Goal: Contribute content: Contribute content

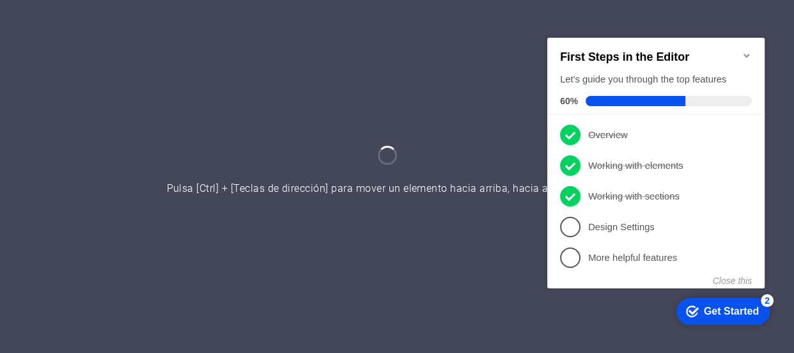
click at [467, 77] on div at bounding box center [397, 176] width 794 height 353
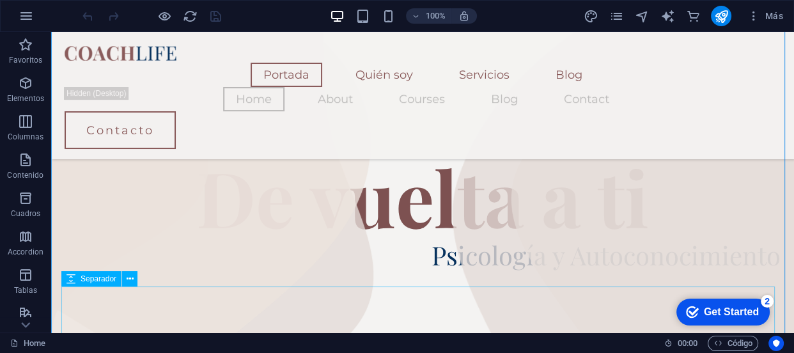
scroll to position [366, 0]
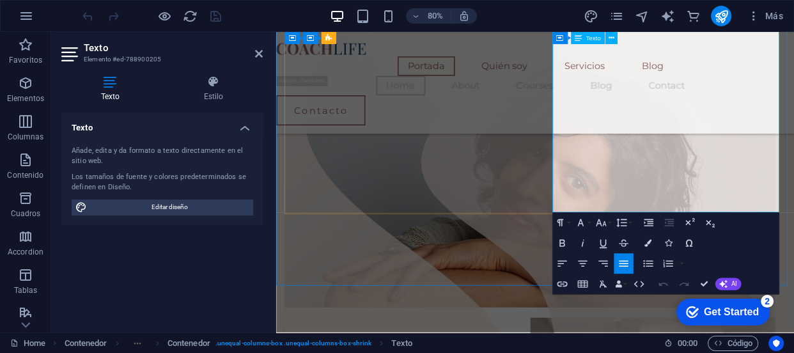
scroll to position [353, 0]
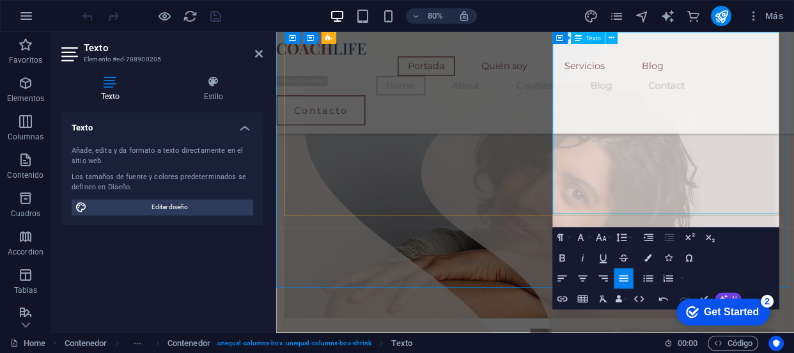
scroll to position [351, 0]
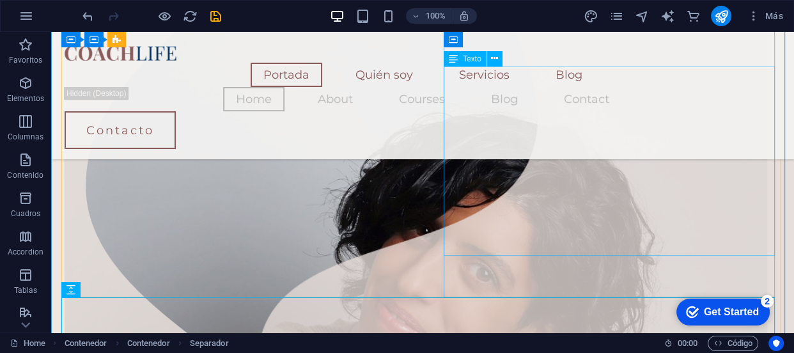
scroll to position [356, 0]
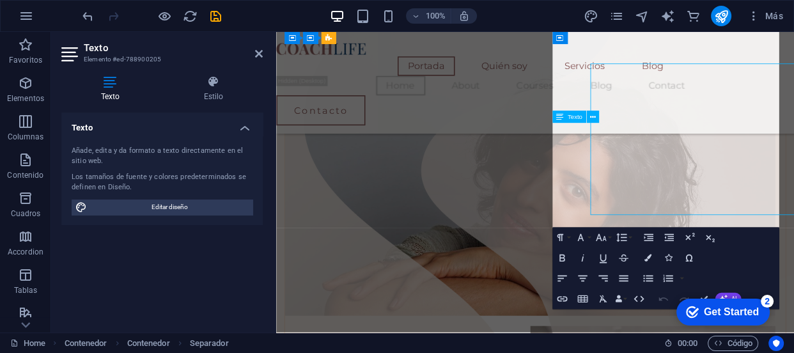
scroll to position [351, 0]
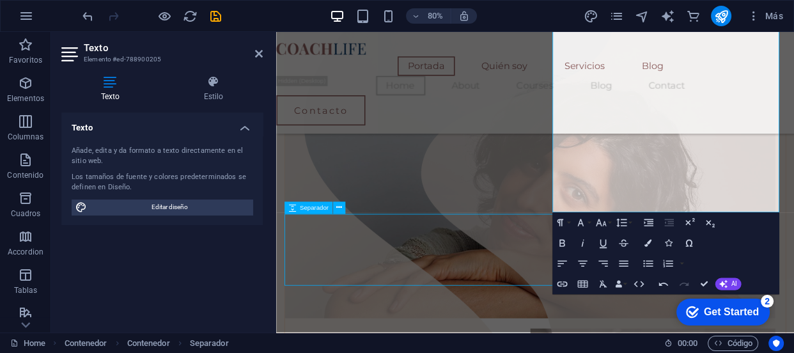
scroll to position [361, 0]
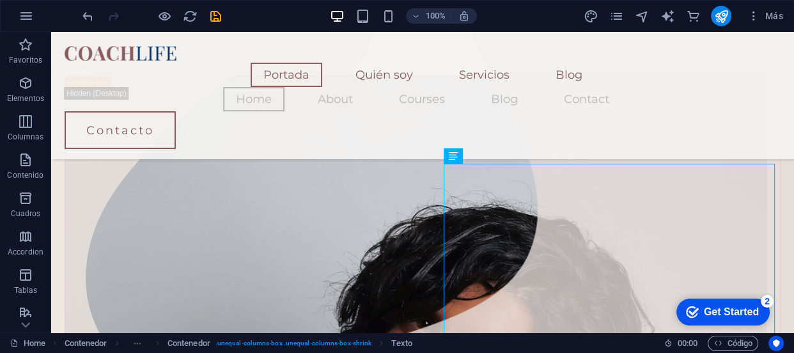
scroll to position [264, 0]
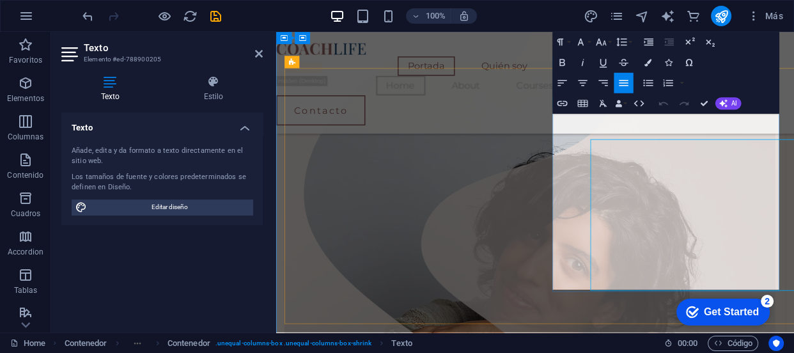
scroll to position [256, 0]
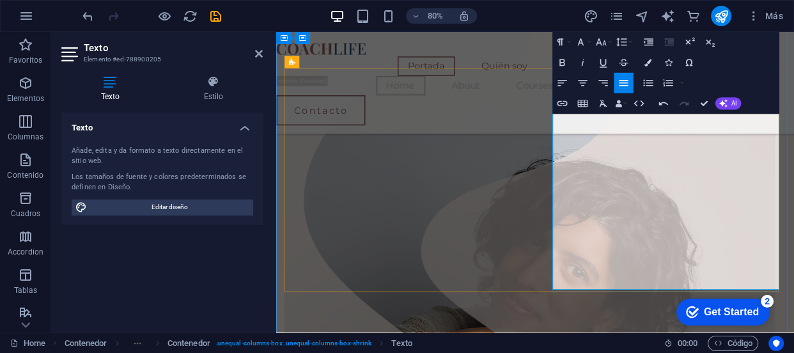
scroll to position [254, 0]
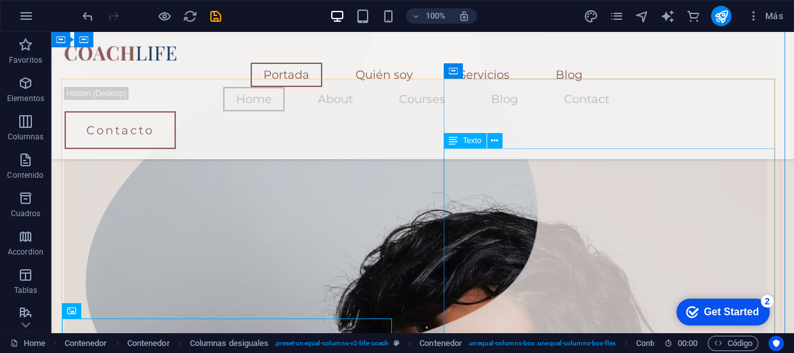
scroll to position [255, 0]
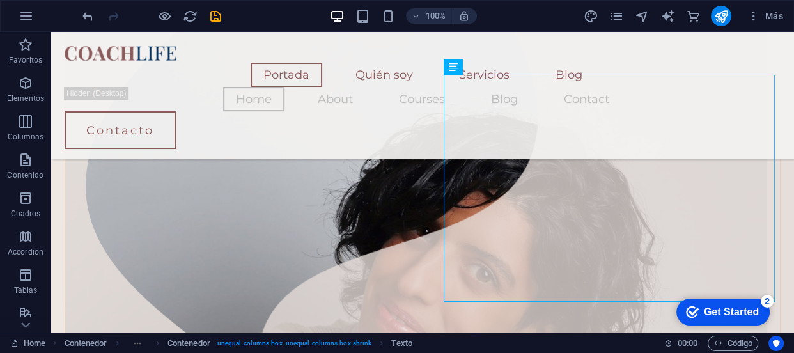
scroll to position [286, 0]
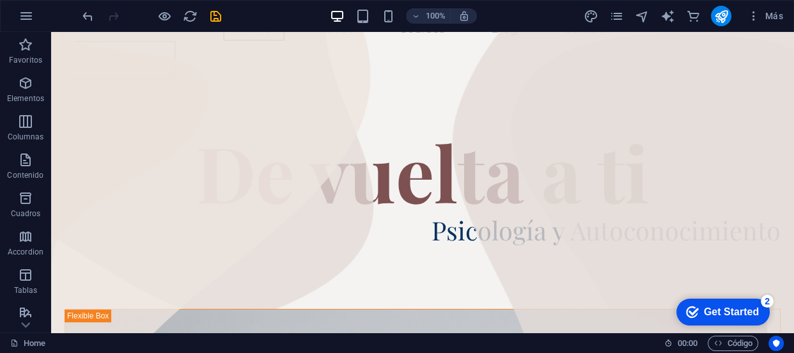
scroll to position [38, 0]
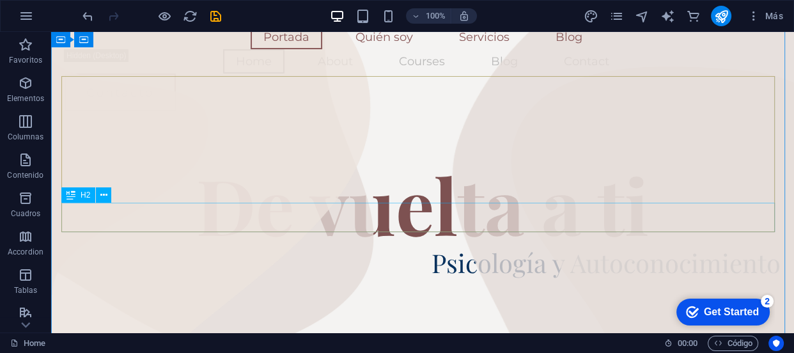
click at [519, 248] on div "Psicología y Autoconocimiento" at bounding box center [423, 262] width 716 height 29
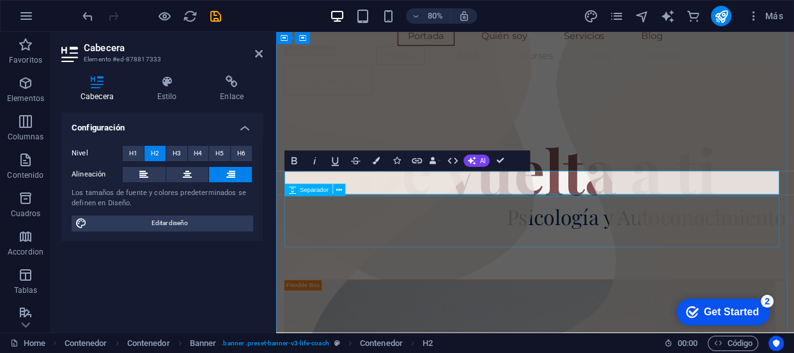
scroll to position [2, 0]
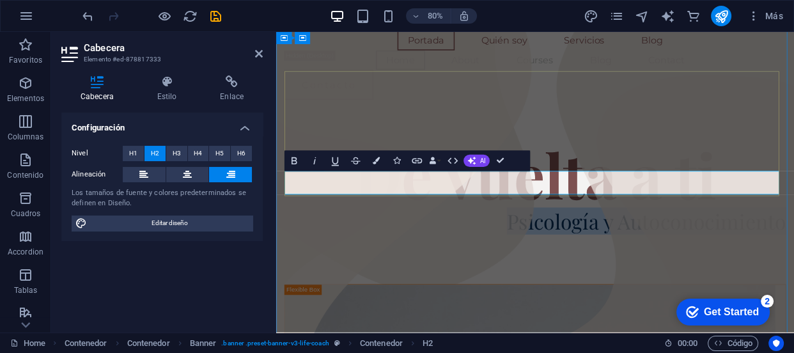
click at [650, 254] on h2 "Psicología y Autoconocimiento" at bounding box center [599, 268] width 627 height 29
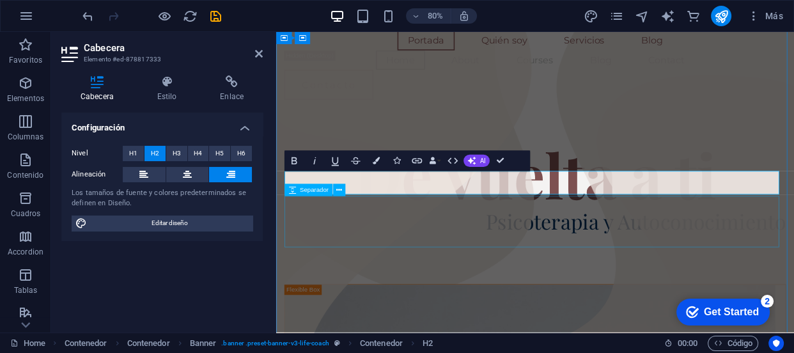
click at [659, 283] on div at bounding box center [599, 315] width 627 height 64
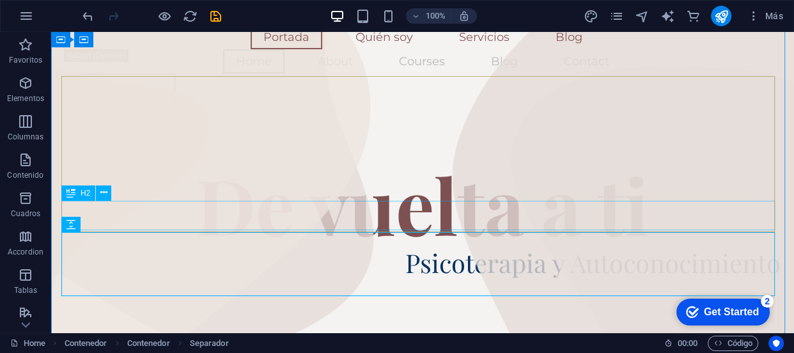
click at [587, 248] on div "Psicoterapia y Autoconocimiento" at bounding box center [423, 262] width 716 height 29
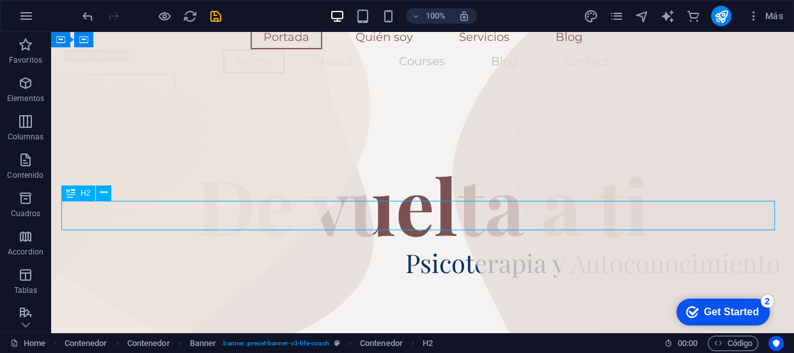
click at [587, 248] on div "Psicoterapia y Autoconocimiento" at bounding box center [423, 262] width 716 height 29
click at [439, 278] on div at bounding box center [423, 310] width 716 height 64
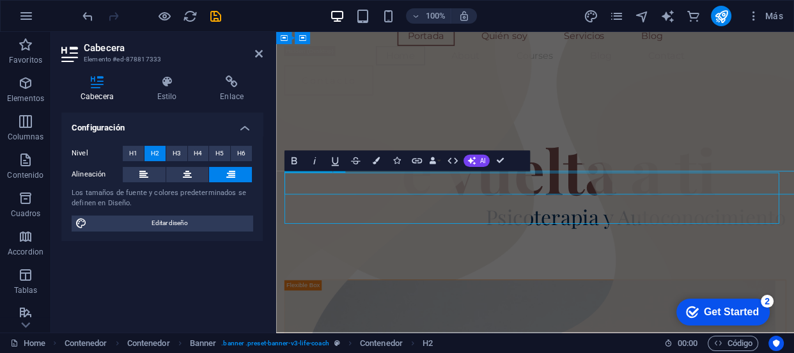
scroll to position [32, 0]
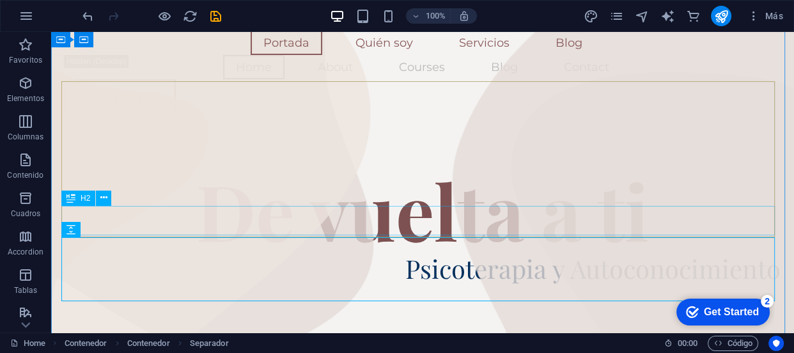
click at [581, 254] on div "Psicoterapia y Autoconocimiento" at bounding box center [423, 268] width 716 height 29
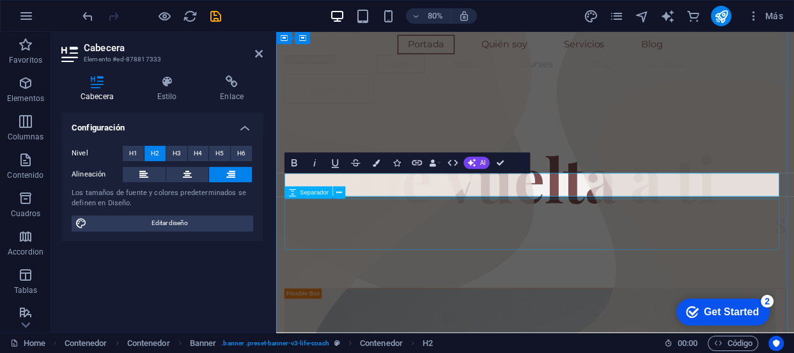
scroll to position [29, 0]
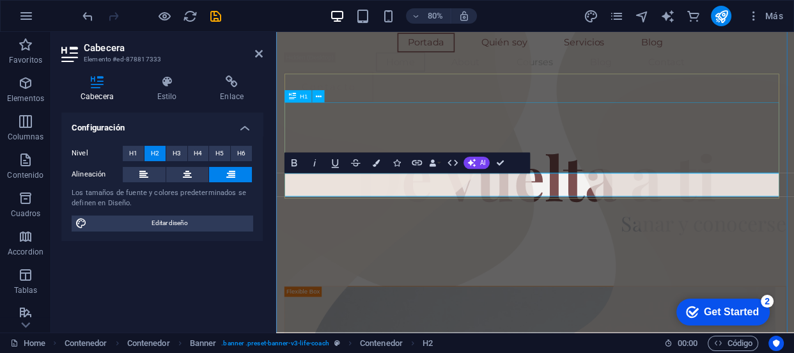
click at [737, 168] on div "De vuelta a ti" at bounding box center [599, 212] width 627 height 88
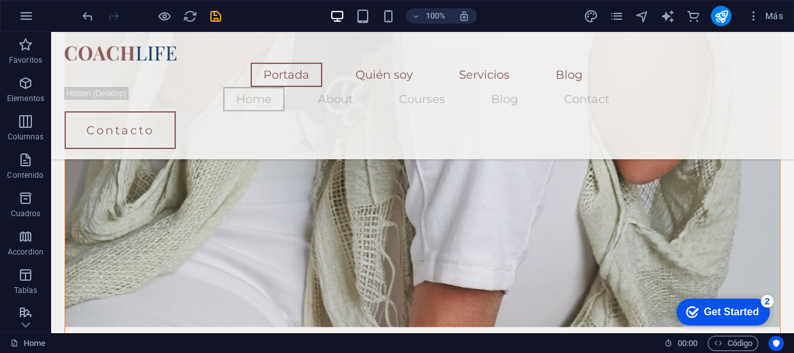
scroll to position [1742, 0]
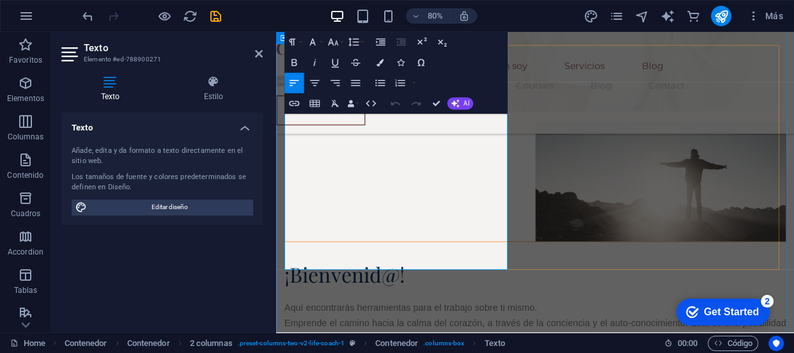
scroll to position [1685, 0]
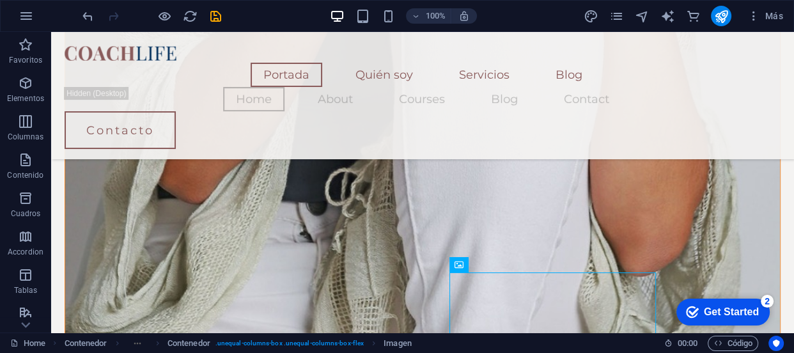
scroll to position [1661, 0]
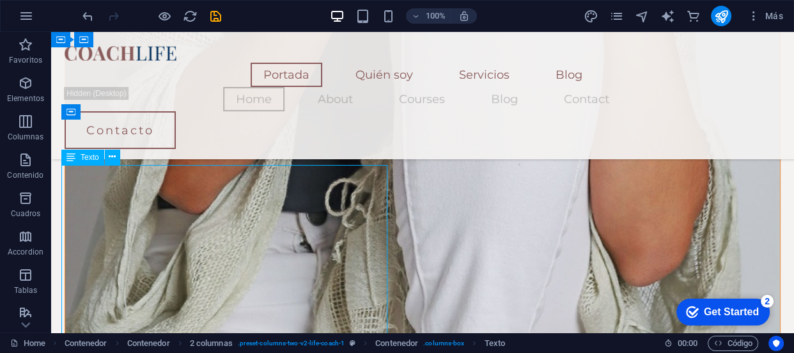
drag, startPoint x: 327, startPoint y: 208, endPoint x: 314, endPoint y: 206, distance: 13.0
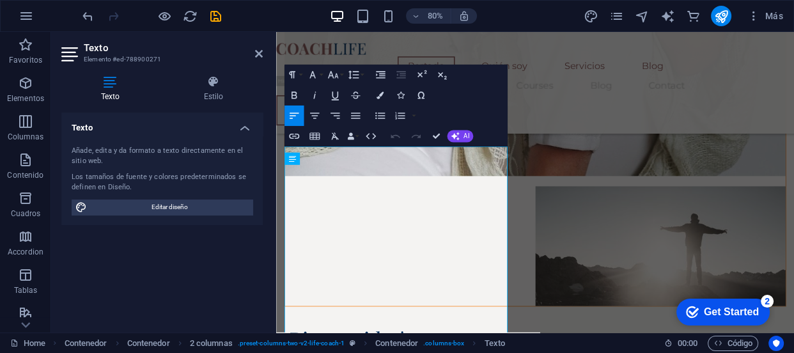
scroll to position [1604, 0]
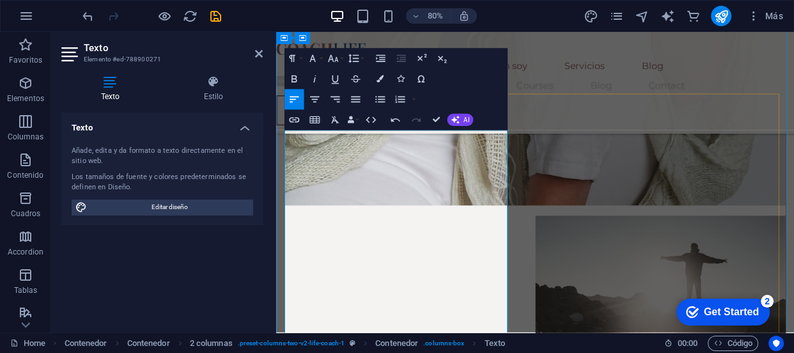
scroll to position [1645, 0]
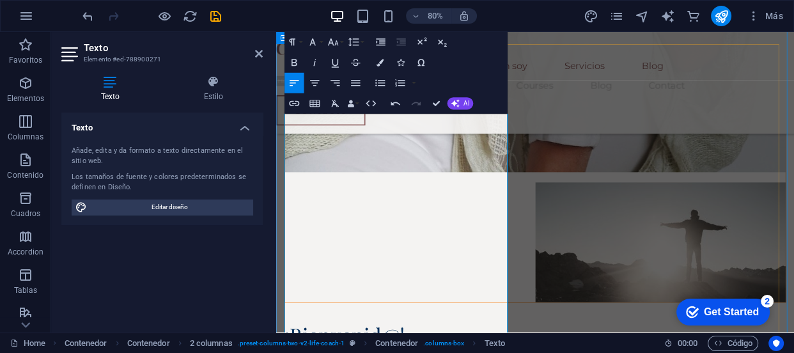
scroll to position [1687, 0]
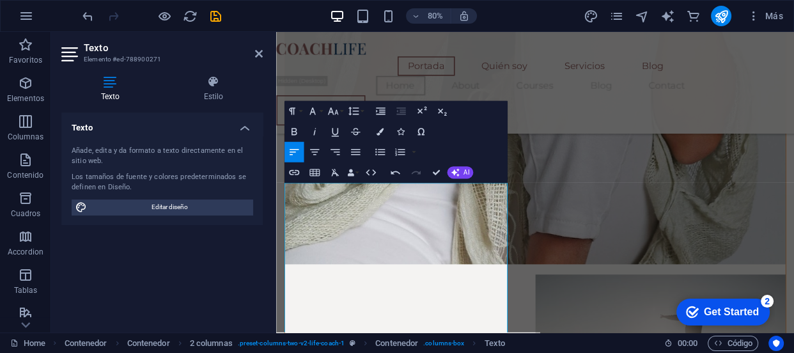
scroll to position [1533, 0]
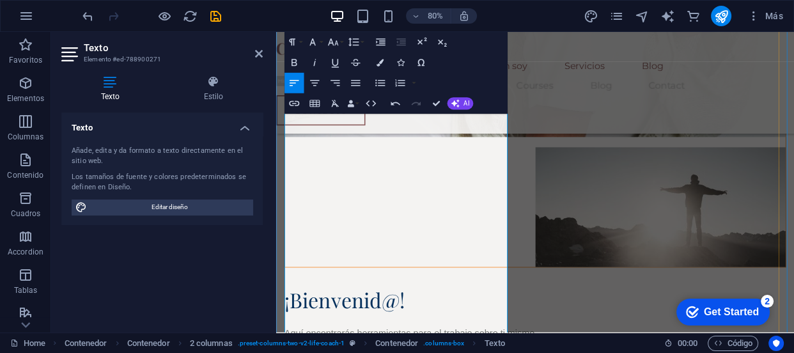
scroll to position [1769, 0]
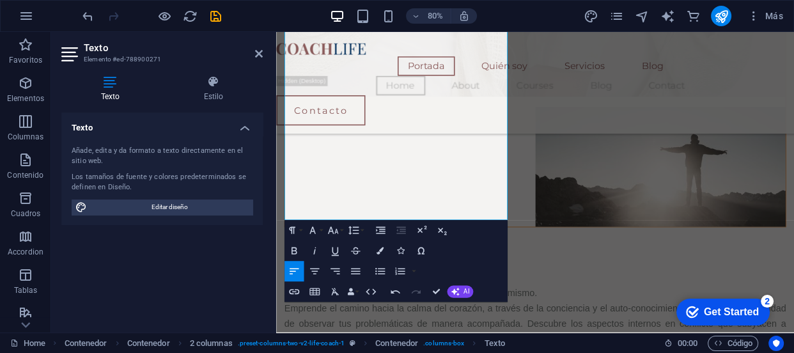
scroll to position [1774, 0]
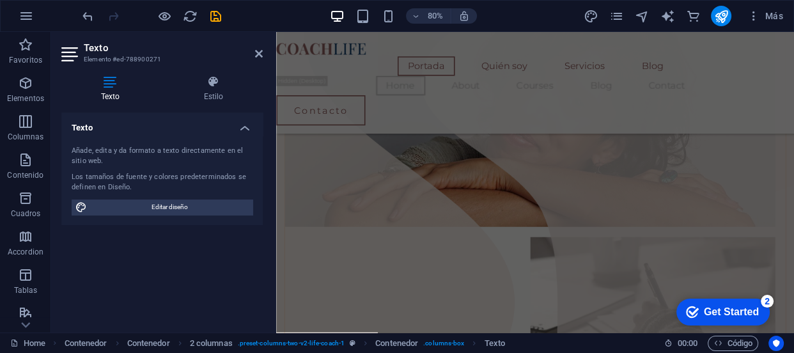
scroll to position [31, 0]
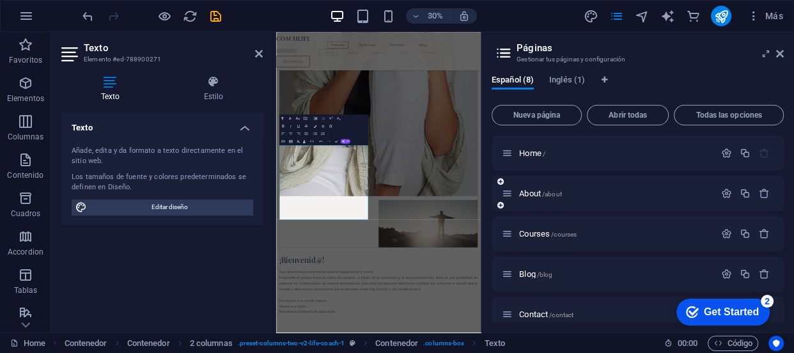
click at [548, 198] on div "About /about" at bounding box center [608, 193] width 213 height 15
click at [540, 192] on span "About /about" at bounding box center [540, 194] width 43 height 10
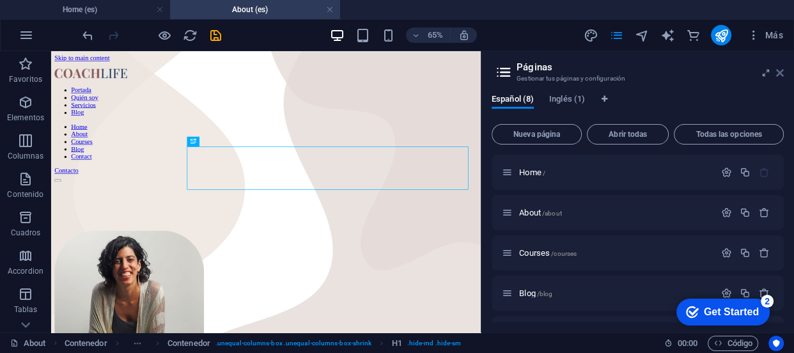
scroll to position [0, 0]
click at [780, 70] on icon at bounding box center [780, 73] width 8 height 10
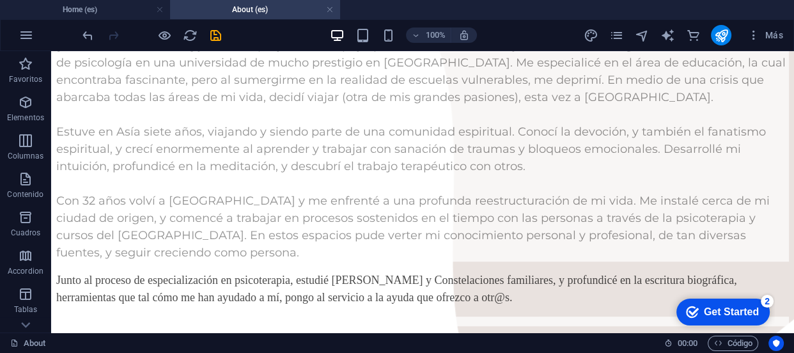
scroll to position [894, 0]
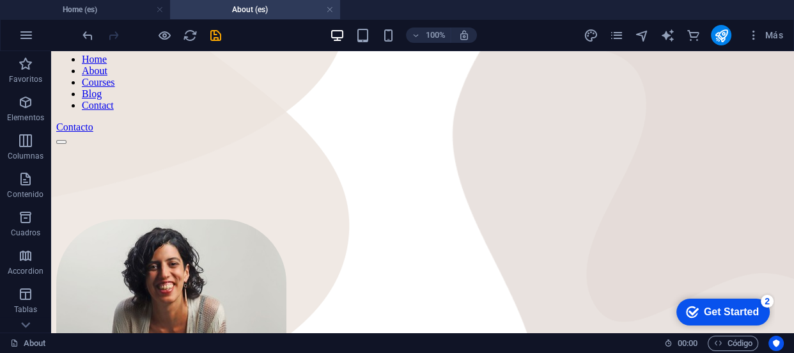
scroll to position [0, 0]
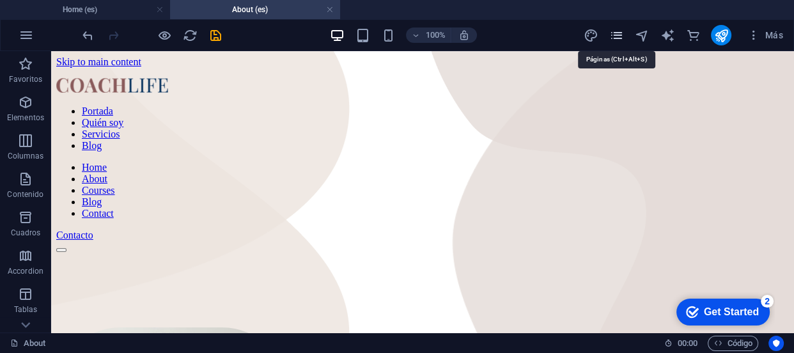
click at [621, 35] on icon "pages" at bounding box center [616, 35] width 15 height 15
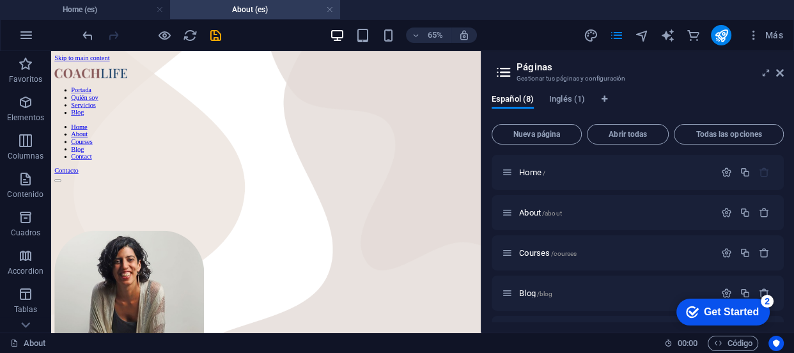
drag, startPoint x: 780, startPoint y: 169, endPoint x: 778, endPoint y: 191, distance: 21.8
click at [778, 191] on div "Home / About /about Courses /courses Blog /blog Contact /contact Legal Notice /…" at bounding box center [638, 313] width 292 height 317
drag, startPoint x: 783, startPoint y: 187, endPoint x: 783, endPoint y: 212, distance: 24.9
click at [783, 212] on div "Home / About /about Courses /courses Blog /blog Contact /contact Legal Notice /…" at bounding box center [638, 239] width 292 height 168
click at [783, 247] on div "Home / About /about Courses /courses Blog /blog Contact /contact Legal Notice /…" at bounding box center [638, 239] width 292 height 168
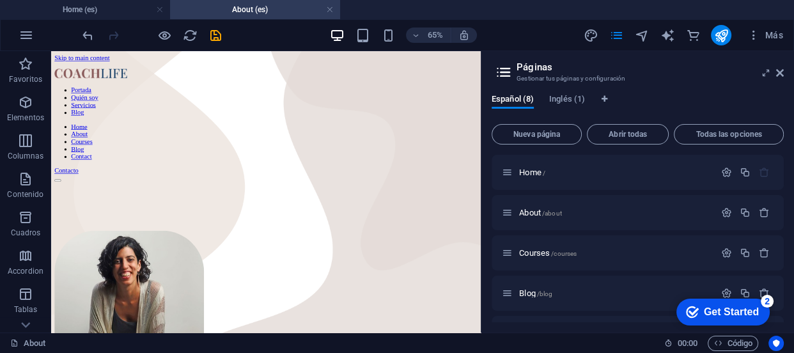
drag, startPoint x: 783, startPoint y: 235, endPoint x: 787, endPoint y: 276, distance: 41.0
click at [787, 276] on div "Español (8) Inglés (1) Nueva página Abrir todas Todas las opciones Home / About…" at bounding box center [638, 208] width 313 height 248
click at [780, 279] on div "Blog /blog" at bounding box center [638, 293] width 292 height 35
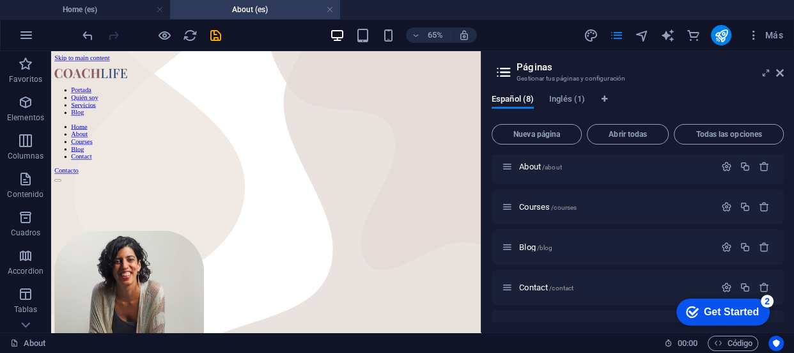
drag, startPoint x: 780, startPoint y: 247, endPoint x: 783, endPoint y: 278, distance: 30.2
click at [783, 278] on div "Home / About /about Courses /courses Blog /blog Contact /contact Legal Notice /…" at bounding box center [638, 239] width 292 height 168
click at [766, 72] on icon at bounding box center [766, 73] width 0 height 10
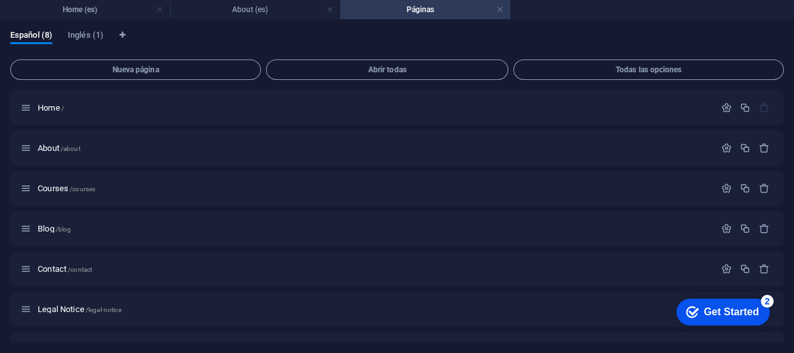
drag, startPoint x: 781, startPoint y: 175, endPoint x: 780, endPoint y: 205, distance: 30.7
click at [780, 205] on div "Home / About /about Courses /courses Blog /blog Contact /contact Legal Notice /…" at bounding box center [397, 248] width 774 height 317
click at [341, 77] on button "Abrir todas" at bounding box center [387, 69] width 242 height 20
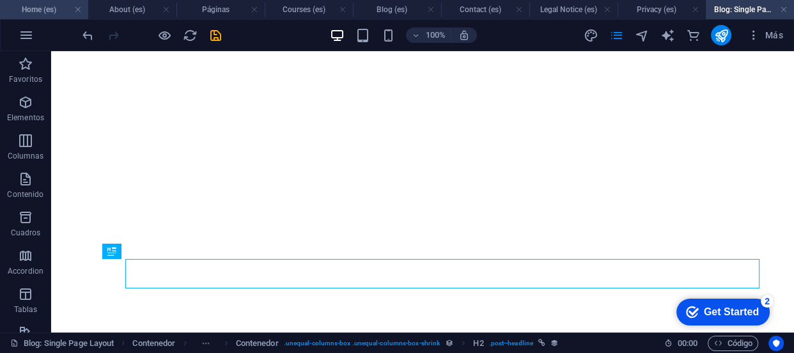
click at [57, 7] on h4 "Home (es)" at bounding box center [44, 10] width 88 height 14
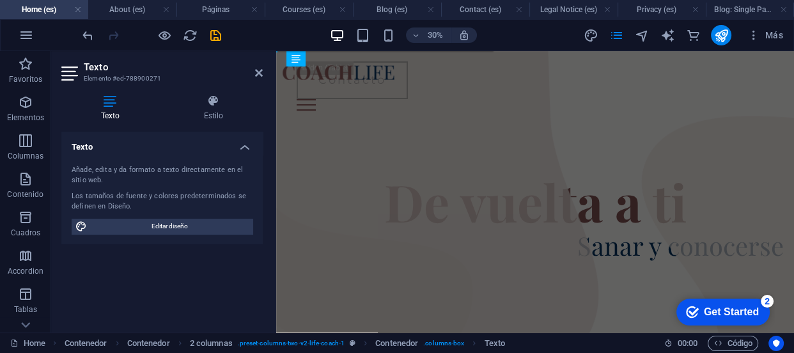
scroll to position [0, 0]
click at [115, 6] on h4 "About (es)" at bounding box center [132, 10] width 88 height 14
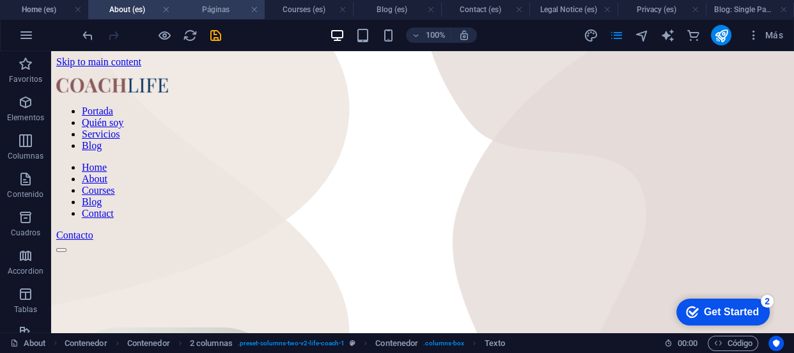
click at [185, 12] on h4 "Páginas" at bounding box center [220, 10] width 88 height 14
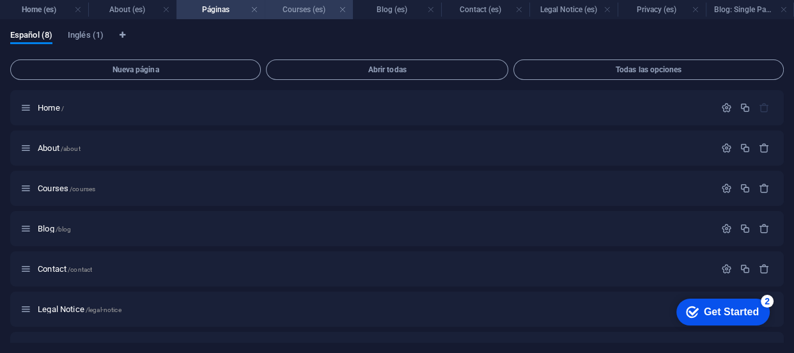
click at [279, 13] on h4 "Courses (es)" at bounding box center [309, 10] width 88 height 14
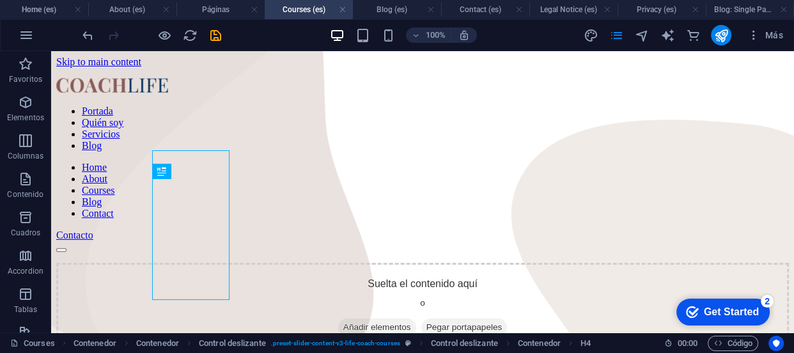
scroll to position [447, 0]
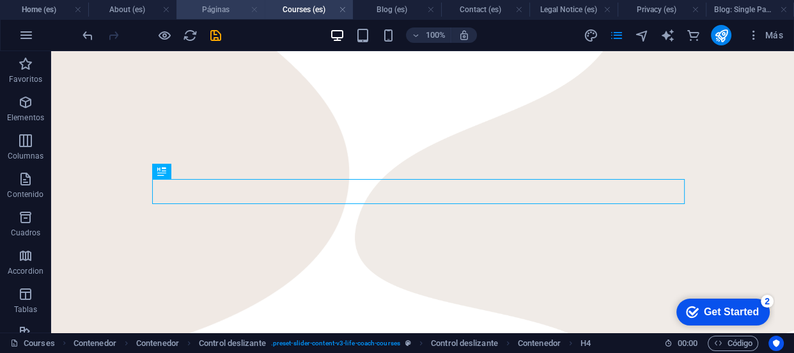
click at [255, 13] on link at bounding box center [255, 10] width 8 height 12
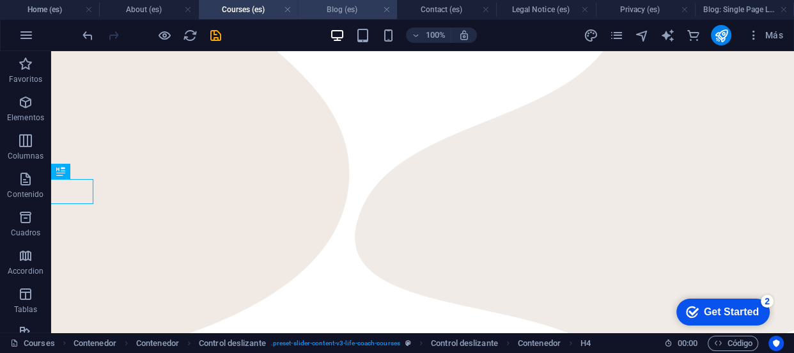
click at [349, 5] on h4 "Blog (es)" at bounding box center [347, 10] width 99 height 14
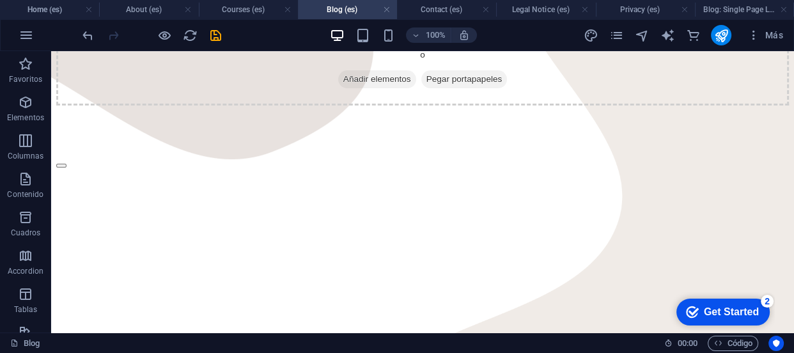
scroll to position [238, 0]
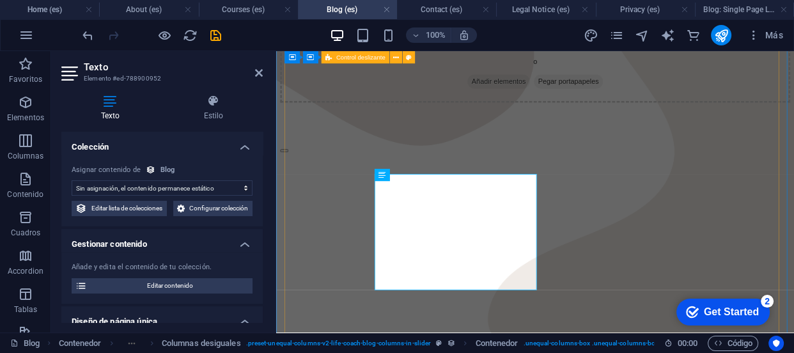
scroll to position [279, 0]
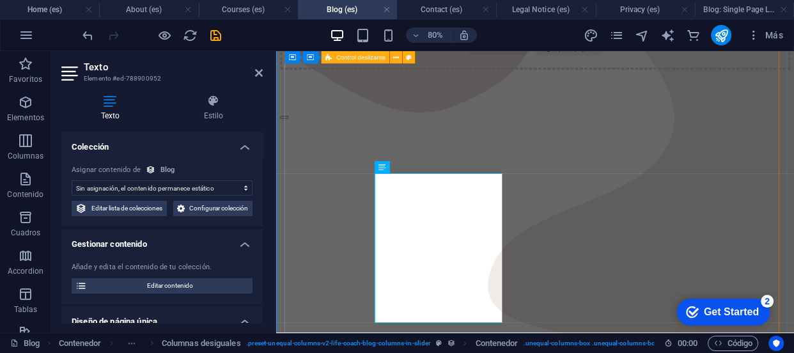
select select "description"
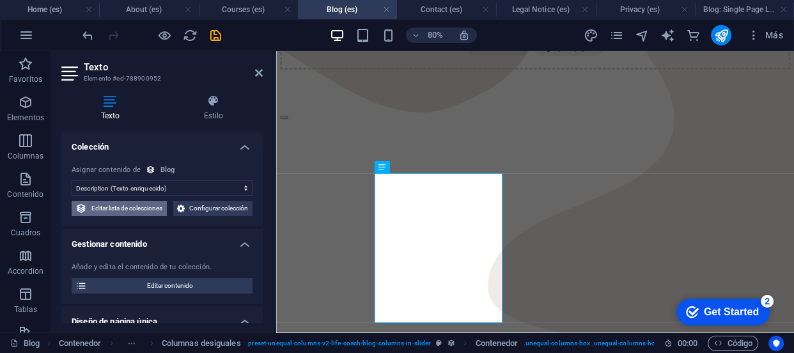
click at [163, 209] on span "Editar lista de colecciones" at bounding box center [127, 208] width 72 height 15
select select "columns.publishing_date_ASC"
select select "[DOMAIN_NAME]"
select select "columns.status"
select select "columns.publishing_date"
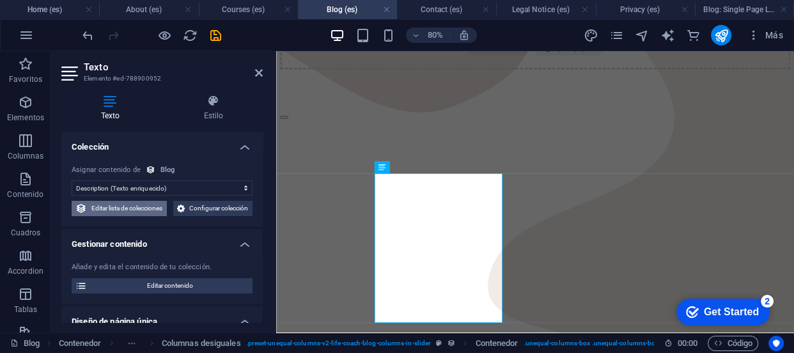
select select "past"
select select "columns.featured"
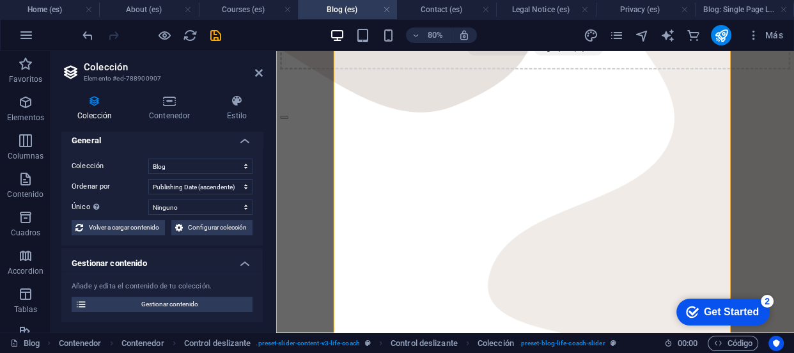
scroll to position [0, 0]
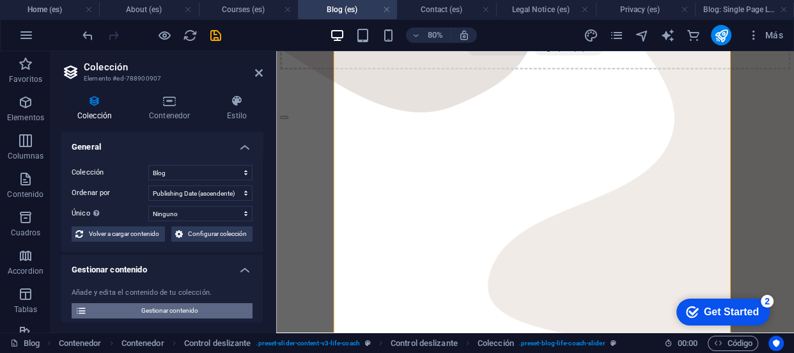
click at [212, 314] on span "Gestionar contenido" at bounding box center [170, 310] width 158 height 15
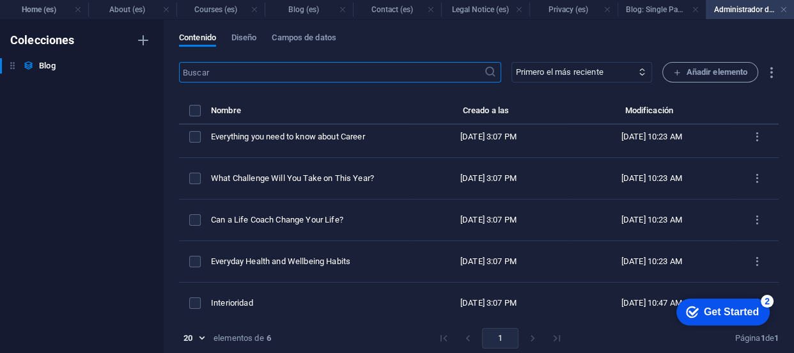
scroll to position [56, 0]
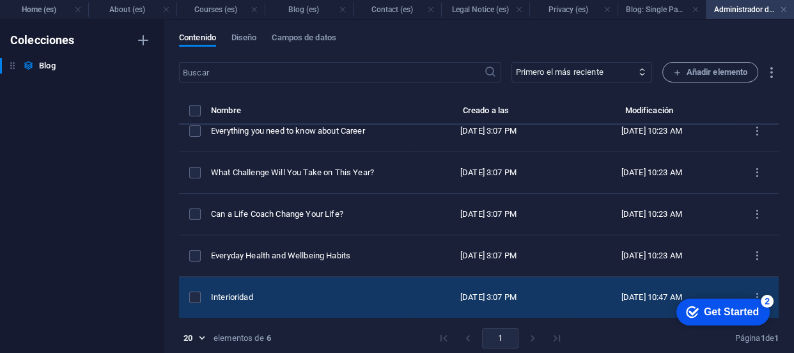
click at [281, 294] on div "Interioridad" at bounding box center [305, 298] width 188 height 12
select select "Happiness"
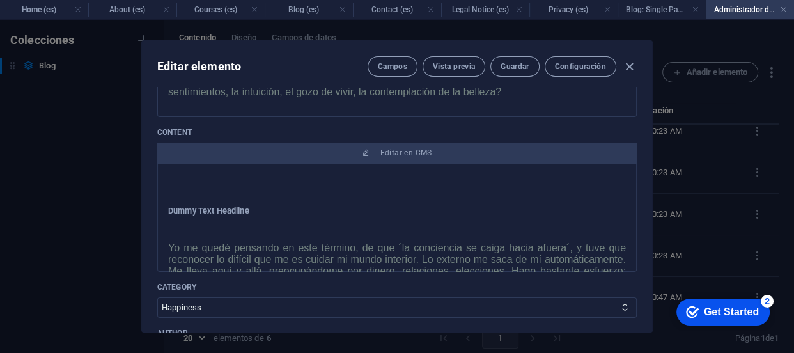
scroll to position [240, 0]
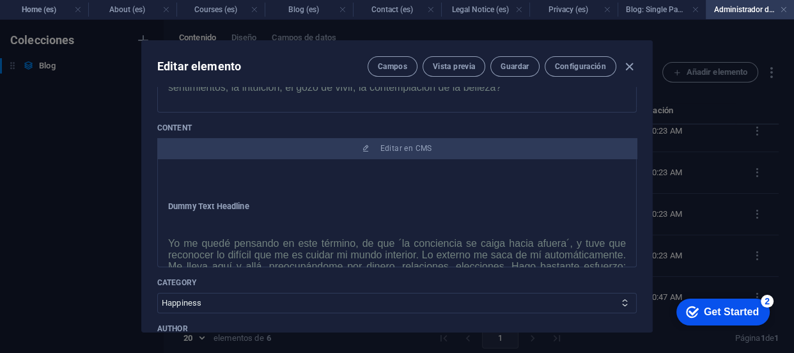
click at [205, 176] on div at bounding box center [397, 185] width 458 height 32
drag, startPoint x: 170, startPoint y: 205, endPoint x: 287, endPoint y: 243, distance: 123.1
click at [287, 243] on div "Dummy Text Headline Yo me quedé pensando en este término, de que ´la conciencia…" at bounding box center [397, 306] width 458 height 210
click at [168, 203] on h3 "Dummy Text Headline" at bounding box center [397, 207] width 458 height 12
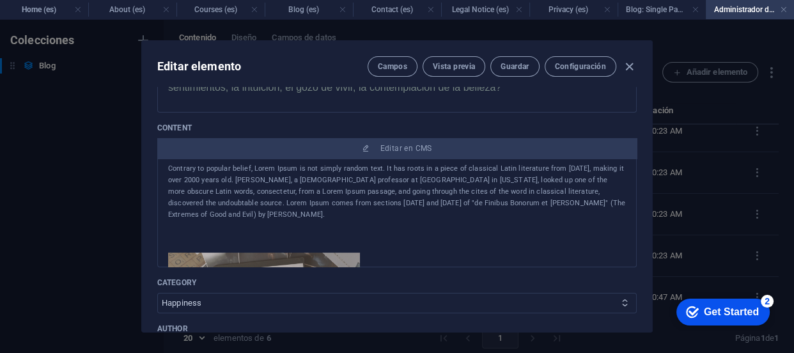
scroll to position [639, 0]
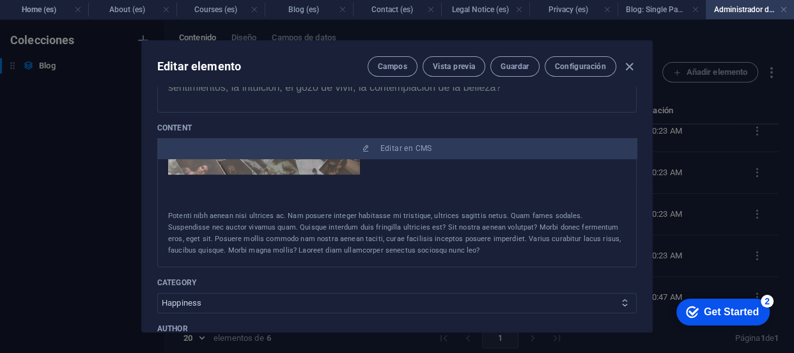
drag, startPoint x: 168, startPoint y: 203, endPoint x: 322, endPoint y: 312, distance: 188.6
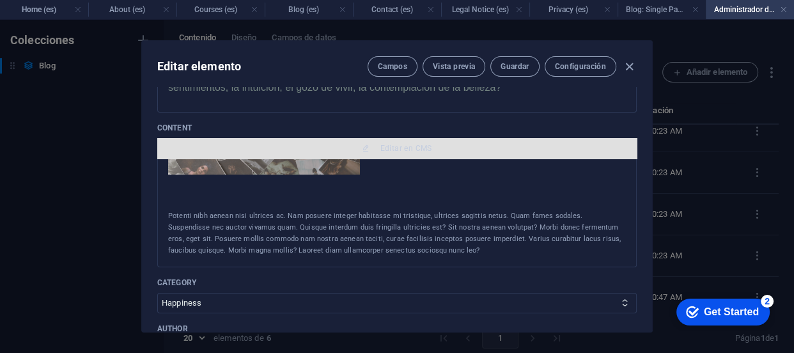
click at [427, 141] on button "Editar en CMS" at bounding box center [397, 148] width 480 height 20
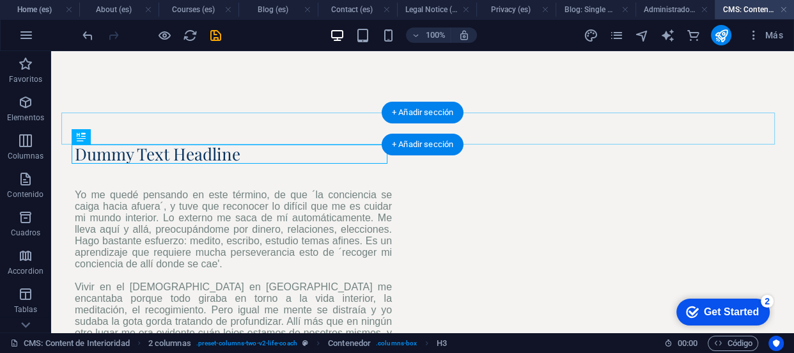
scroll to position [0, 0]
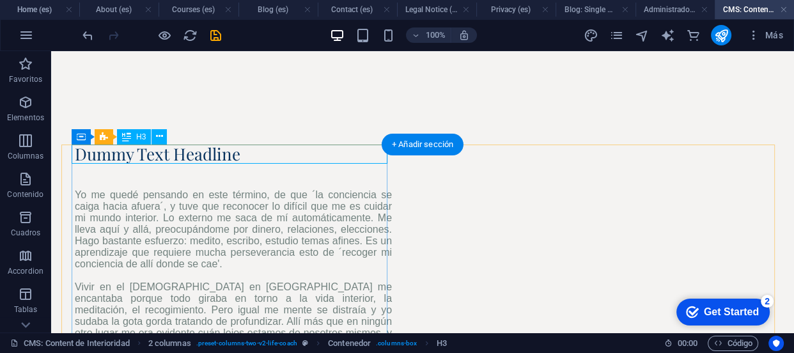
click at [242, 151] on div "Dummy Text Headline" at bounding box center [233, 154] width 317 height 19
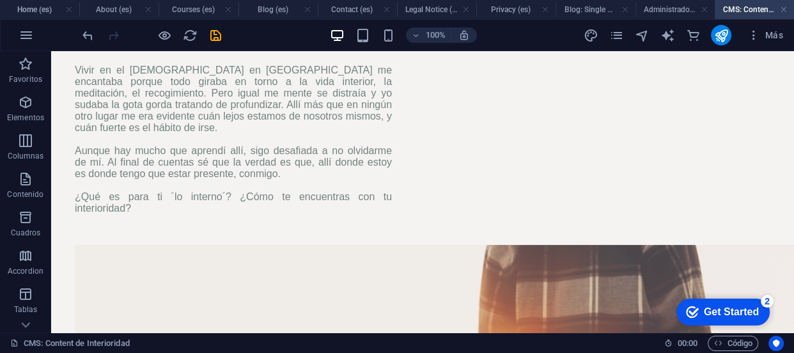
scroll to position [254, 0]
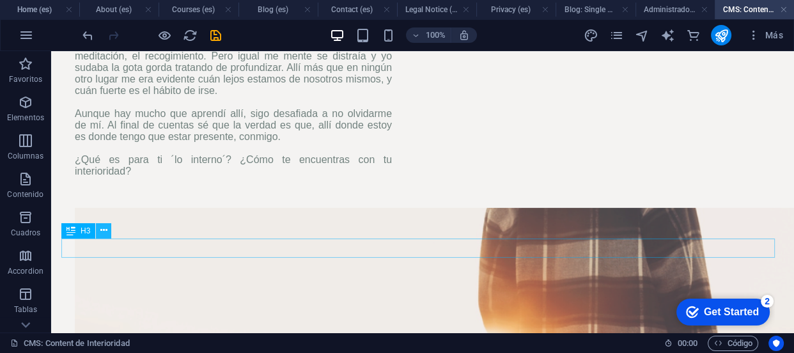
click at [110, 233] on button at bounding box center [103, 230] width 15 height 15
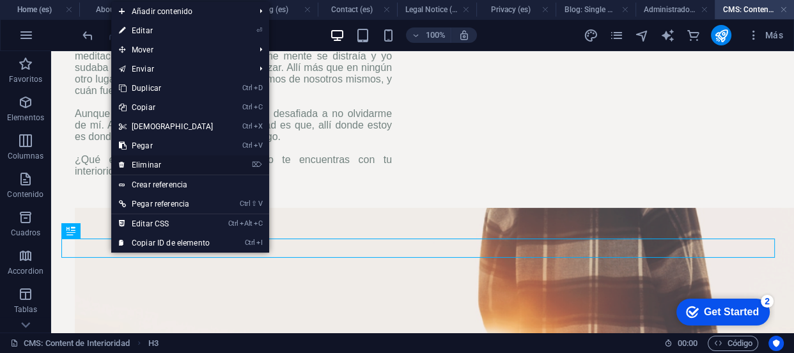
click at [159, 159] on link "⌦ Eliminar" at bounding box center [166, 164] width 110 height 19
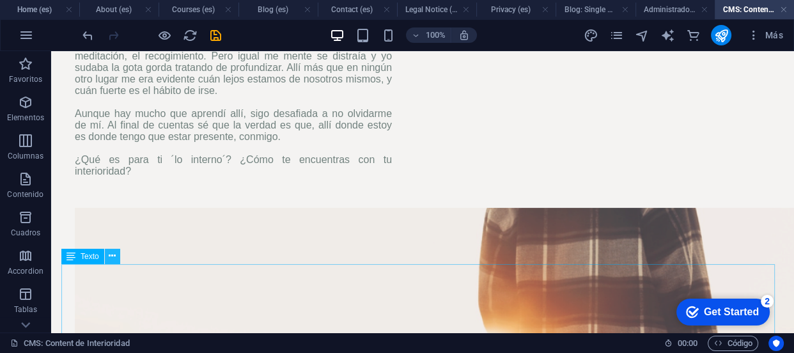
click at [111, 259] on icon at bounding box center [112, 255] width 7 height 13
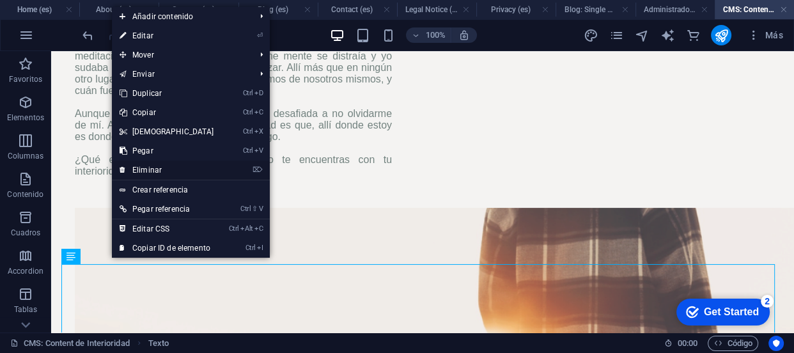
click at [160, 168] on link "⌦ Eliminar" at bounding box center [167, 170] width 110 height 19
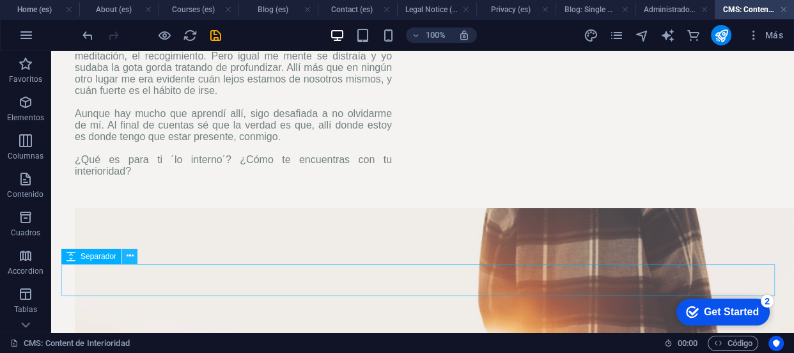
click at [129, 258] on icon at bounding box center [130, 255] width 7 height 13
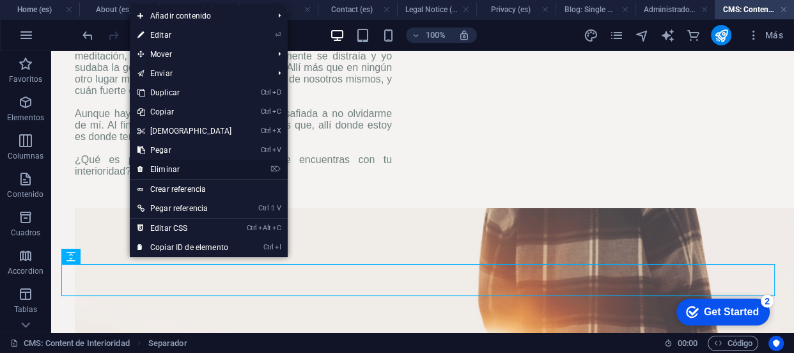
click at [189, 166] on link "⌦ Eliminar" at bounding box center [185, 169] width 110 height 19
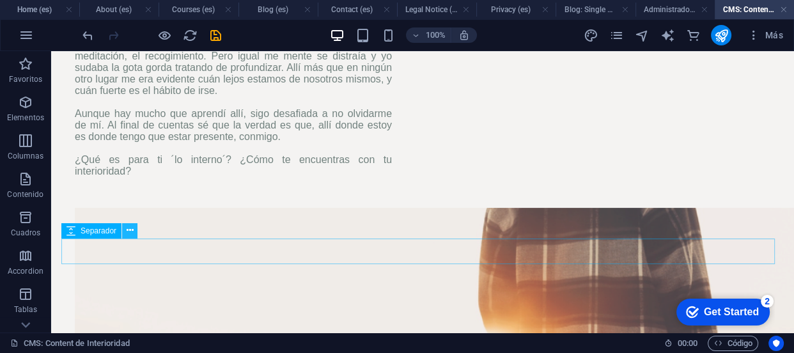
click at [127, 237] on icon at bounding box center [130, 230] width 7 height 13
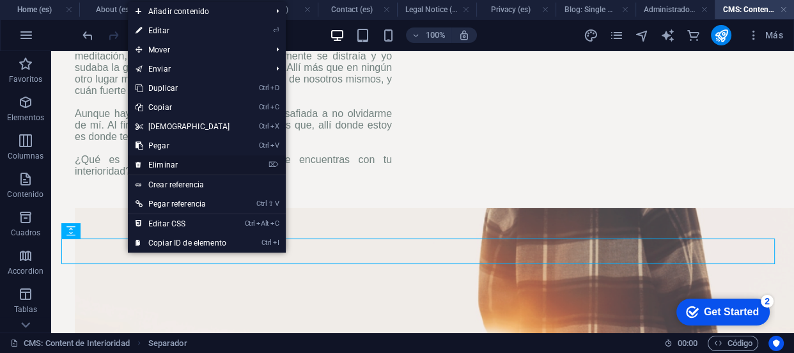
click at [164, 164] on link "⌦ Eliminar" at bounding box center [183, 164] width 110 height 19
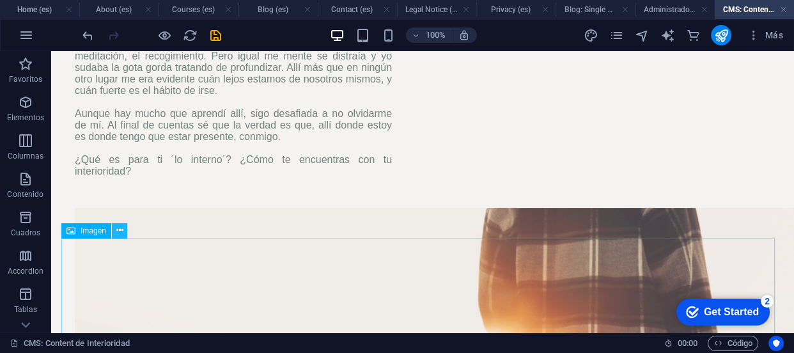
click at [121, 233] on icon at bounding box center [119, 230] width 7 height 13
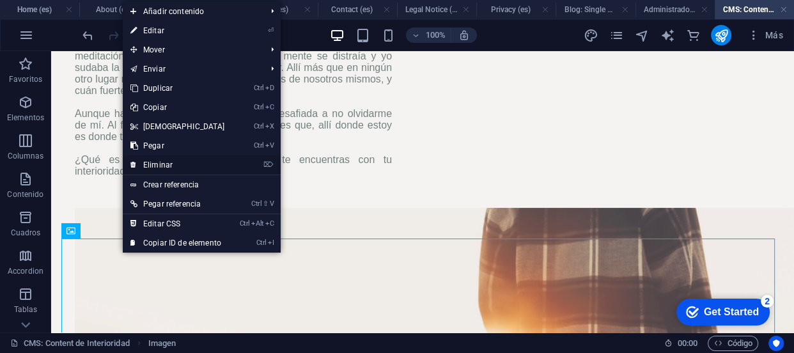
click at [184, 162] on link "⌦ Eliminar" at bounding box center [178, 164] width 110 height 19
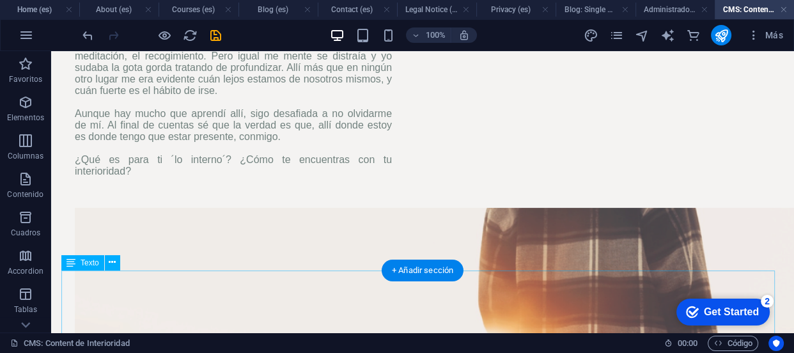
click at [113, 265] on icon at bounding box center [112, 262] width 7 height 13
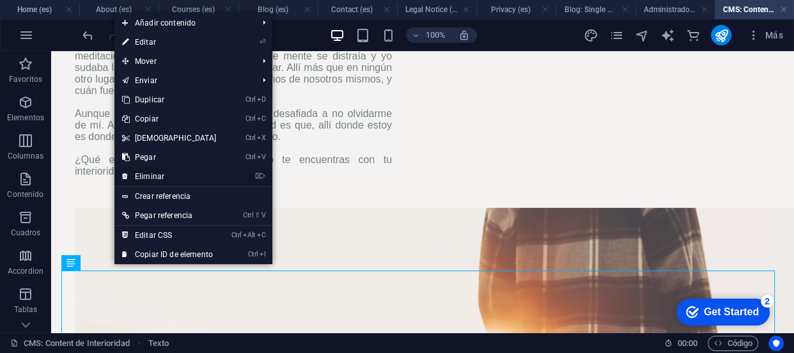
click at [145, 174] on link "⌦ Eliminar" at bounding box center [169, 176] width 110 height 19
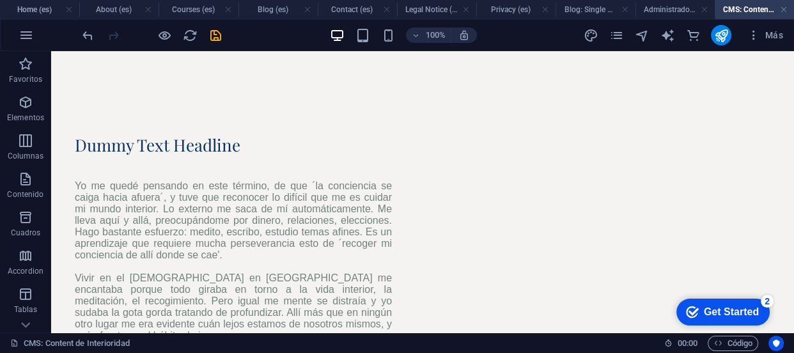
scroll to position [0, 0]
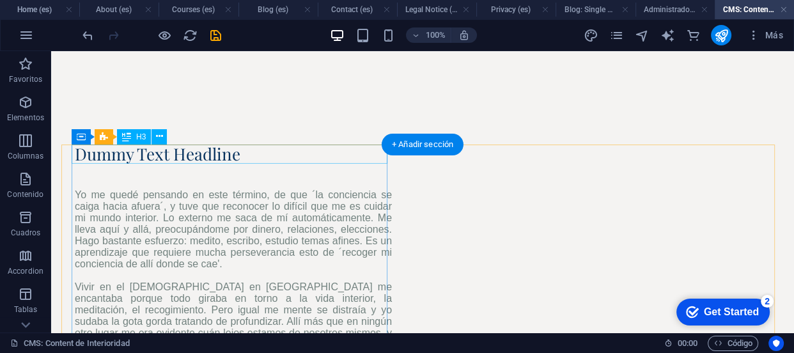
click at [222, 157] on div "Dummy Text Headline" at bounding box center [233, 154] width 317 height 19
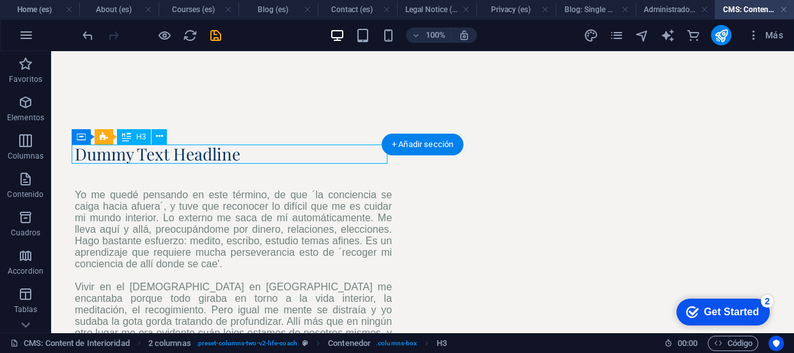
click at [236, 156] on div "Dummy Text Headline" at bounding box center [233, 154] width 317 height 19
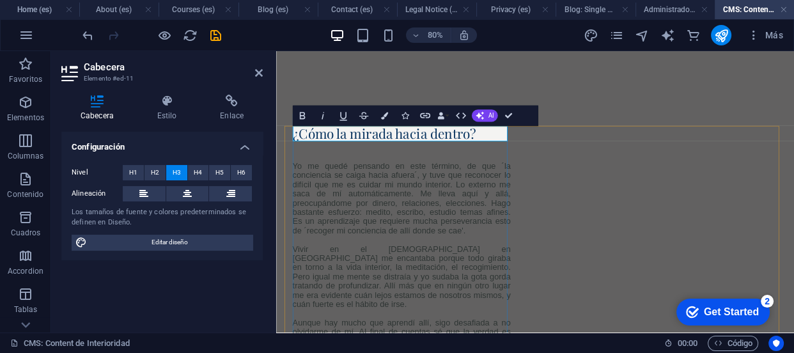
click at [350, 153] on h3 "¿Cómo la mirada hacia dentro?" at bounding box center [433, 154] width 273 height 19
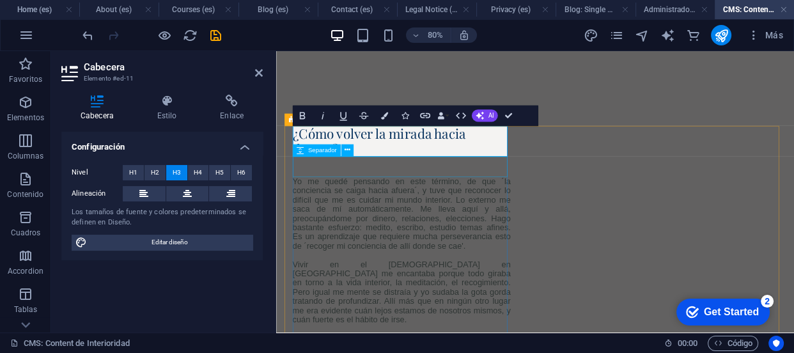
click at [477, 198] on div at bounding box center [433, 196] width 273 height 26
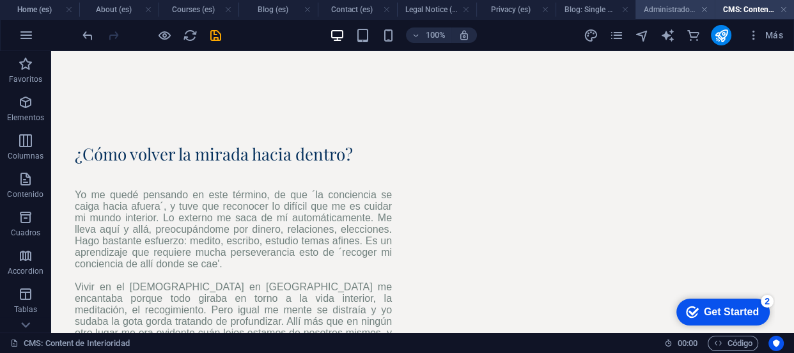
click at [697, 6] on h4 "Administrador de colecciones" at bounding box center [675, 10] width 79 height 14
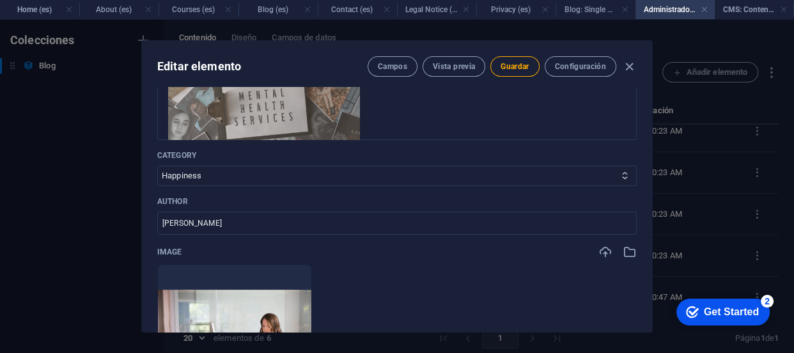
scroll to position [375, 0]
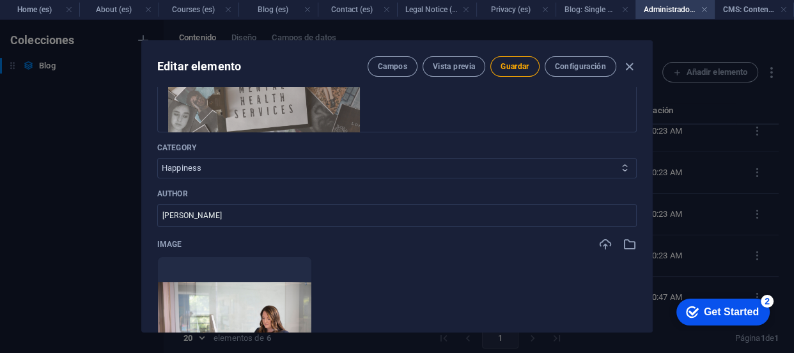
click at [624, 168] on icon at bounding box center [625, 168] width 8 height 8
click at [621, 167] on icon at bounding box center [625, 168] width 8 height 8
click at [581, 167] on select "Happiness Life Goals Career Advices" at bounding box center [397, 168] width 480 height 20
select select "Life Goals"
click at [157, 158] on select "Happiness Life Goals Career Advices" at bounding box center [397, 168] width 480 height 20
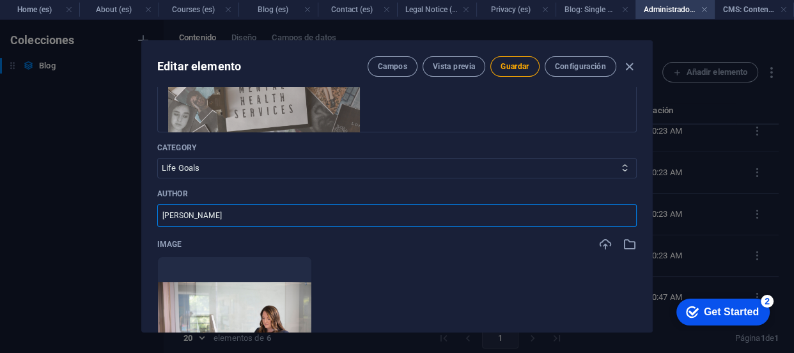
click at [457, 216] on input "[PERSON_NAME]" at bounding box center [397, 215] width 480 height 23
type input "J"
type input "[PERSON_NAME]"
drag, startPoint x: 651, startPoint y: 145, endPoint x: 653, endPoint y: 166, distance: 21.8
click at [653, 166] on div "Editar elemento Campos Vista previa Guardar Configuración Name Interioridad ​ F…" at bounding box center [397, 186] width 794 height 333
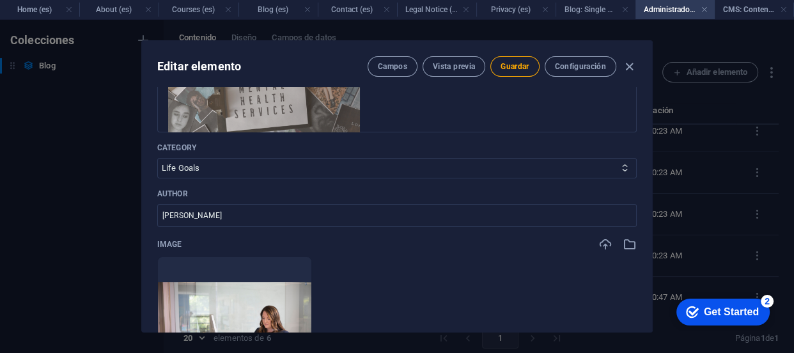
drag, startPoint x: 648, startPoint y: 161, endPoint x: 651, endPoint y: 187, distance: 25.8
click at [651, 187] on div "Editar elemento Campos Vista previa Guardar Configuración Name Interioridad ​ F…" at bounding box center [397, 186] width 512 height 292
click at [477, 295] on ul "Arrastra archivos aquí para cargarlos de inmediato" at bounding box center [397, 332] width 480 height 153
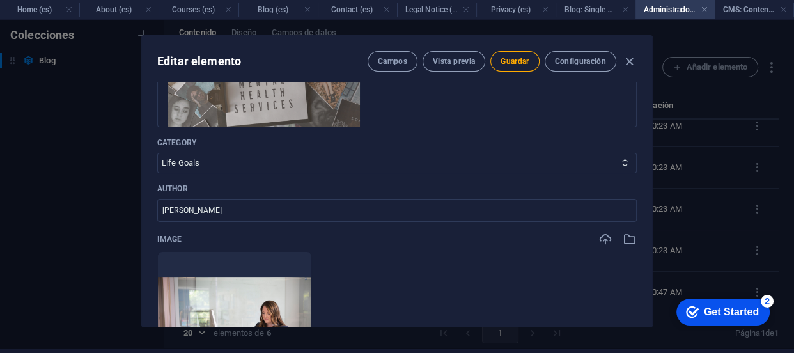
scroll to position [6, 0]
click at [602, 237] on icon "button" at bounding box center [606, 238] width 14 height 14
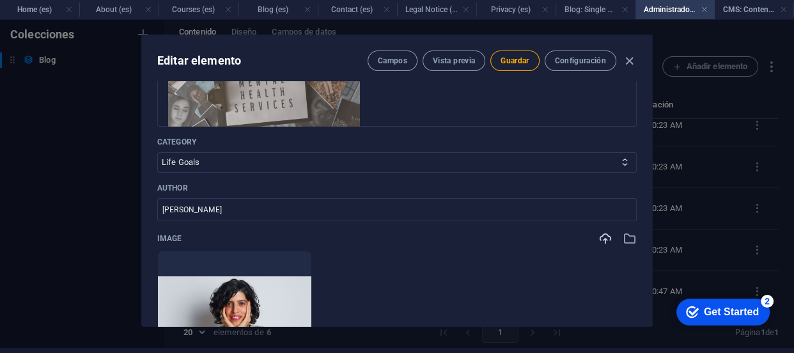
drag, startPoint x: 775, startPoint y: 166, endPoint x: 771, endPoint y: 200, distance: 34.7
click at [771, 200] on div "Editar elemento Campos Vista previa Guardar Configuración Name Interioridad ​ F…" at bounding box center [397, 180] width 794 height 333
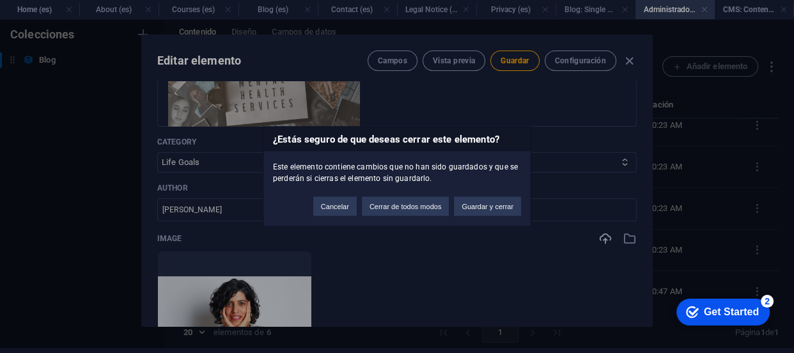
click at [505, 311] on div "¿Estás seguro de que deseas cerrar este elemento? Este elemento contiene cambio…" at bounding box center [397, 176] width 794 height 353
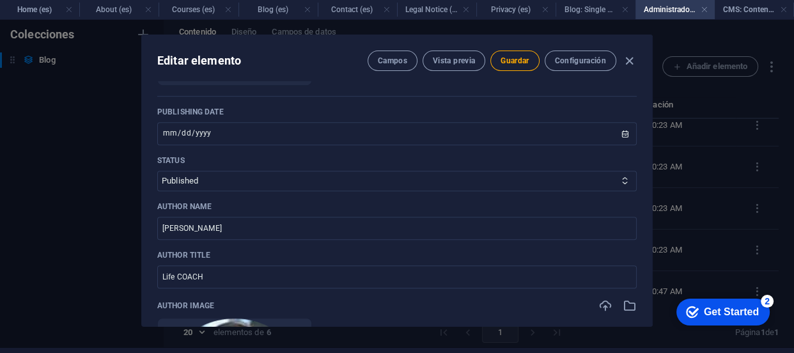
scroll to position [688, 0]
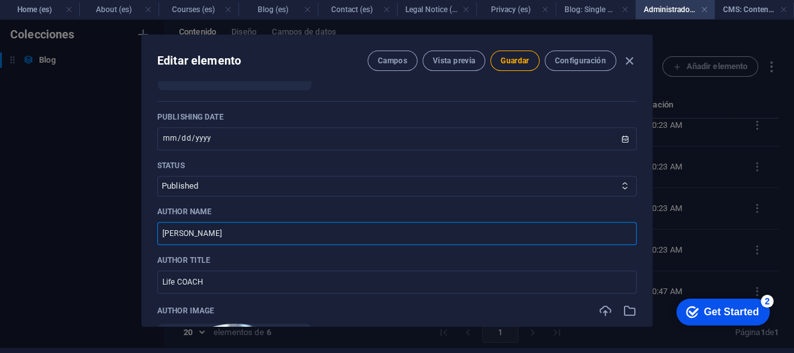
click at [299, 224] on input "[PERSON_NAME]" at bounding box center [397, 233] width 480 height 23
type input "E"
type input "[PERSON_NAME]"
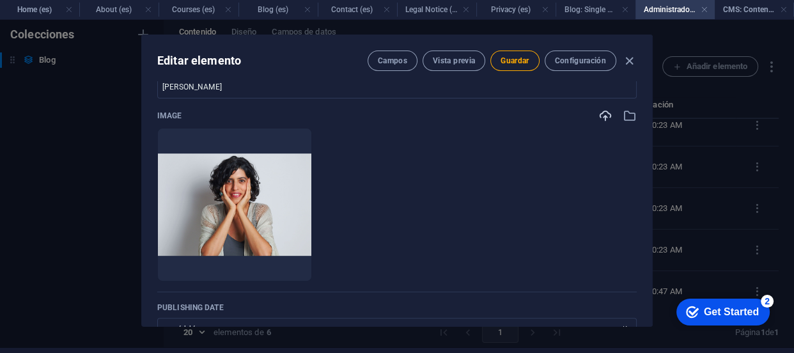
scroll to position [484, 0]
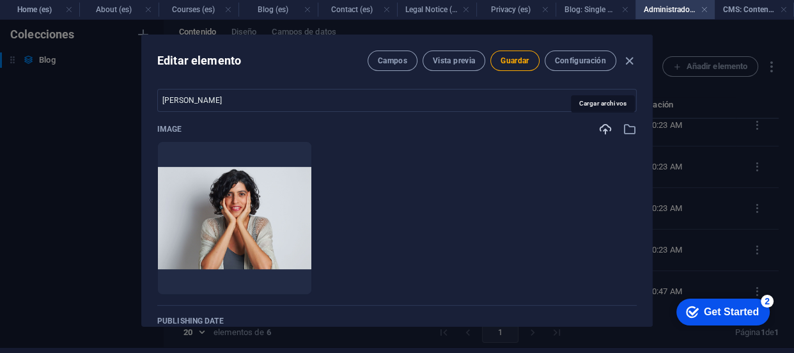
click at [602, 134] on icon "button" at bounding box center [606, 129] width 14 height 14
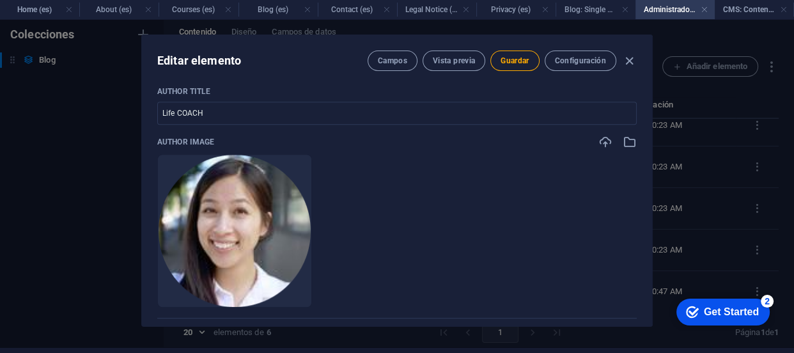
scroll to position [870, 0]
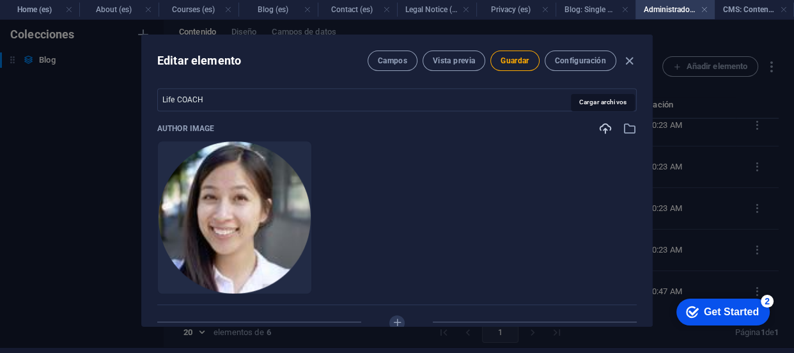
click at [599, 128] on icon "button" at bounding box center [606, 128] width 14 height 14
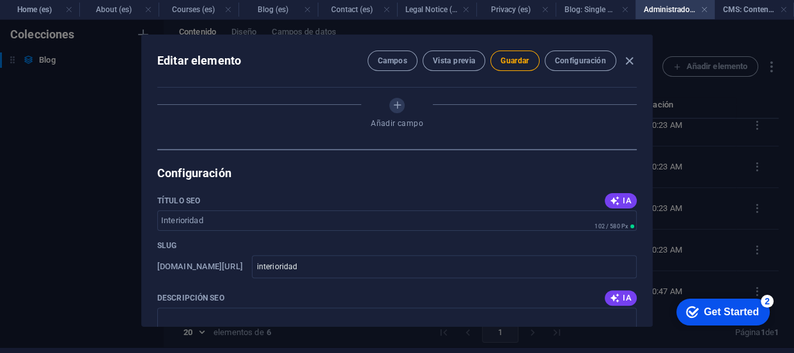
scroll to position [1080, 0]
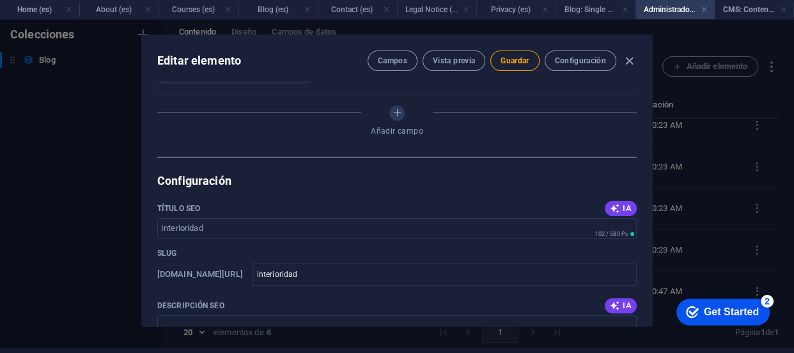
drag, startPoint x: 648, startPoint y: 235, endPoint x: 646, endPoint y: 274, distance: 39.7
click at [646, 274] on div "Name Interioridad ​ Featured Slide1 Slide2 Slide3 Slug [DOMAIN_NAME][URL] inter…" at bounding box center [397, 203] width 510 height 245
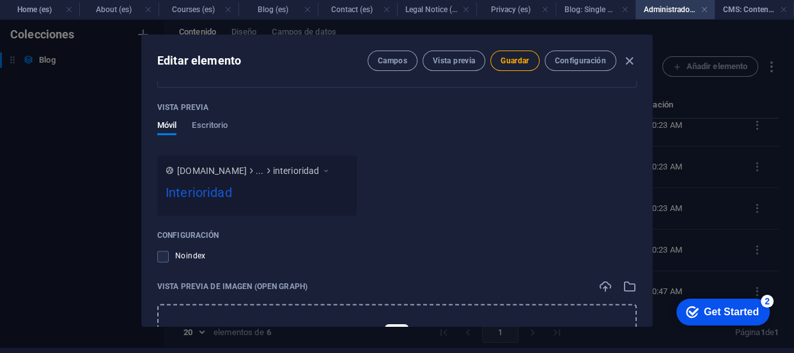
scroll to position [1475, 0]
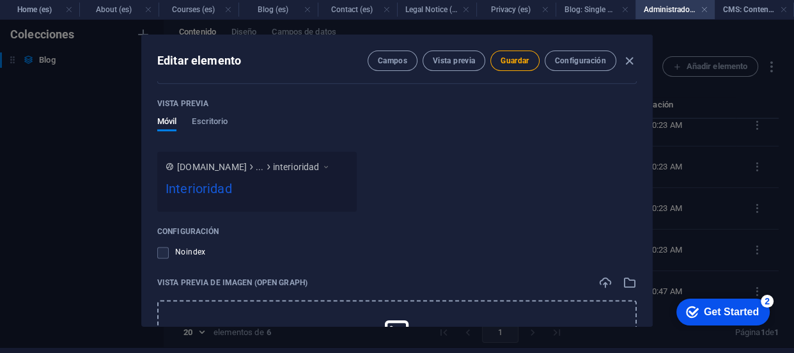
drag, startPoint x: 647, startPoint y: 301, endPoint x: 647, endPoint y: 311, distance: 10.2
click at [647, 311] on div "Name Interioridad ​ Featured Slide1 Slide2 Slide3 Slug [DOMAIN_NAME][URL] inter…" at bounding box center [397, 203] width 510 height 245
drag, startPoint x: 647, startPoint y: 295, endPoint x: 647, endPoint y: 317, distance: 21.1
click at [647, 317] on div "Name Interioridad ​ Featured Slide1 Slide2 Slide3 Slug [DOMAIN_NAME][URL] inter…" at bounding box center [397, 203] width 510 height 245
click at [529, 58] on button "Guardar" at bounding box center [514, 61] width 49 height 20
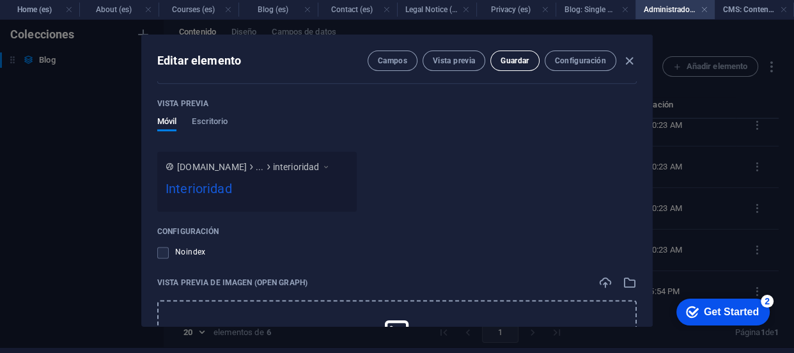
scroll to position [360, 0]
click at [625, 59] on icon "button" at bounding box center [629, 61] width 15 height 15
type input "[DATE]"
type input "interioridad"
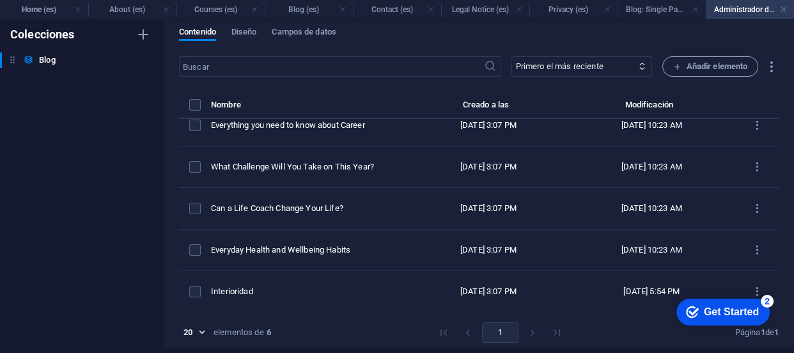
scroll to position [1297, 0]
click at [308, 3] on h4 "Blog (es)" at bounding box center [309, 10] width 88 height 14
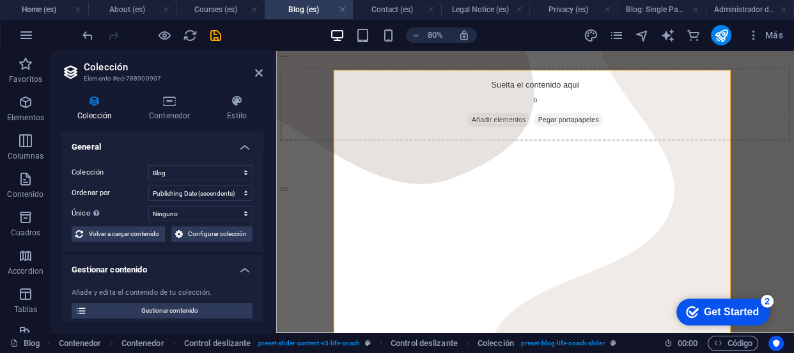
scroll to position [185, 0]
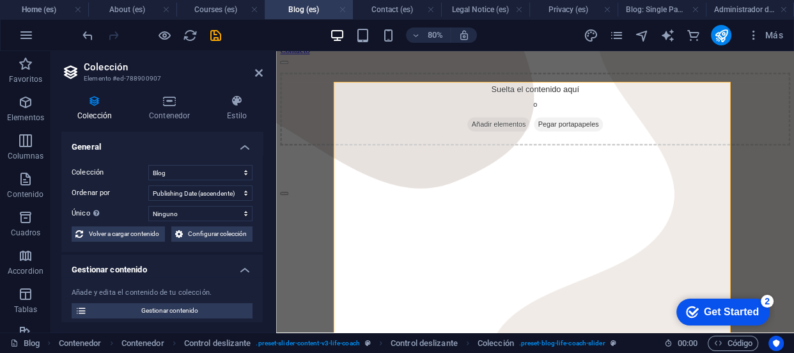
click at [341, 12] on link at bounding box center [343, 10] width 8 height 12
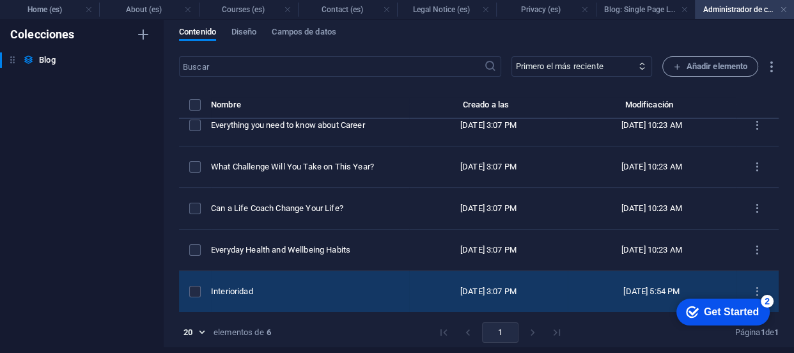
click at [290, 286] on div "Interioridad" at bounding box center [305, 292] width 188 height 12
select select "Life Goals"
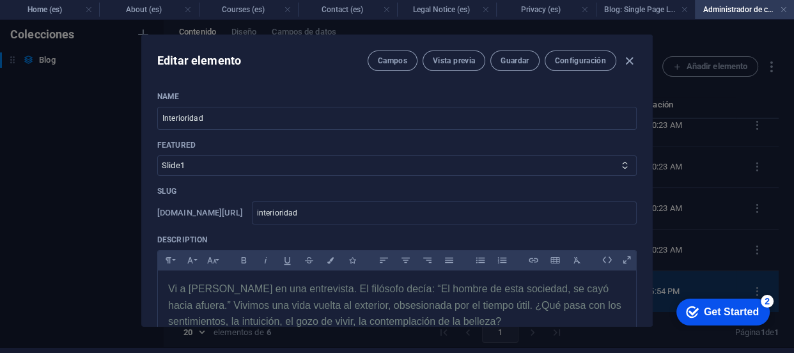
scroll to position [0, 0]
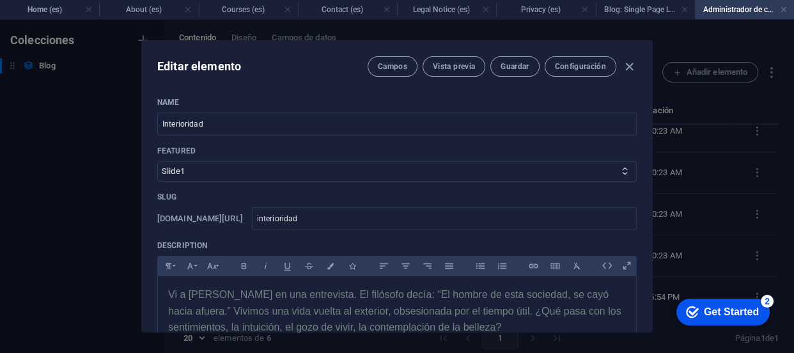
drag, startPoint x: 651, startPoint y: 109, endPoint x: 650, endPoint y: 145, distance: 35.8
click at [650, 145] on div "Editar elemento Campos Vista previa Guardar Configuración Name Interioridad ​ F…" at bounding box center [397, 186] width 512 height 292
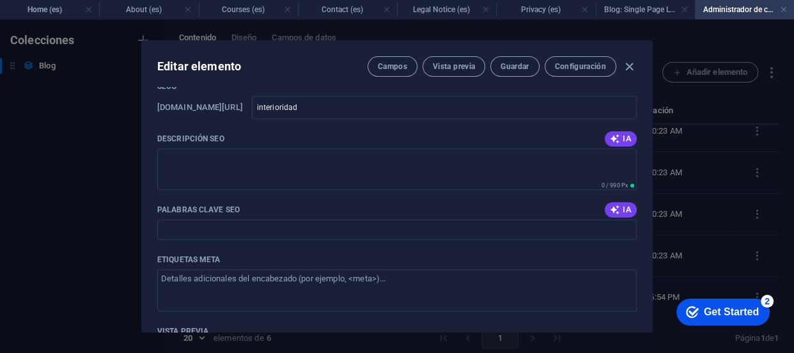
scroll to position [235, 0]
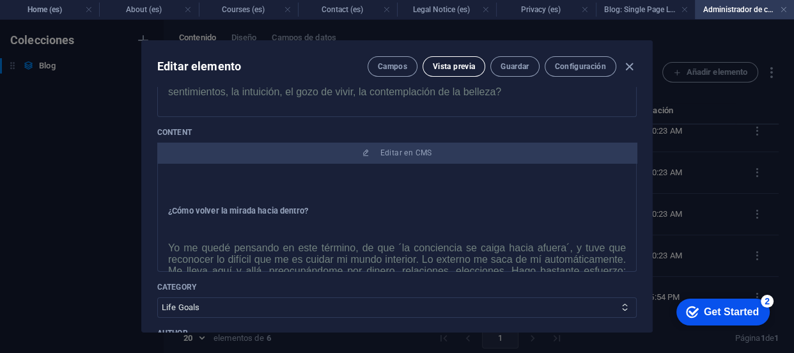
click at [443, 61] on span "Vista previa" at bounding box center [454, 66] width 42 height 10
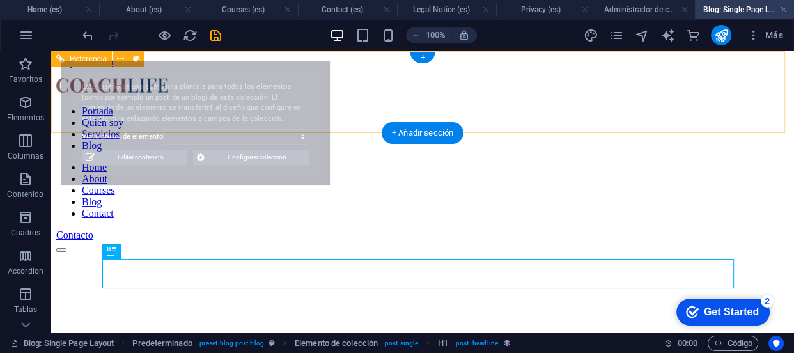
scroll to position [0, 0]
select select "687512fca186f442ec049349"
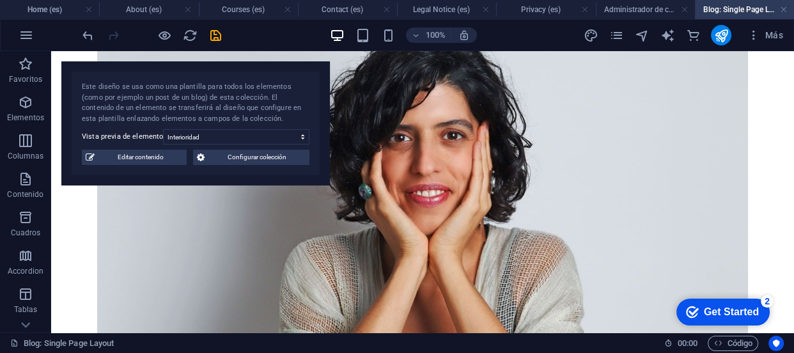
scroll to position [462, 0]
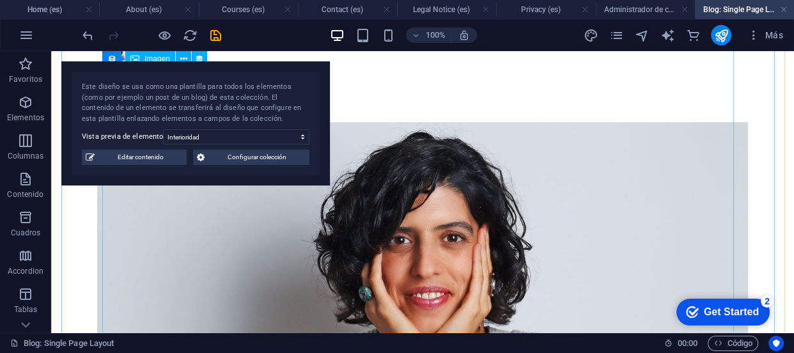
click at [593, 185] on figure at bounding box center [422, 340] width 651 height 436
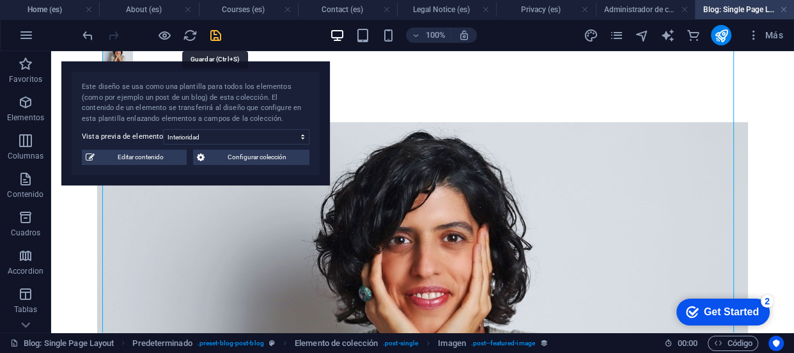
click at [217, 33] on icon "save" at bounding box center [215, 35] width 15 height 15
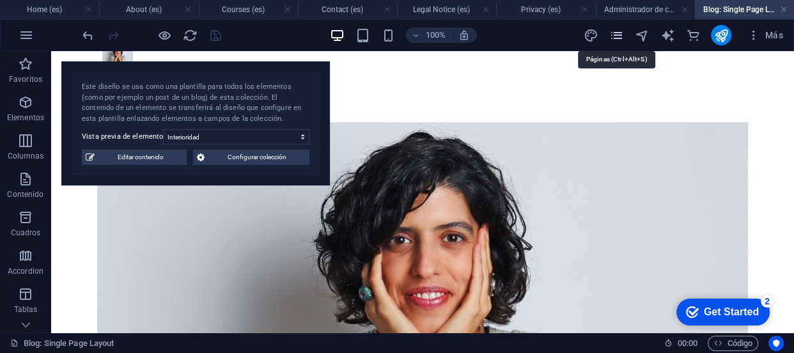
click at [615, 35] on icon "pages" at bounding box center [616, 35] width 15 height 15
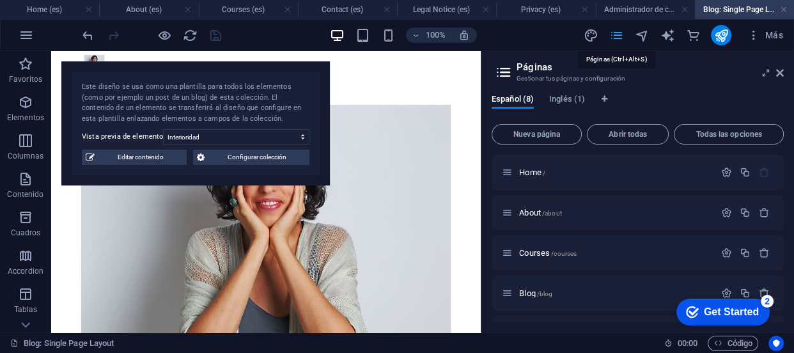
scroll to position [482, 0]
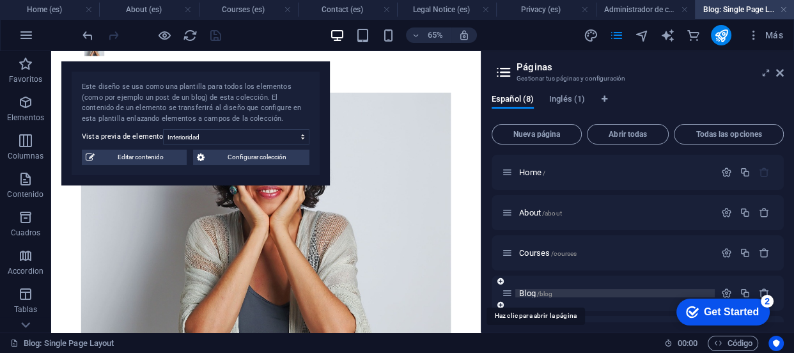
click at [524, 296] on span "Blog /blog" at bounding box center [535, 293] width 33 height 10
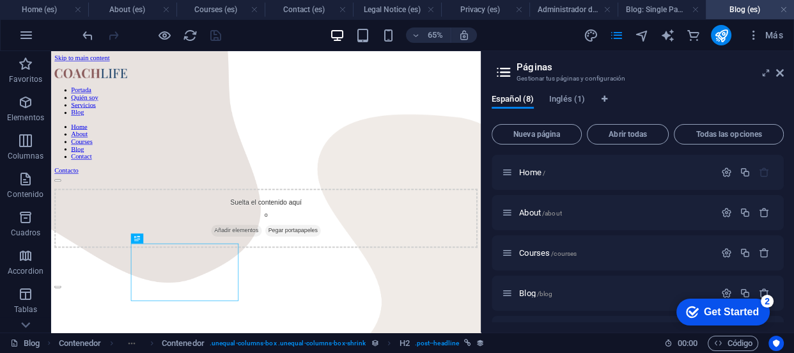
scroll to position [0, 0]
drag, startPoint x: 779, startPoint y: 75, endPoint x: 585, endPoint y: 59, distance: 194.4
click at [779, 75] on icon at bounding box center [780, 73] width 8 height 10
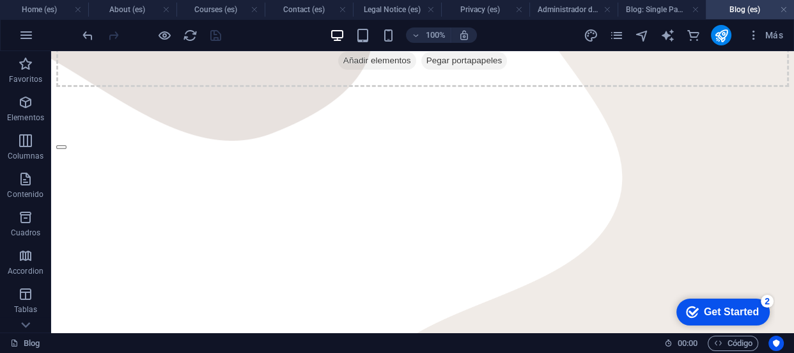
scroll to position [257, 0]
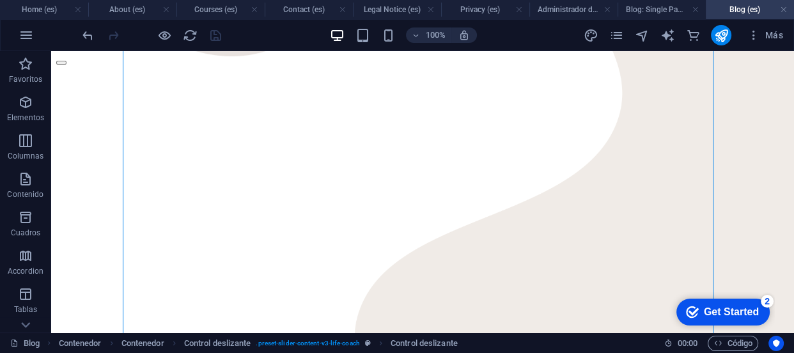
scroll to position [356, 0]
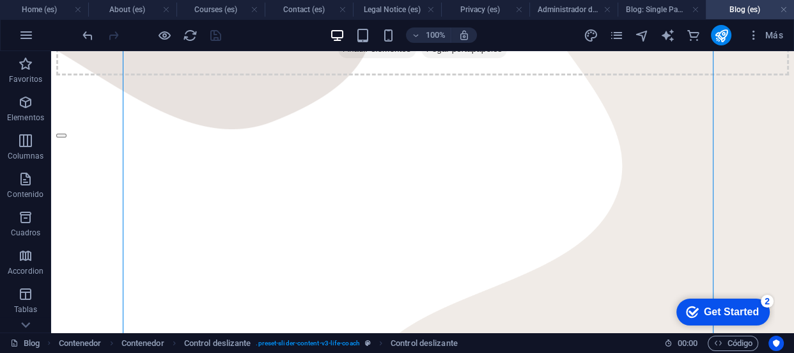
scroll to position [288, 0]
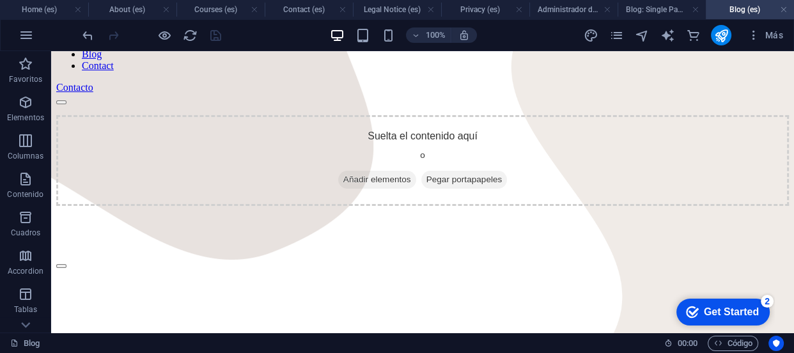
scroll to position [134, 0]
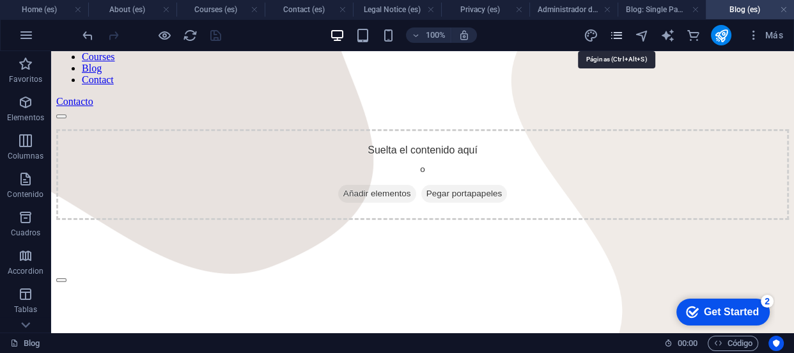
click at [622, 32] on icon "pages" at bounding box center [616, 35] width 15 height 15
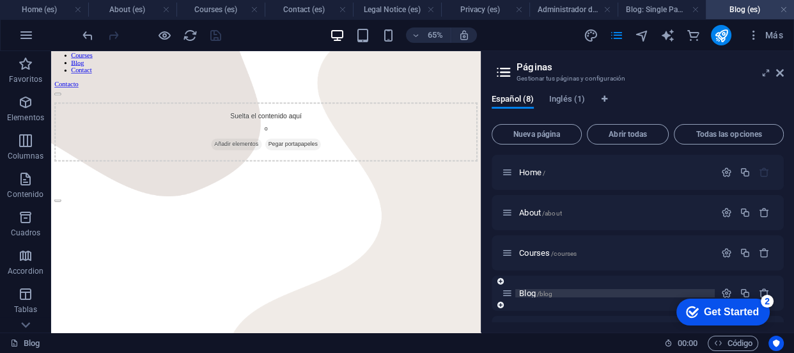
click at [544, 294] on span "/blog" at bounding box center [545, 293] width 16 height 7
click at [538, 294] on span "/blog" at bounding box center [545, 293] width 16 height 7
drag, startPoint x: 782, startPoint y: 71, endPoint x: 473, endPoint y: 223, distance: 344.9
click at [782, 71] on icon at bounding box center [780, 73] width 8 height 10
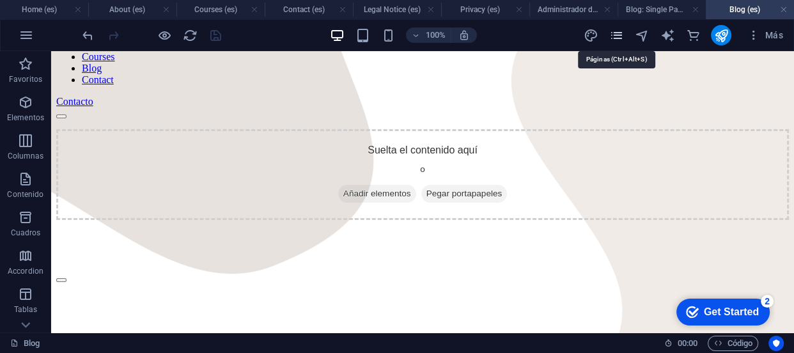
click at [621, 36] on icon "pages" at bounding box center [616, 35] width 15 height 15
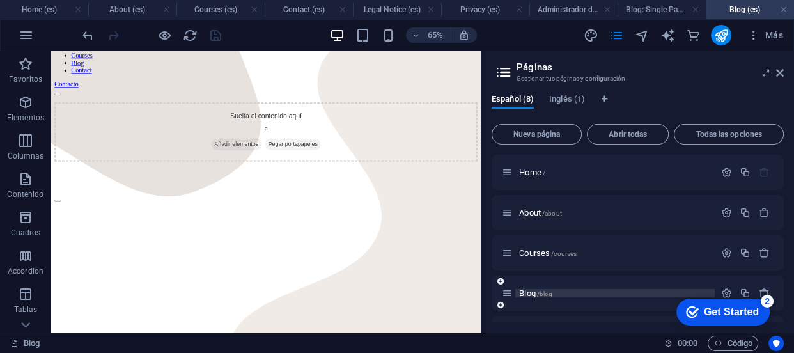
click at [526, 290] on span "Blog /blog" at bounding box center [535, 293] width 33 height 10
click at [531, 290] on span "Blog /blog" at bounding box center [535, 293] width 33 height 10
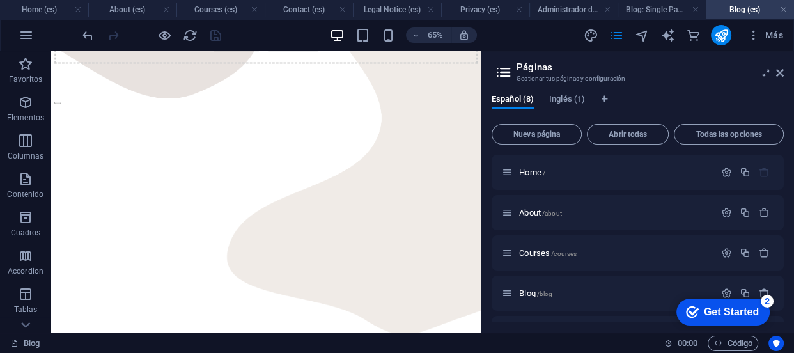
scroll to position [288, 0]
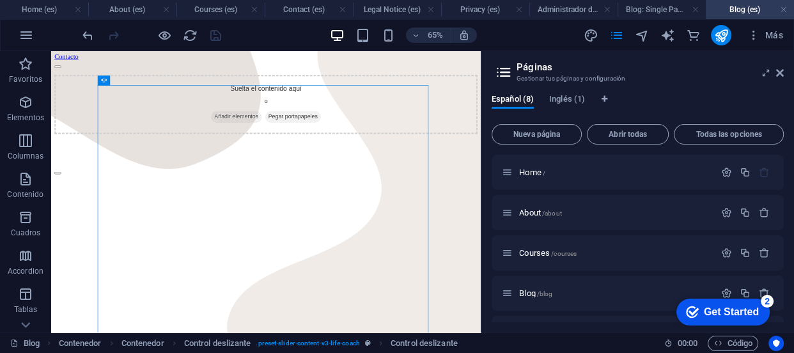
scroll to position [171, 0]
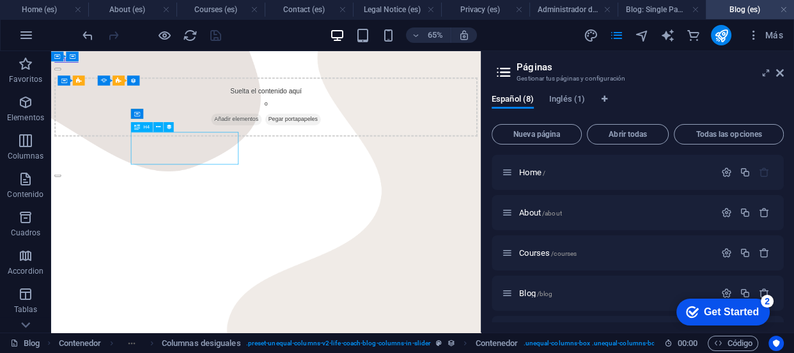
select select "name"
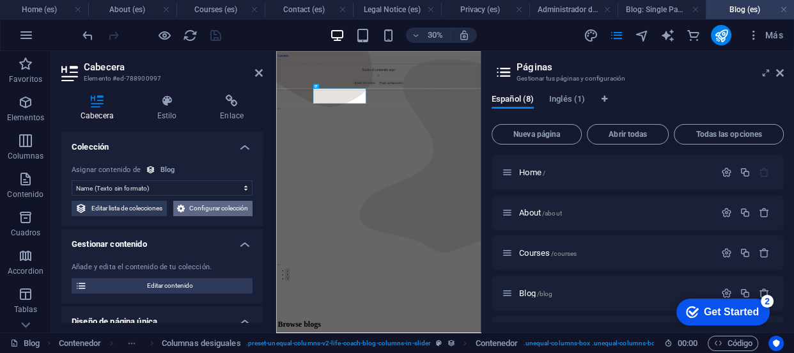
click at [189, 216] on span "Configurar colección" at bounding box center [219, 208] width 60 height 15
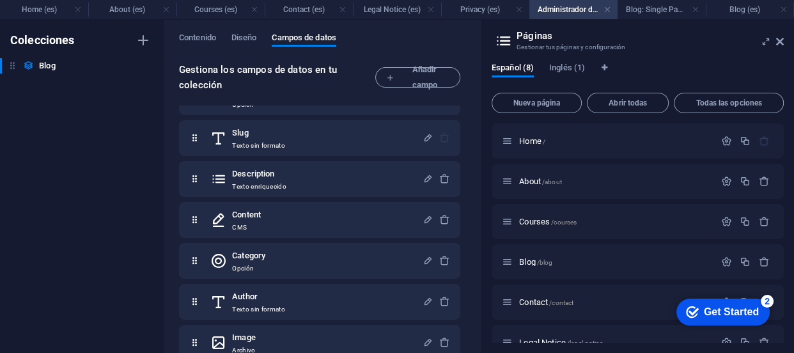
scroll to position [0, 0]
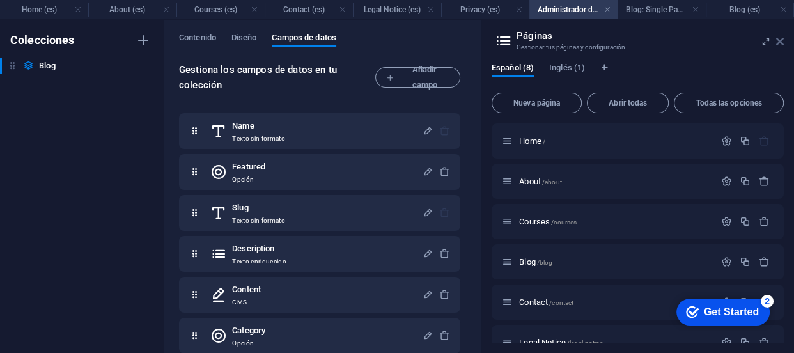
click at [781, 38] on icon at bounding box center [780, 41] width 8 height 10
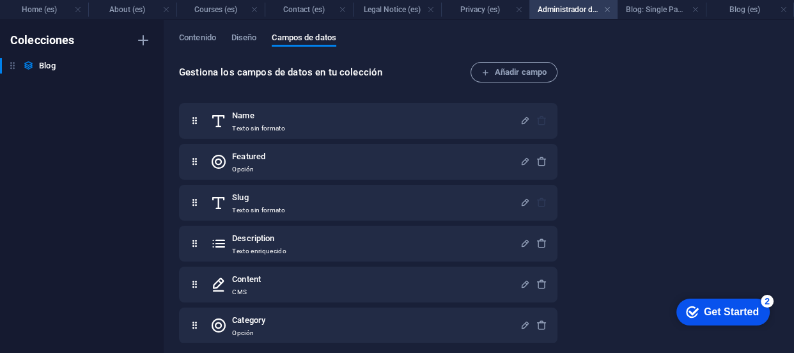
click at [780, 40] on div "Contenido Diseño Campos de datos Gestiona los campos de datos en tu colección A…" at bounding box center [479, 186] width 630 height 333
click at [639, 7] on h4 "Blog: Single Page Layout (es)" at bounding box center [662, 10] width 88 height 14
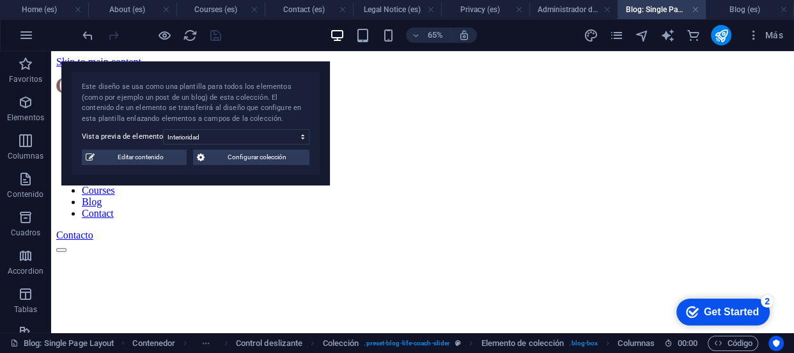
scroll to position [482, 0]
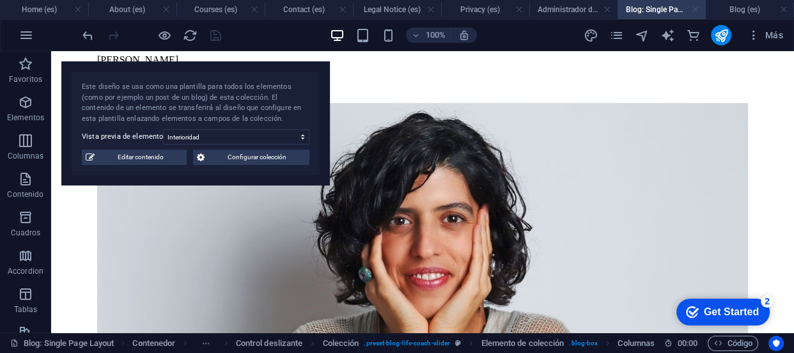
click at [694, 10] on link at bounding box center [696, 10] width 8 height 12
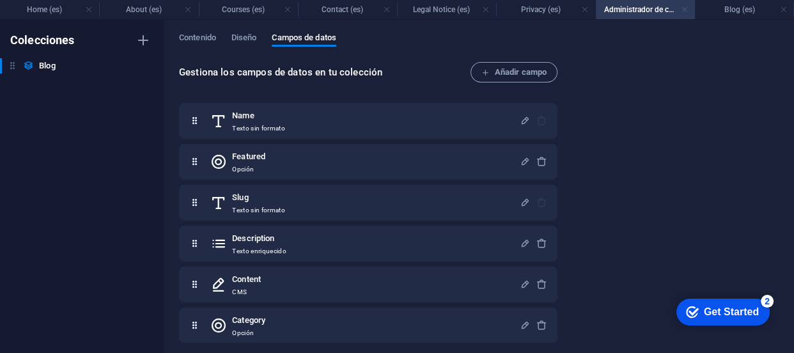
click at [686, 8] on link at bounding box center [685, 10] width 8 height 12
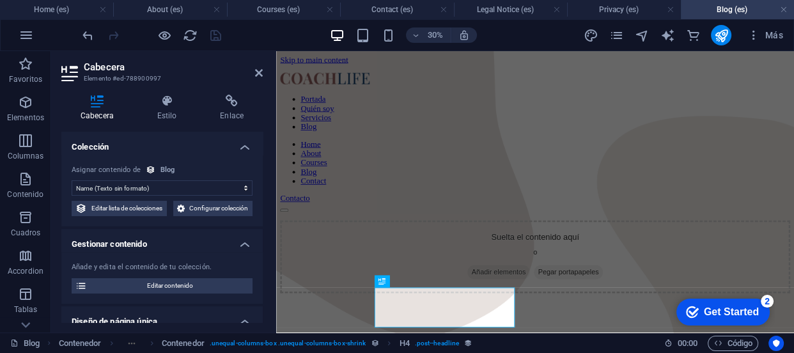
scroll to position [171, 0]
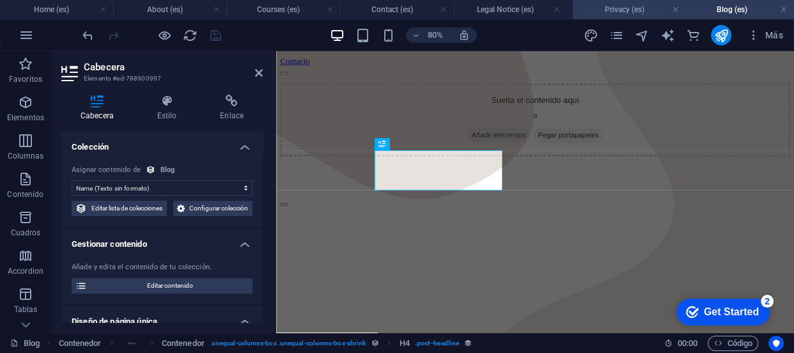
drag, startPoint x: 613, startPoint y: 0, endPoint x: 620, endPoint y: 8, distance: 10.5
click at [620, 8] on h4 "Privacy (es)" at bounding box center [623, 10] width 113 height 14
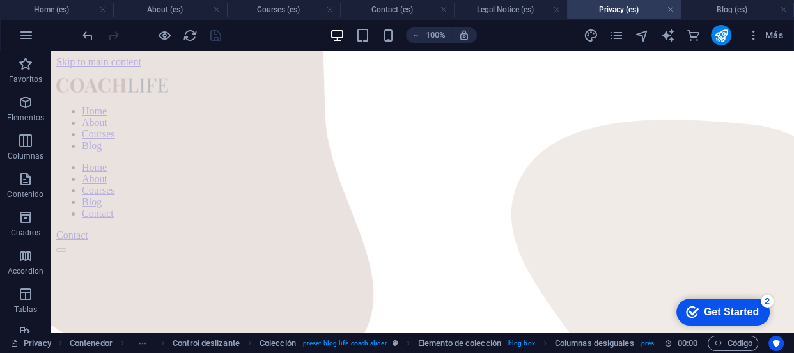
scroll to position [0, 0]
click at [668, 7] on link at bounding box center [670, 10] width 8 height 12
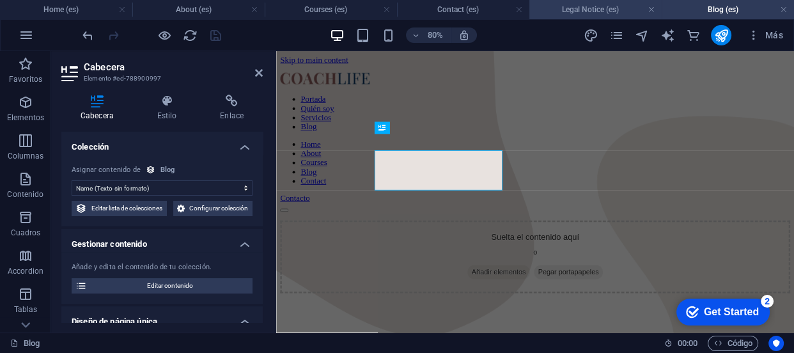
scroll to position [171, 0]
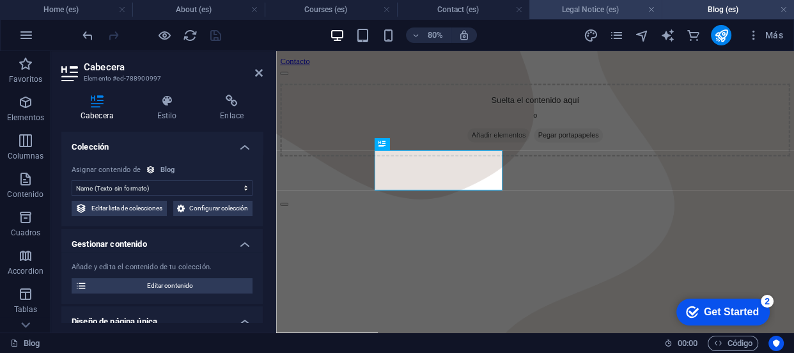
click at [634, 8] on h4 "Legal Notice (es)" at bounding box center [595, 10] width 132 height 14
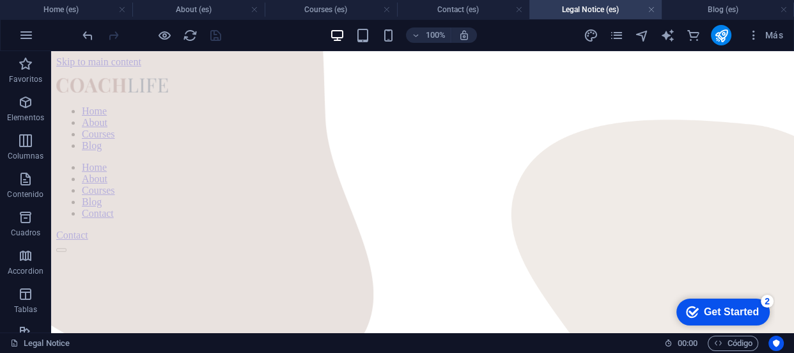
scroll to position [0, 0]
click at [648, 11] on link at bounding box center [652, 10] width 8 height 12
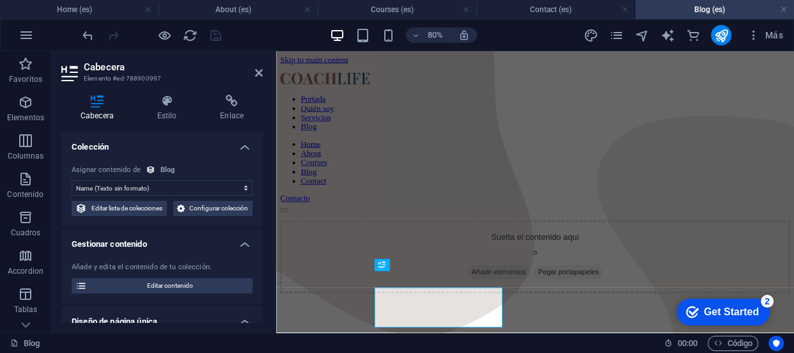
scroll to position [171, 0]
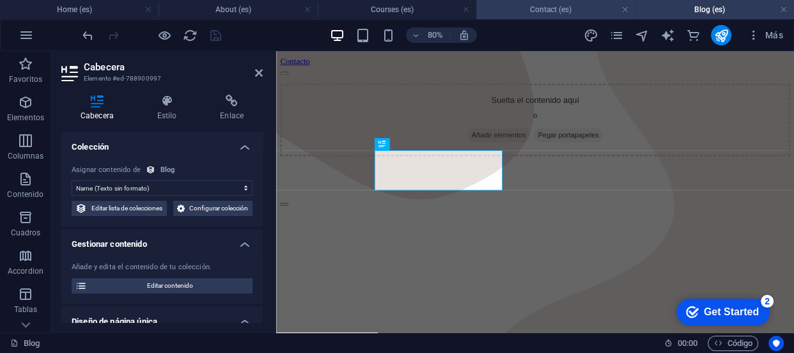
click at [584, 13] on h4 "Contact (es)" at bounding box center [555, 10] width 159 height 14
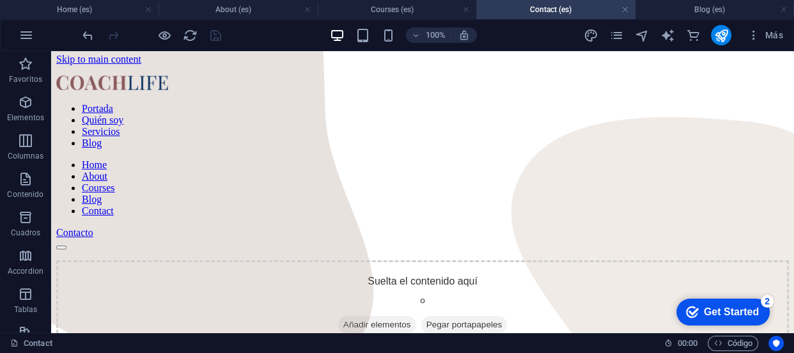
scroll to position [0, 0]
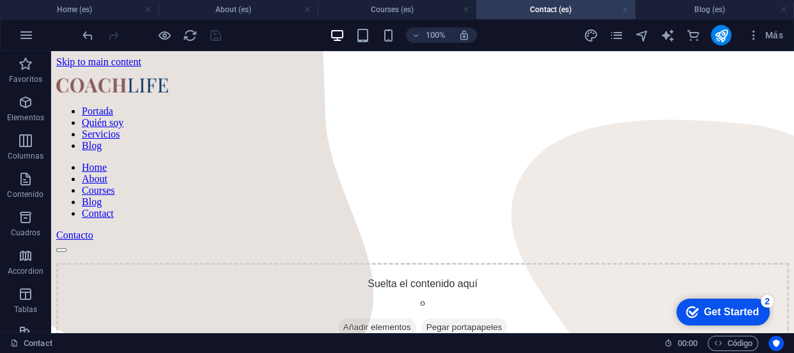
click at [627, 13] on link at bounding box center [625, 10] width 8 height 12
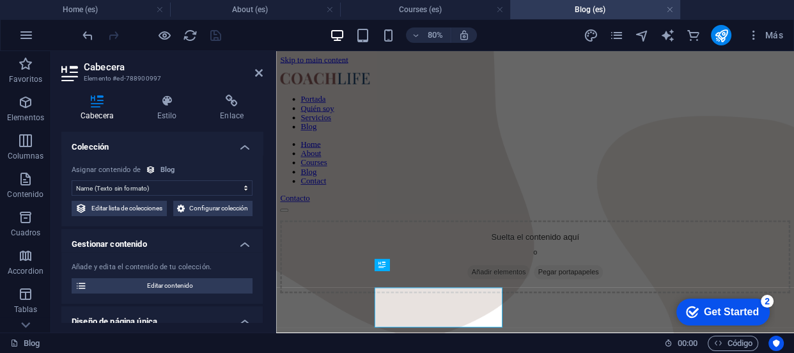
scroll to position [171, 0]
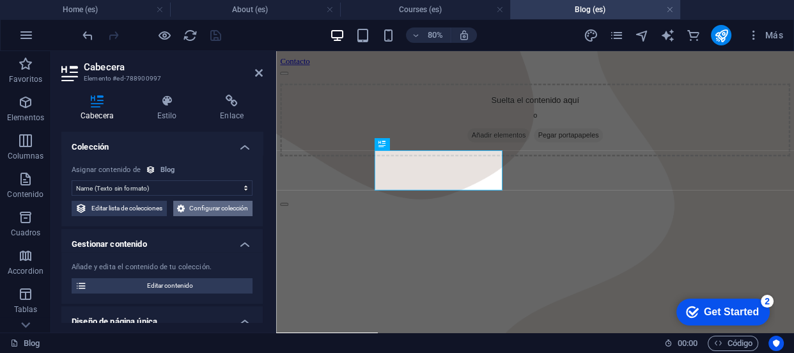
click at [209, 216] on span "Configurar colección" at bounding box center [219, 208] width 60 height 15
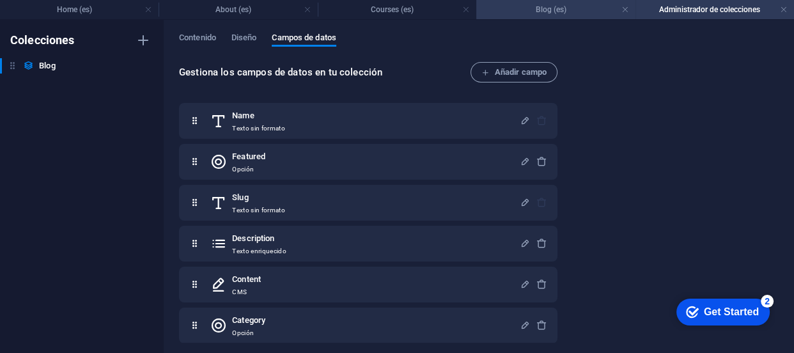
click at [538, 13] on h4 "Blog (es)" at bounding box center [555, 10] width 159 height 14
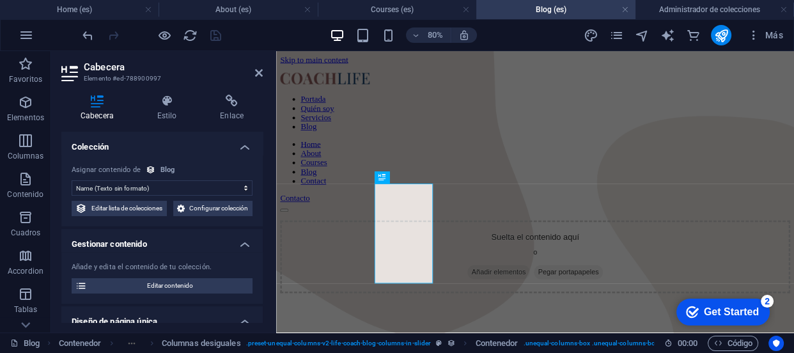
scroll to position [171, 0]
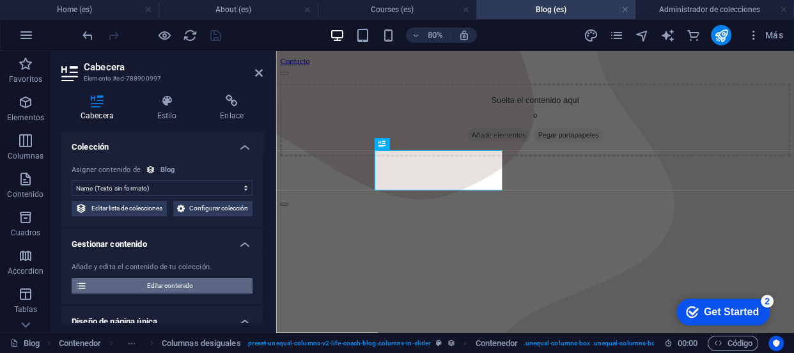
click at [224, 294] on span "Editar contenido" at bounding box center [170, 285] width 158 height 15
select select "Slide2"
select select "Life Goals"
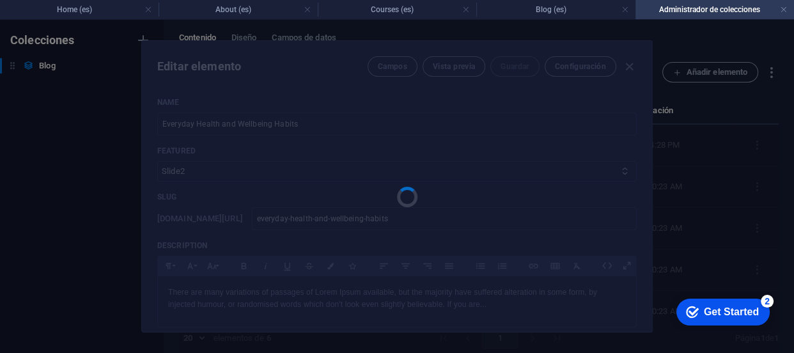
scroll to position [0, 0]
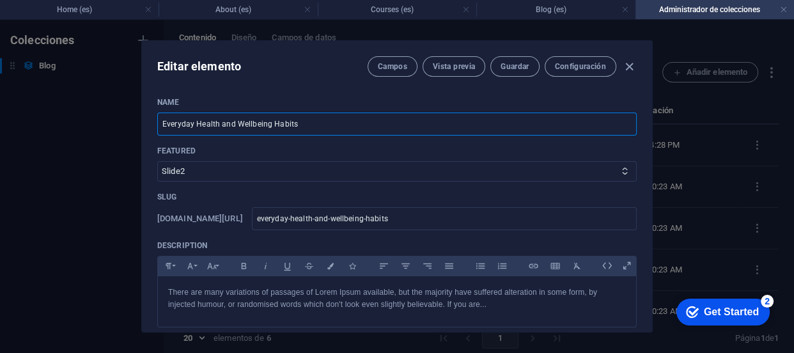
click at [325, 129] on input "Everyday Health and Wellbeing Habits" at bounding box center [397, 124] width 480 height 23
type input "E"
paste input "¿Dónde se encuentra la espiritualidad? ​"
type input "¿Dónde se encuentra la espiritualidad? ​"
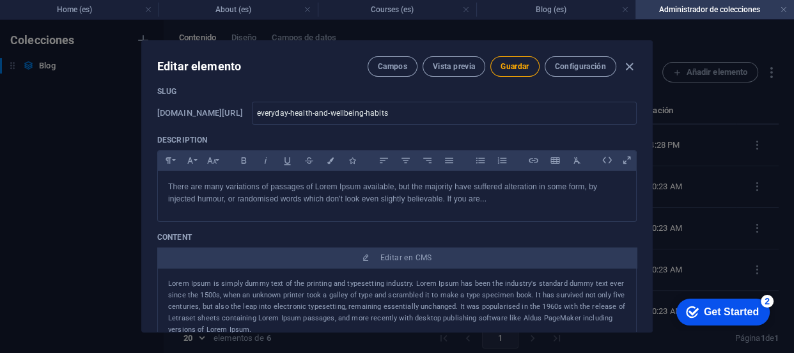
scroll to position [132, 0]
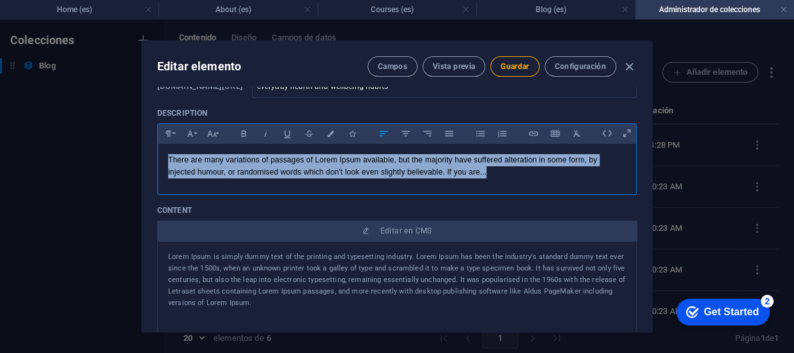
drag, startPoint x: 492, startPoint y: 173, endPoint x: 144, endPoint y: 132, distance: 350.9
click at [144, 132] on div "Name ¿Dónde se encuentra la espiritualidad? ​ ​ Featured Slide1 Slide2 Slide3 S…" at bounding box center [397, 209] width 510 height 245
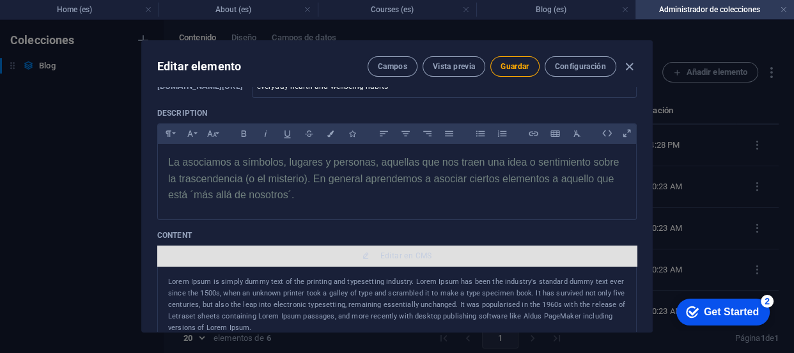
click at [439, 251] on span "Editar en CMS" at bounding box center [396, 256] width 469 height 10
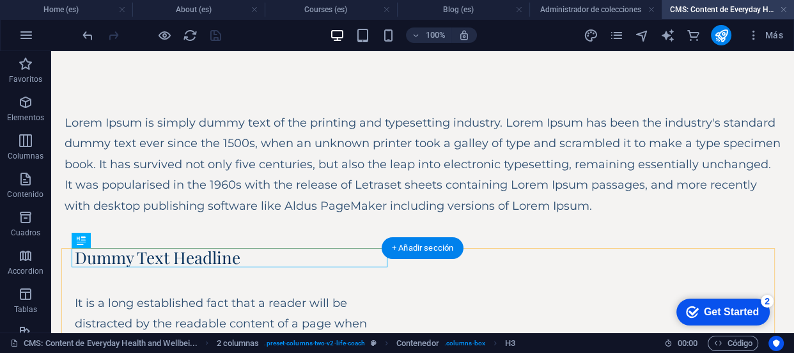
scroll to position [0, 0]
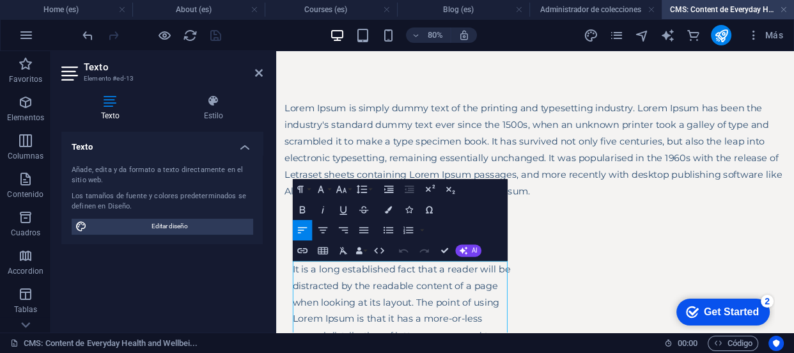
drag, startPoint x: 295, startPoint y: 324, endPoint x: 489, endPoint y: 435, distance: 223.2
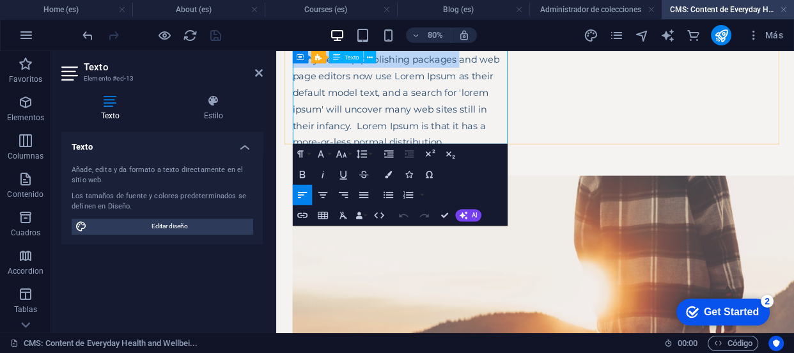
scroll to position [406, 0]
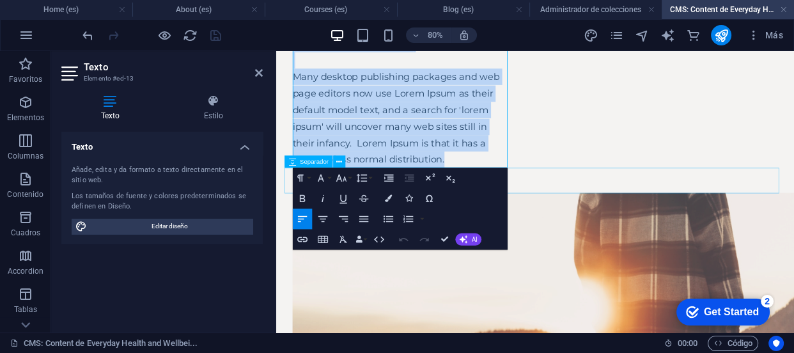
drag, startPoint x: 299, startPoint y: 322, endPoint x: 757, endPoint y: 224, distance: 468.3
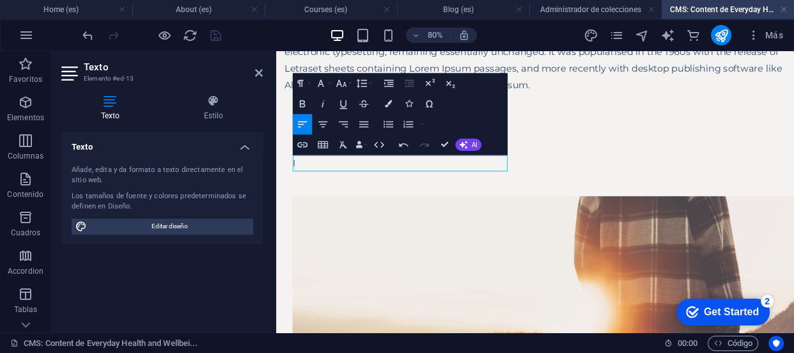
scroll to position [129, 0]
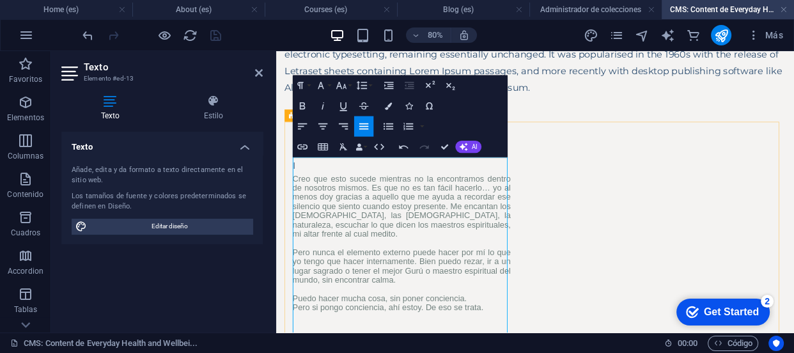
click at [309, 214] on p "Creo que esto sucede mientras no la encontramos dentro de nosotros mismos. Es q…" at bounding box center [433, 291] width 273 height 173
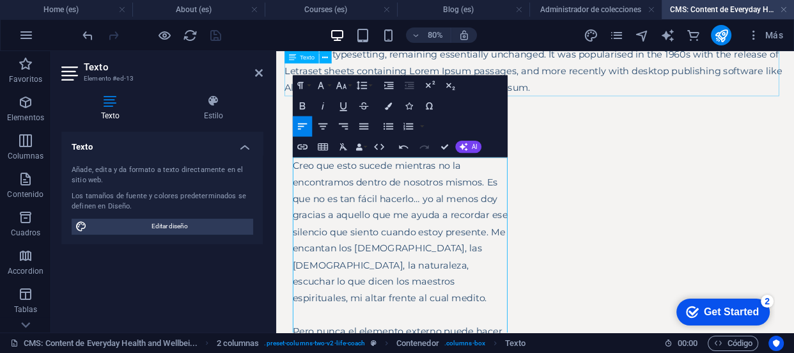
click at [615, 100] on div "Lorem Ipsum is simply dummy text of the printing and typesetting industry. Lore…" at bounding box center [599, 45] width 627 height 124
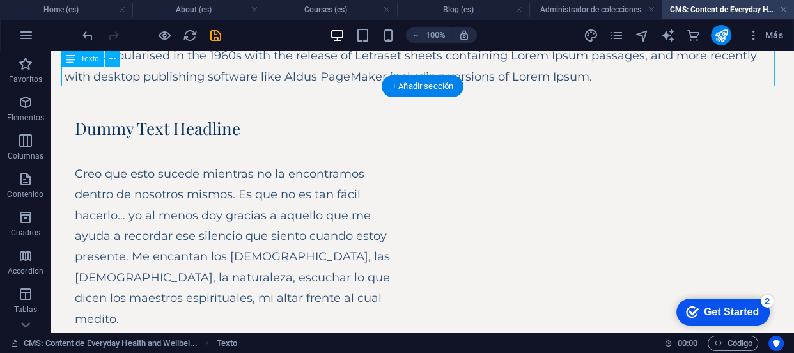
click at [594, 70] on div "Lorem Ipsum is simply dummy text of the printing and typesetting industry. Lore…" at bounding box center [423, 35] width 716 height 104
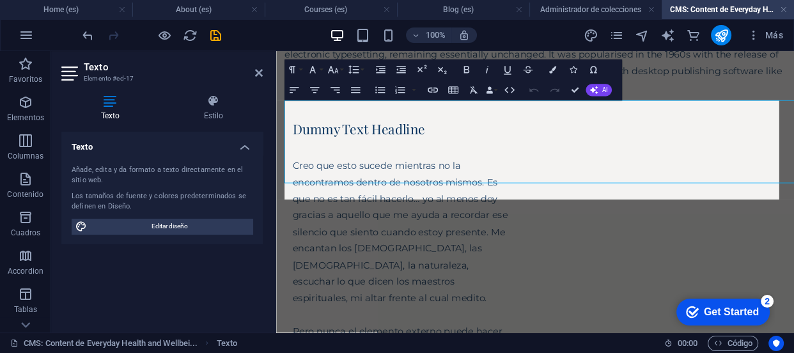
scroll to position [0, 0]
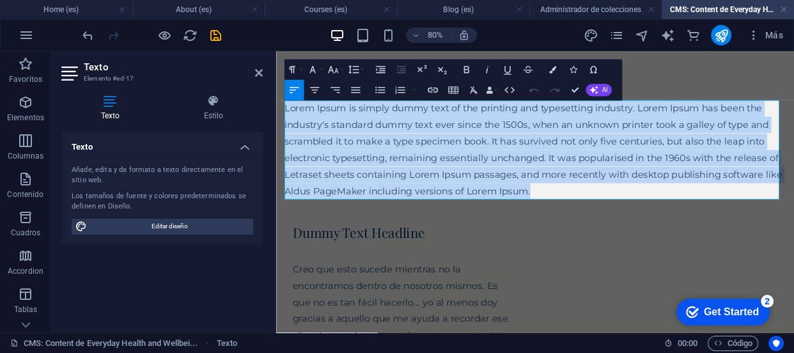
drag, startPoint x: 607, startPoint y: 225, endPoint x: 285, endPoint y: 123, distance: 337.5
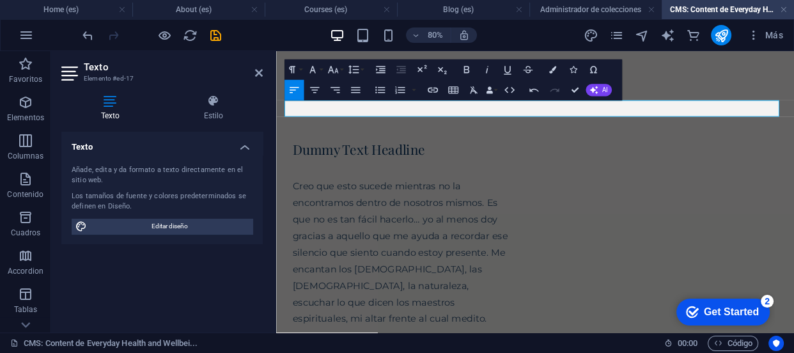
click at [372, 124] on p at bounding box center [599, 123] width 627 height 20
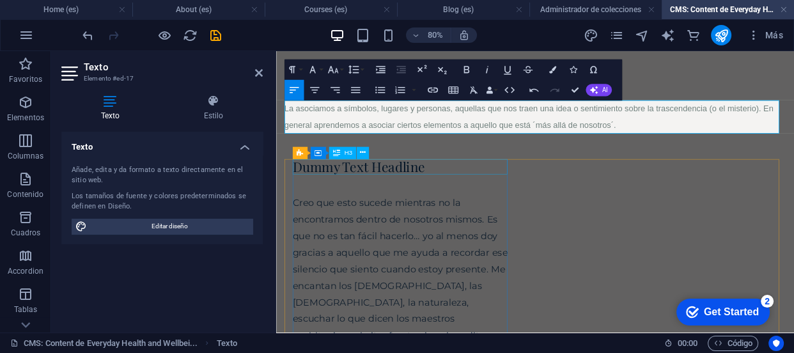
click at [500, 197] on div "Dummy Text Headline" at bounding box center [433, 195] width 273 height 19
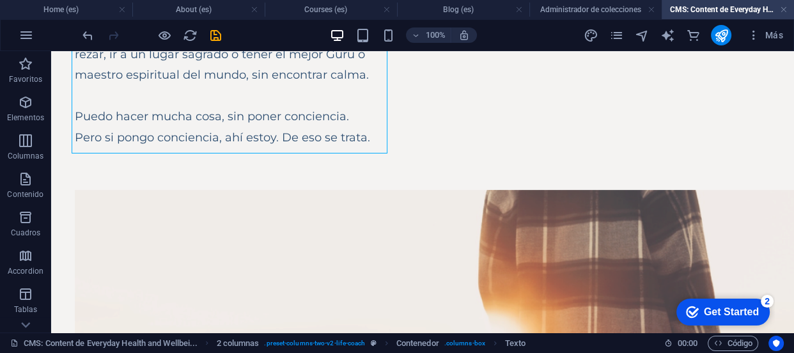
scroll to position [406, 0]
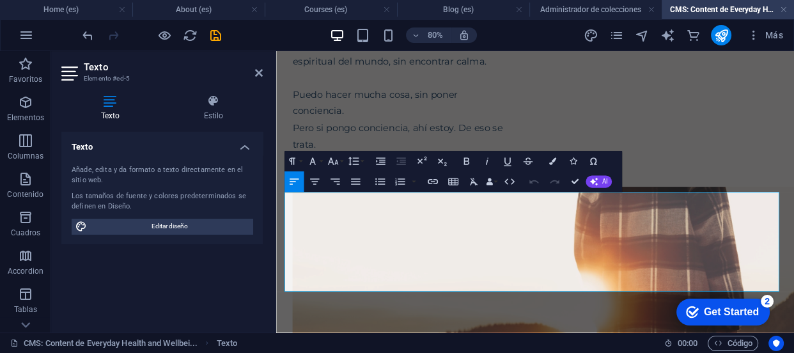
drag, startPoint x: 515, startPoint y: 343, endPoint x: 169, endPoint y: 169, distance: 386.3
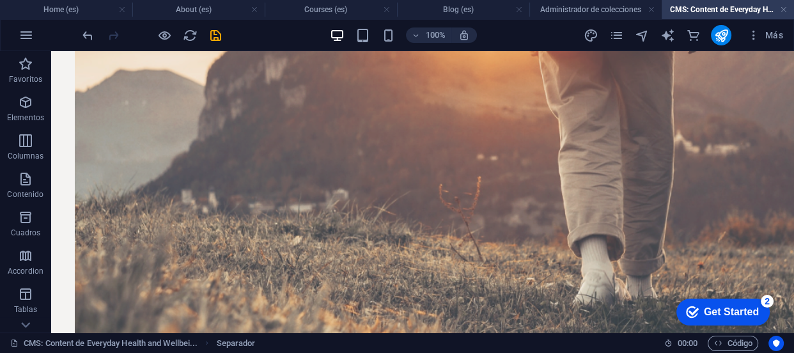
scroll to position [869, 0]
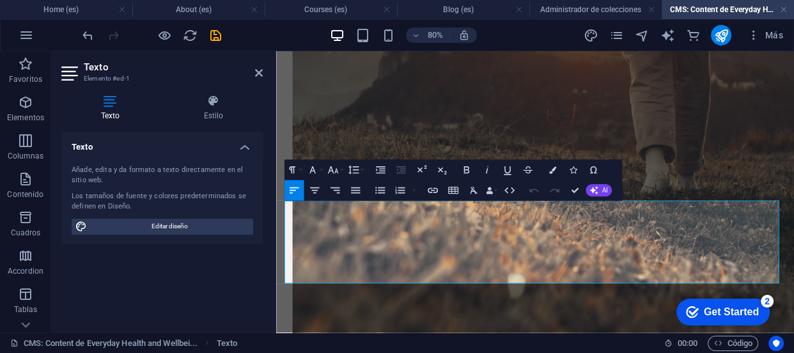
scroll to position [831, 0]
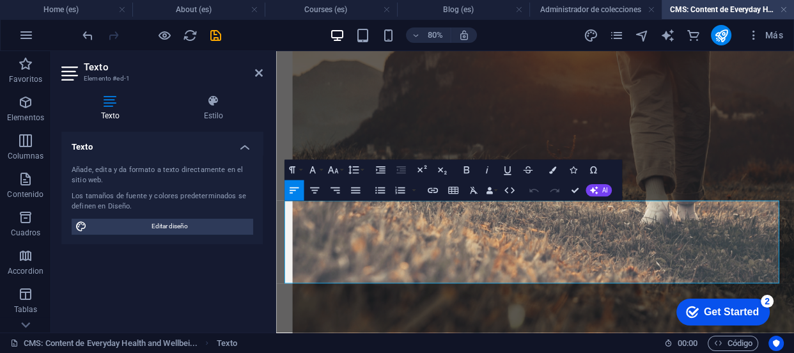
drag, startPoint x: 735, startPoint y: 334, endPoint x: 221, endPoint y: 224, distance: 525.8
click at [276, 224] on html "Skip to main content La asociamos a símbolos, lugares y personas, aquellas que …" at bounding box center [600, 169] width 648 height 1897
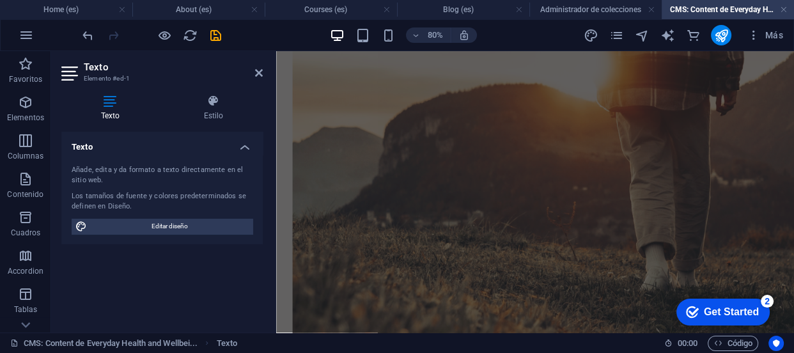
scroll to position [0, 0]
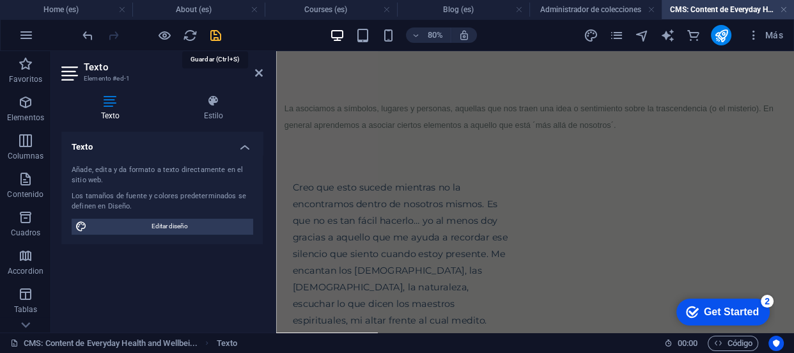
click at [217, 35] on icon "save" at bounding box center [215, 35] width 15 height 15
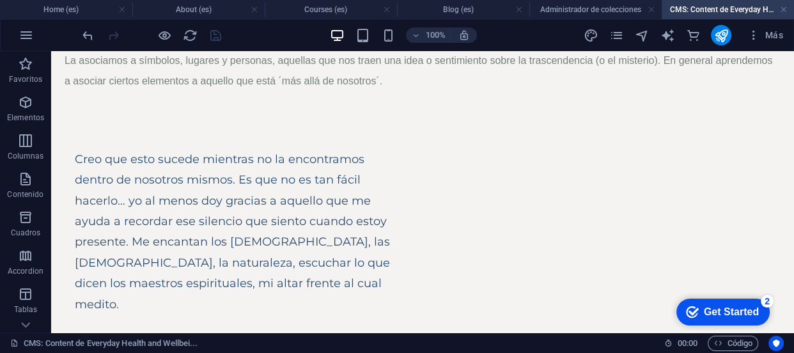
scroll to position [58, 0]
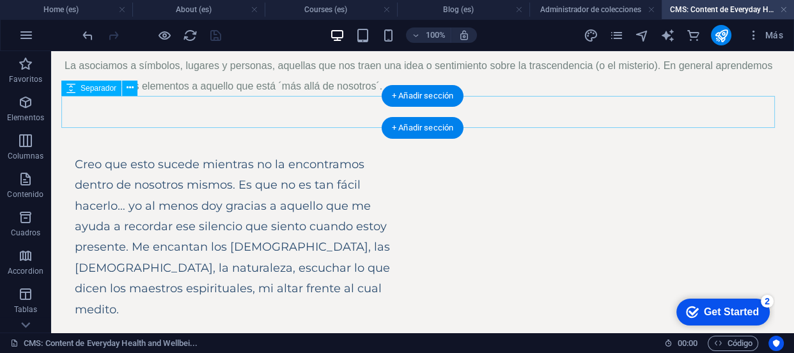
click at [316, 122] on div at bounding box center [423, 113] width 716 height 32
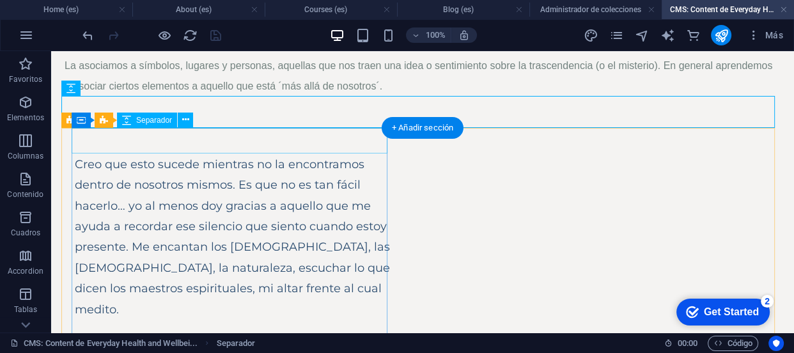
click at [208, 141] on div at bounding box center [233, 142] width 317 height 26
select select "px"
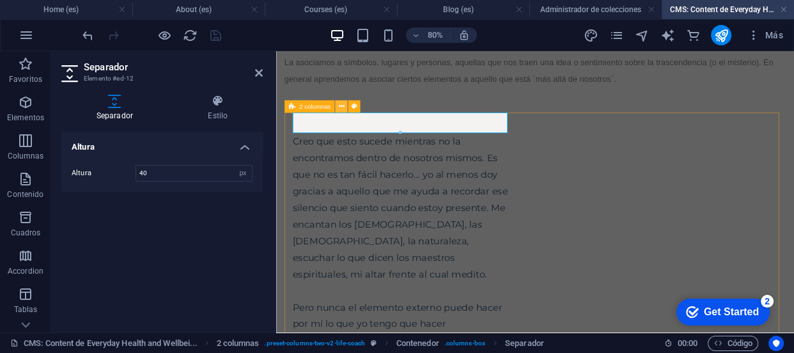
click at [343, 104] on icon at bounding box center [341, 106] width 6 height 11
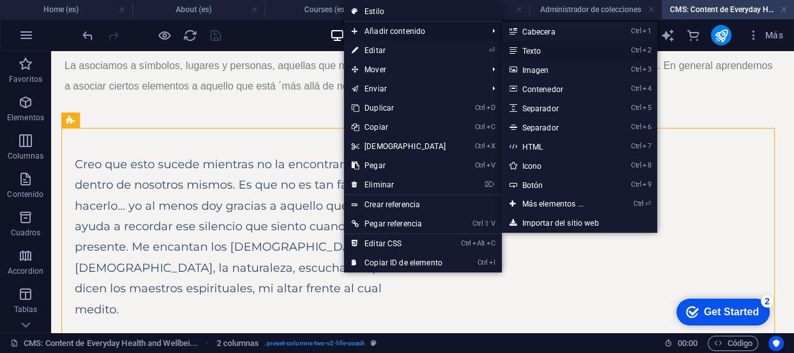
click at [520, 49] on link "Ctrl 2 Texto" at bounding box center [555, 50] width 107 height 19
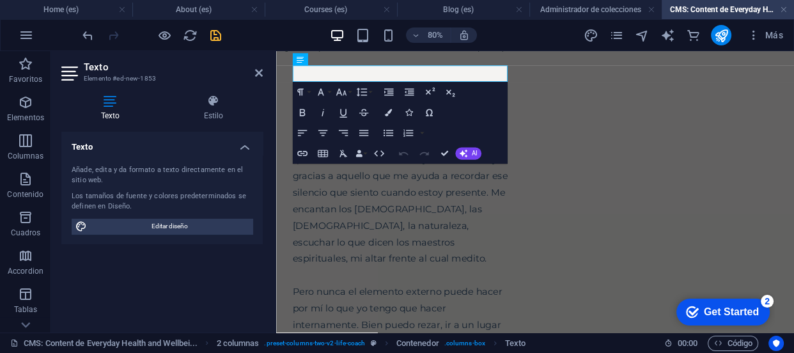
scroll to position [45, 0]
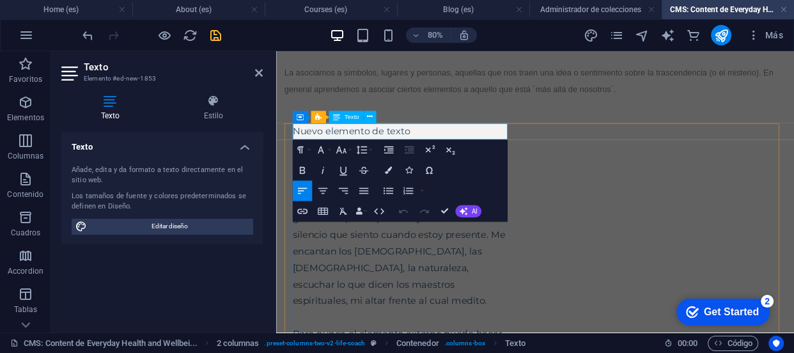
click at [471, 155] on p "Nuevo elemento de texto" at bounding box center [433, 151] width 273 height 20
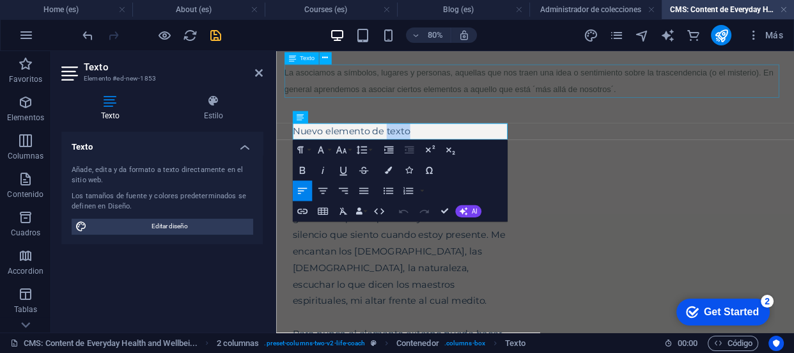
click at [591, 90] on div "La asociamos a símbolos, lugares y personas, aquellas que nos traen una idea o …" at bounding box center [599, 89] width 627 height 42
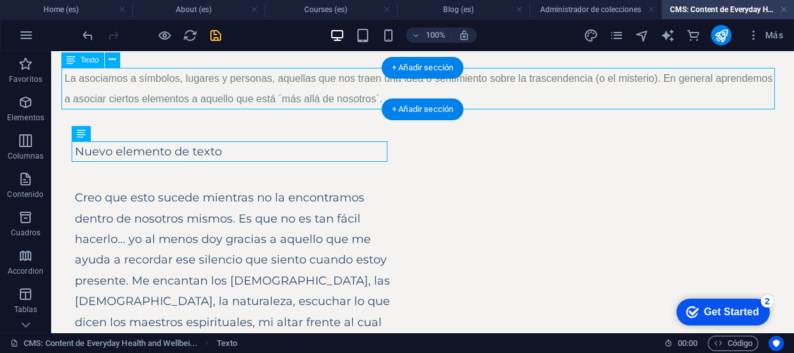
click at [543, 102] on div "La asociamos a símbolos, lugares y personas, aquellas que nos traen una idea o …" at bounding box center [423, 89] width 716 height 42
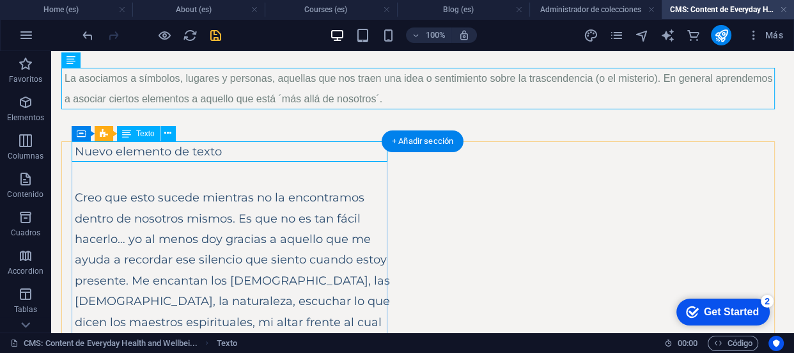
click at [242, 147] on div "Nuevo elemento de texto" at bounding box center [233, 151] width 317 height 20
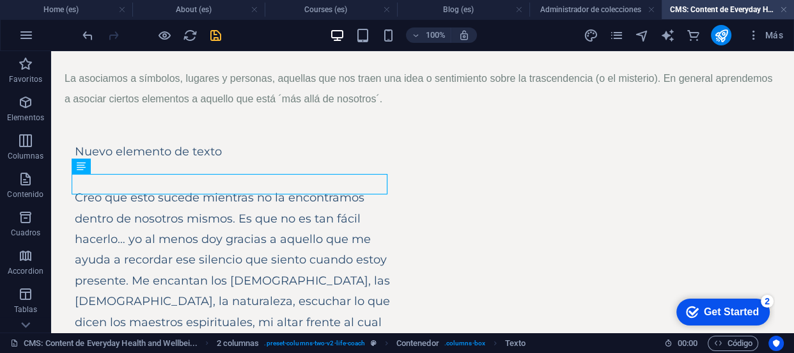
scroll to position [0, 0]
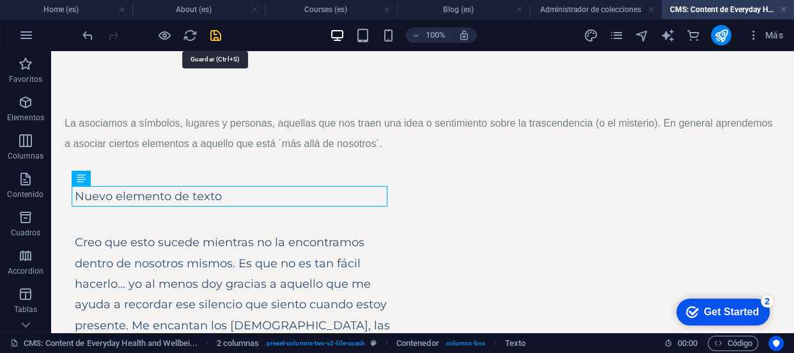
click at [220, 37] on icon "save" at bounding box center [215, 35] width 15 height 15
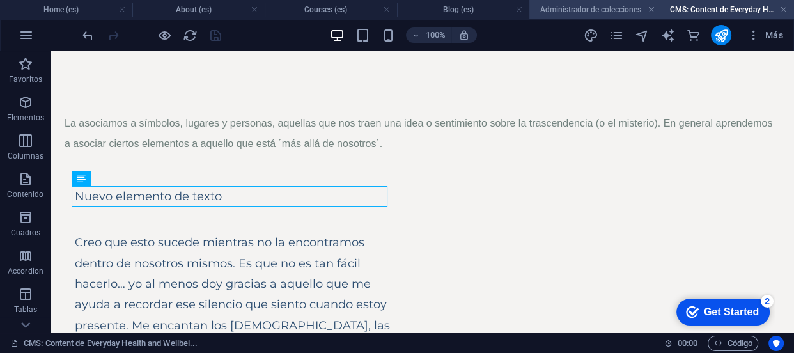
click at [599, 4] on h4 "Administrador de colecciones" at bounding box center [595, 10] width 132 height 14
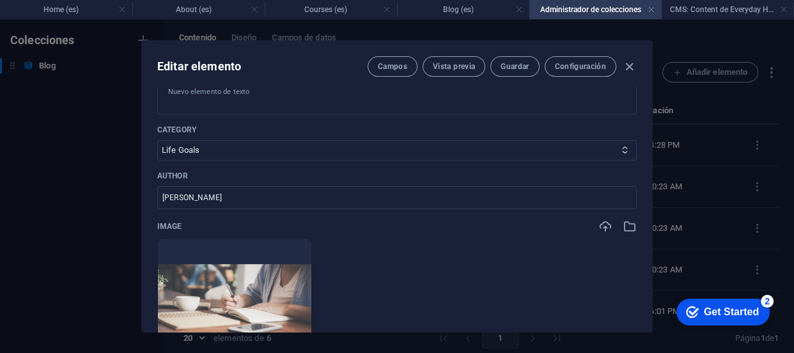
scroll to position [373, 0]
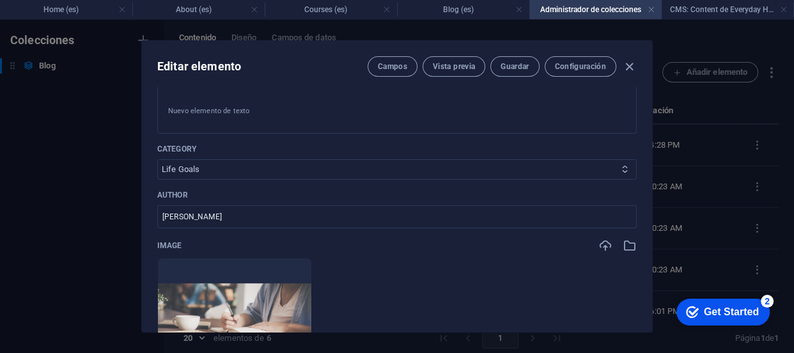
click at [623, 166] on icon at bounding box center [625, 169] width 8 height 8
click at [622, 171] on icon at bounding box center [625, 169] width 8 height 8
click at [621, 165] on icon at bounding box center [625, 169] width 8 height 8
click at [623, 167] on icon at bounding box center [625, 169] width 8 height 8
click at [600, 164] on select "Happiness Life Goals Career Advices" at bounding box center [397, 169] width 480 height 20
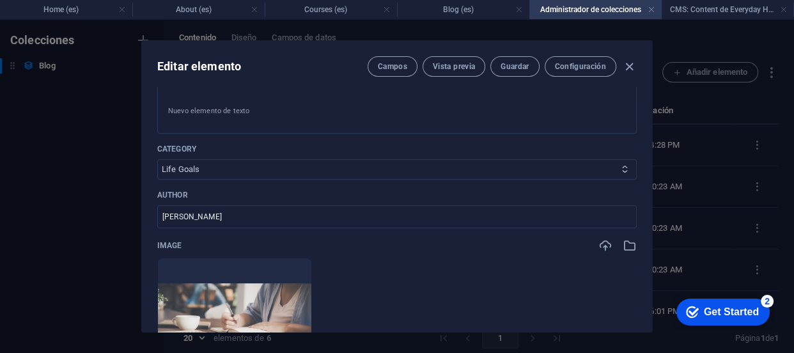
select select "Happiness"
click at [157, 159] on select "Happiness Life Goals Career Advices" at bounding box center [397, 169] width 480 height 20
click at [562, 223] on input "[PERSON_NAME]" at bounding box center [397, 216] width 480 height 23
type input "M"
type input "[PERSON_NAME]"
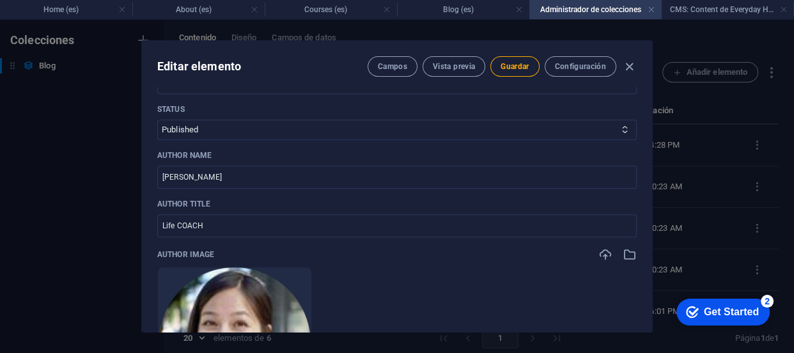
scroll to position [755, 0]
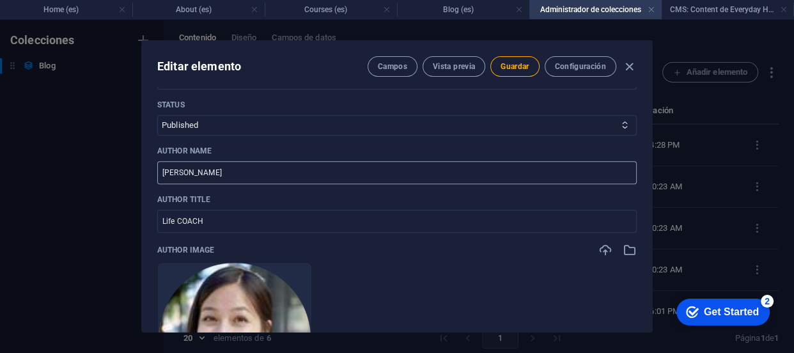
click at [312, 175] on input "[PERSON_NAME]" at bounding box center [397, 172] width 480 height 23
type input "E"
type input "[PERSON_NAME]"
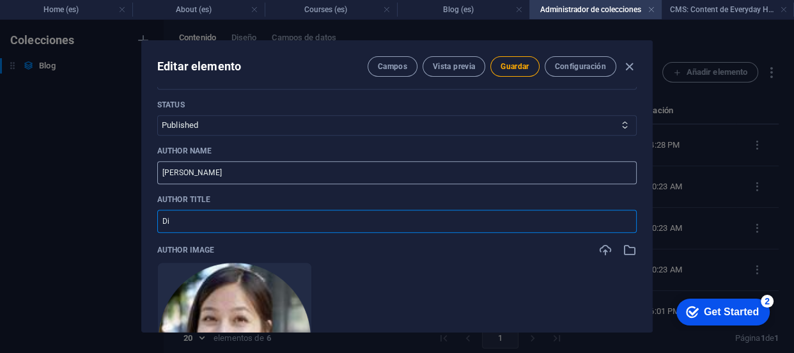
type input "D"
click at [602, 252] on icon "button" at bounding box center [606, 250] width 14 height 14
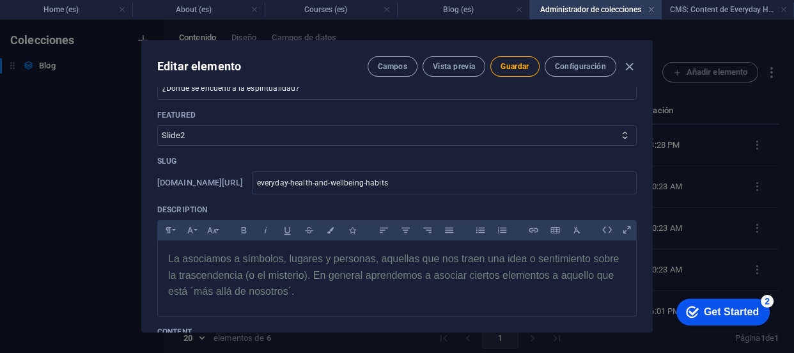
scroll to position [0, 0]
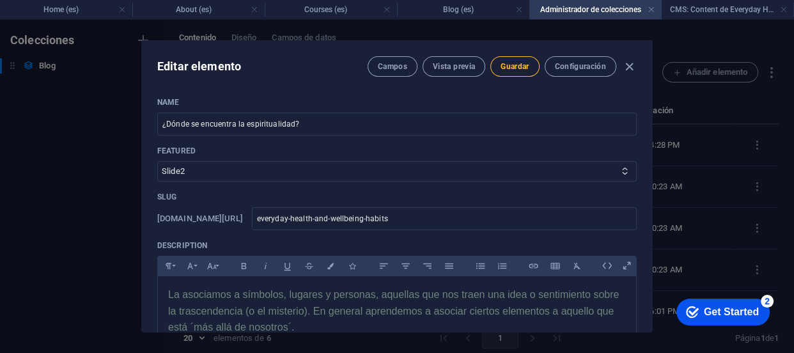
click at [518, 64] on span "Guardar" at bounding box center [515, 66] width 28 height 10
click at [630, 68] on icon "button" at bounding box center [629, 66] width 15 height 15
type input "[DATE]"
type input "everyday-health-and-wellbeing-habits"
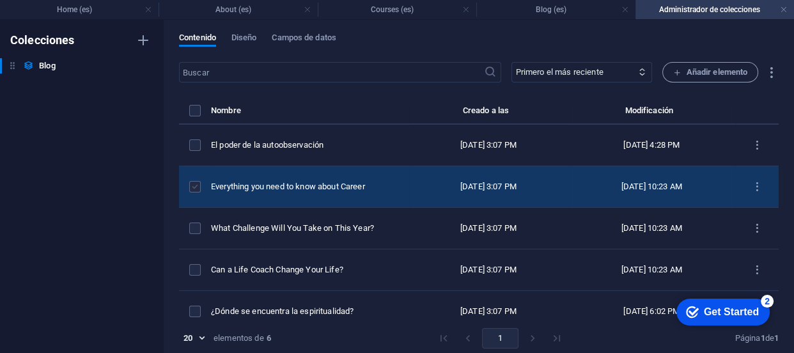
click at [196, 185] on label "items list" at bounding box center [195, 187] width 12 height 12
click at [0, 0] on input "items list" at bounding box center [0, 0] width 0 height 0
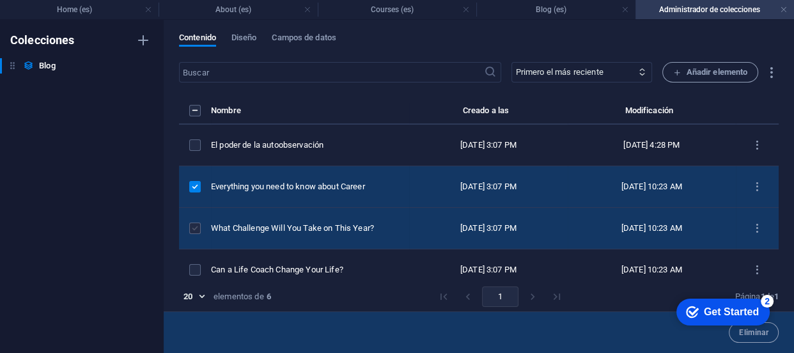
click at [197, 230] on label "items list" at bounding box center [195, 229] width 12 height 12
click at [0, 0] on input "items list" at bounding box center [0, 0] width 0 height 0
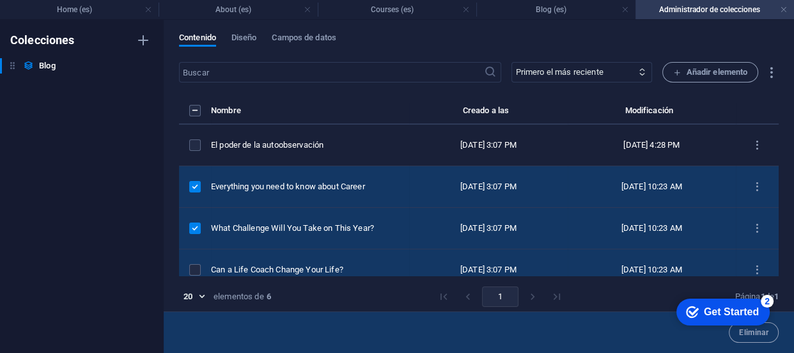
click at [196, 262] on td "items list" at bounding box center [195, 270] width 32 height 42
click at [196, 271] on label "items list" at bounding box center [195, 270] width 12 height 12
click at [0, 0] on input "items list" at bounding box center [0, 0] width 0 height 0
click at [769, 73] on icon "button" at bounding box center [771, 72] width 15 height 15
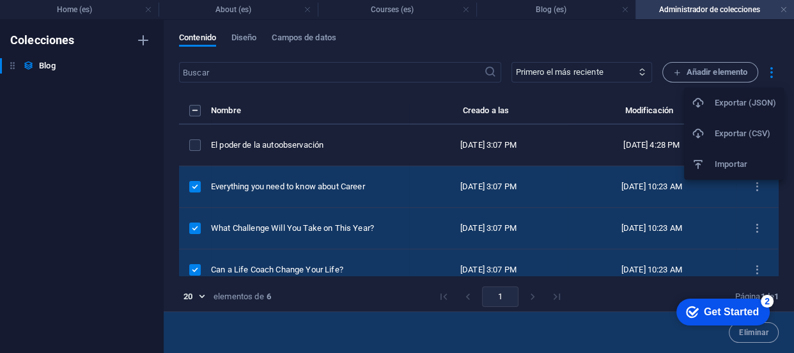
click at [742, 42] on div at bounding box center [397, 176] width 794 height 353
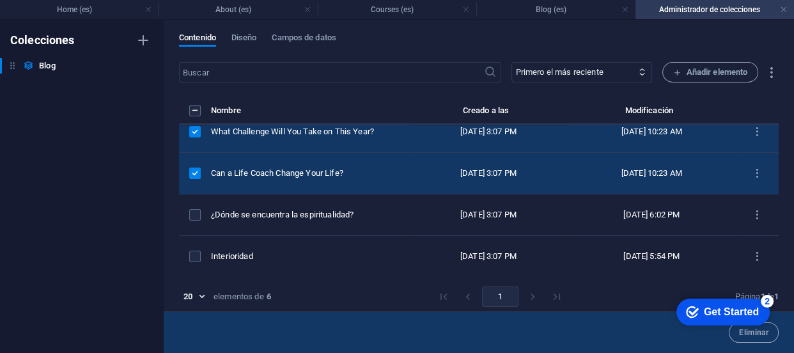
scroll to position [6, 0]
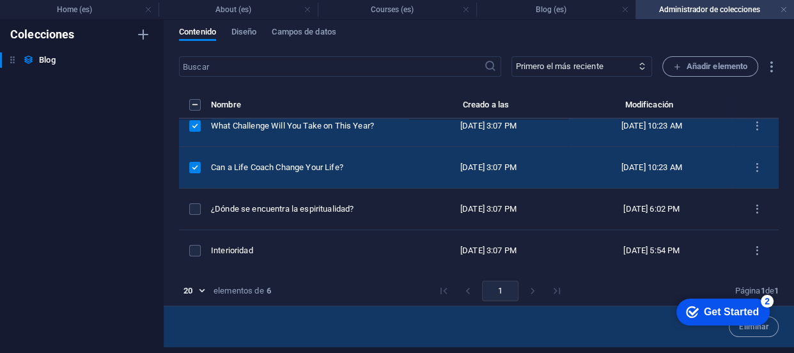
click at [758, 325] on div "checkmark Get Started 2 First Steps in the Editor Let's guide you through the t…" at bounding box center [720, 311] width 109 height 38
click at [588, 313] on div "Eliminar" at bounding box center [479, 327] width 630 height 42
drag, startPoint x: 749, startPoint y: 329, endPoint x: 758, endPoint y: 333, distance: 8.9
click at [758, 331] on html "checkmark Get Started 2 First Steps in the Editor Let's guide you through the t…" at bounding box center [720, 311] width 109 height 38
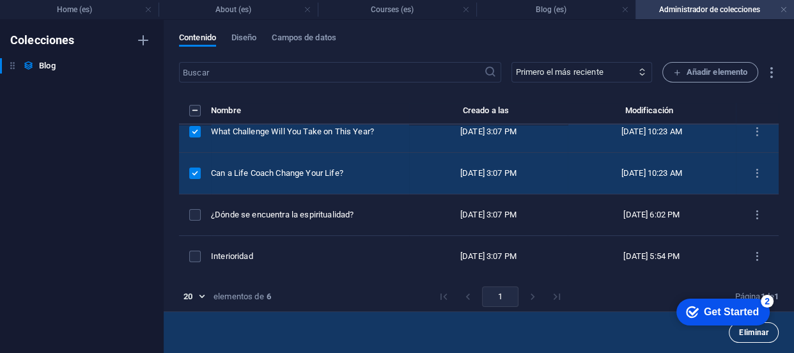
click at [748, 335] on span "Eliminar" at bounding box center [753, 333] width 29 height 8
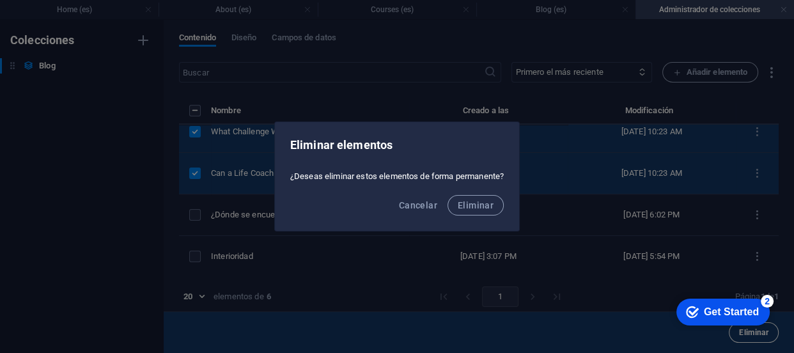
click at [748, 335] on div "Eliminar elementos ¿Deseas eliminar estos elementos de forma permanente? Cancel…" at bounding box center [397, 176] width 794 height 353
click at [478, 205] on span "Eliminar" at bounding box center [476, 205] width 36 height 10
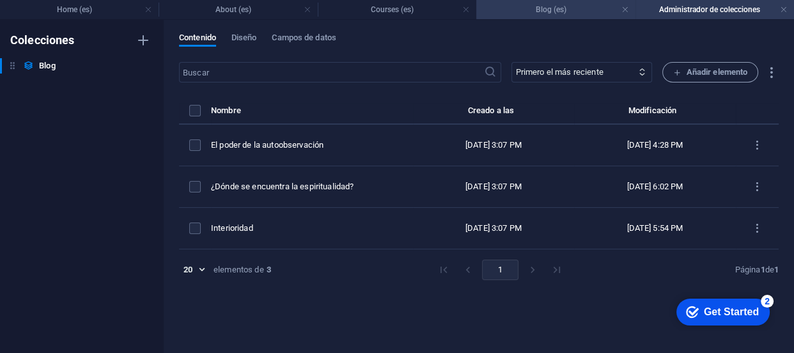
click at [581, 6] on h4 "Blog (es)" at bounding box center [555, 10] width 159 height 14
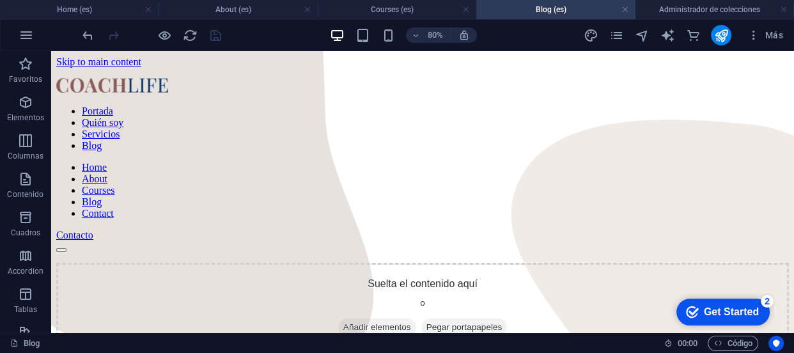
scroll to position [171, 0]
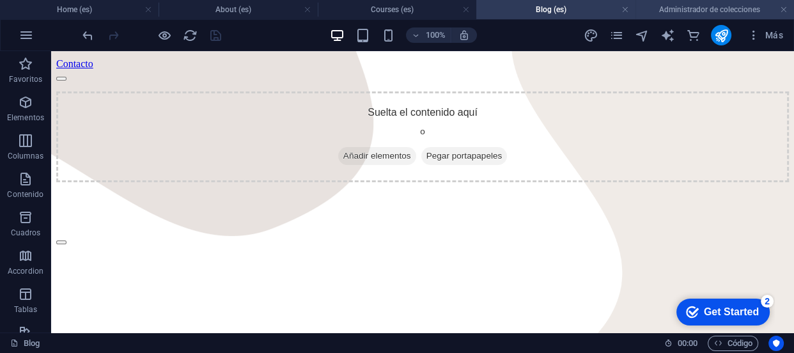
click at [715, 9] on h4 "Administrador de colecciones" at bounding box center [715, 10] width 159 height 14
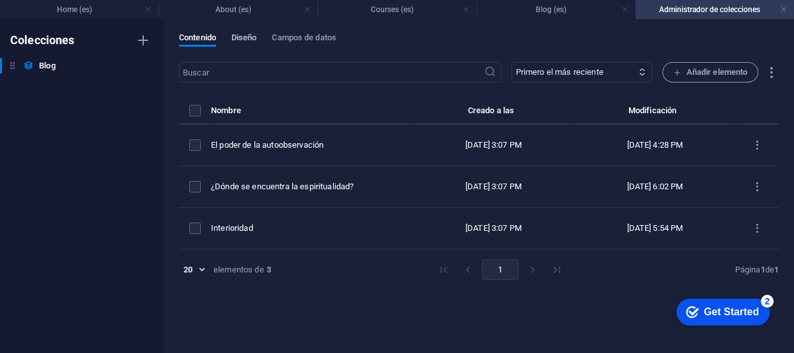
click at [243, 42] on span "Diseño" at bounding box center [244, 39] width 26 height 18
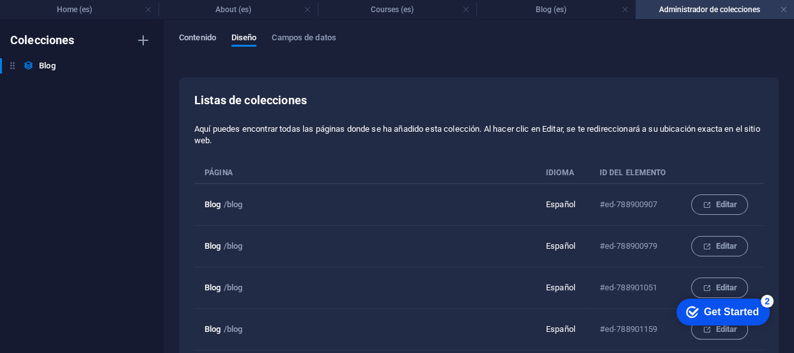
click at [194, 36] on span "Contenido" at bounding box center [197, 39] width 37 height 18
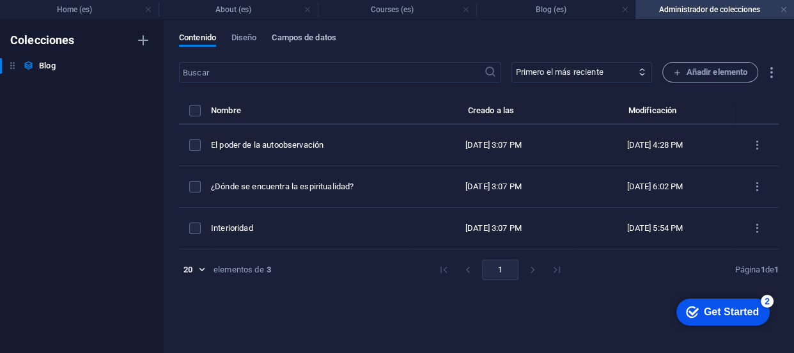
click at [315, 36] on span "Campos de datos" at bounding box center [304, 39] width 64 height 18
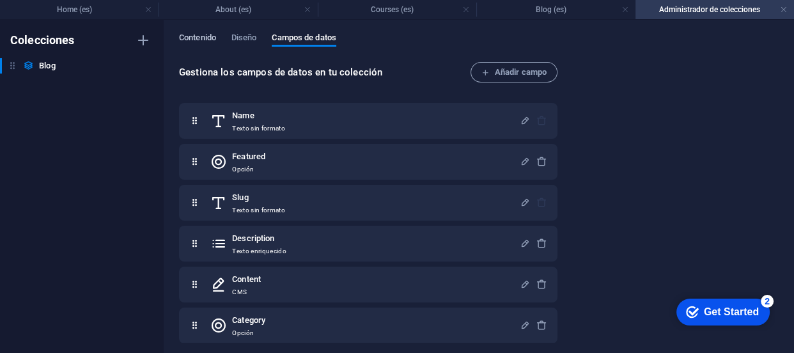
click at [211, 35] on span "Contenido" at bounding box center [197, 39] width 37 height 18
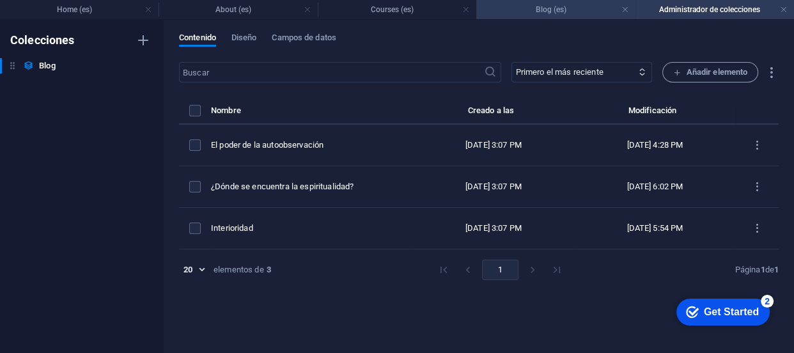
click at [549, 9] on h4 "Blog (es)" at bounding box center [555, 10] width 159 height 14
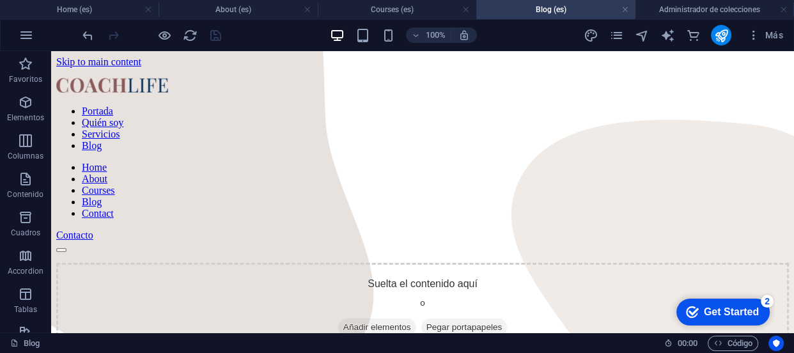
scroll to position [171, 0]
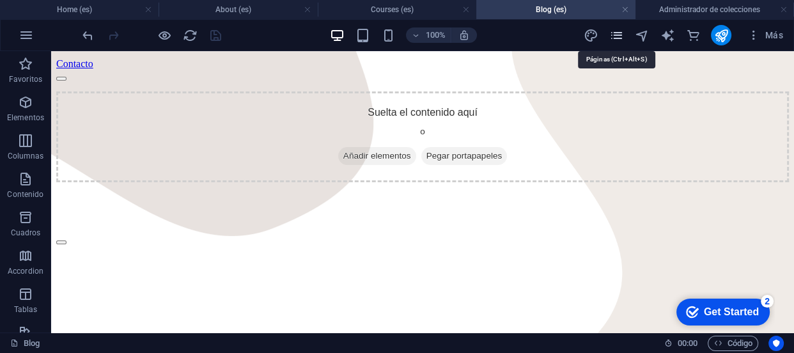
click at [618, 33] on icon "pages" at bounding box center [616, 35] width 15 height 15
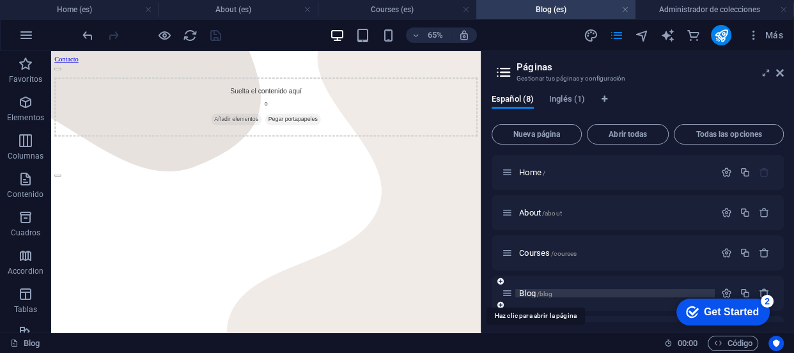
click at [544, 293] on span "/blog" at bounding box center [545, 293] width 16 height 7
click at [535, 293] on span "Blog /blog" at bounding box center [535, 293] width 33 height 10
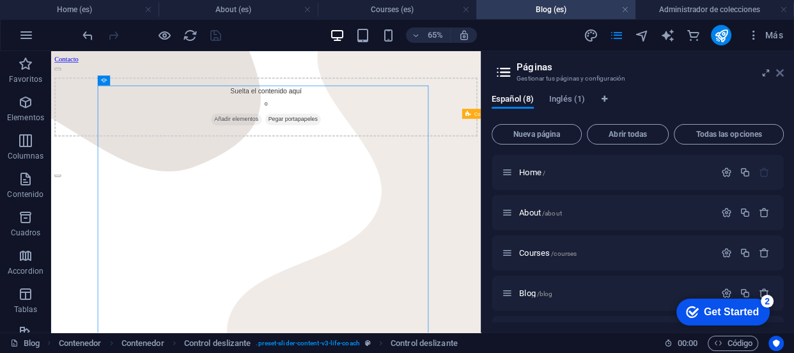
drag, startPoint x: 780, startPoint y: 74, endPoint x: 654, endPoint y: 25, distance: 135.8
click at [780, 74] on icon at bounding box center [780, 73] width 8 height 10
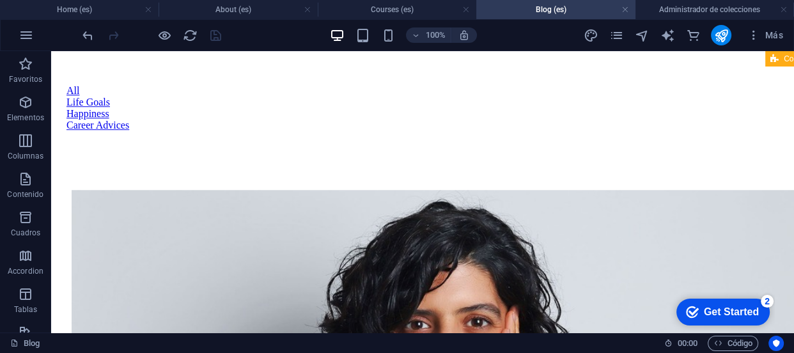
scroll to position [1068, 0]
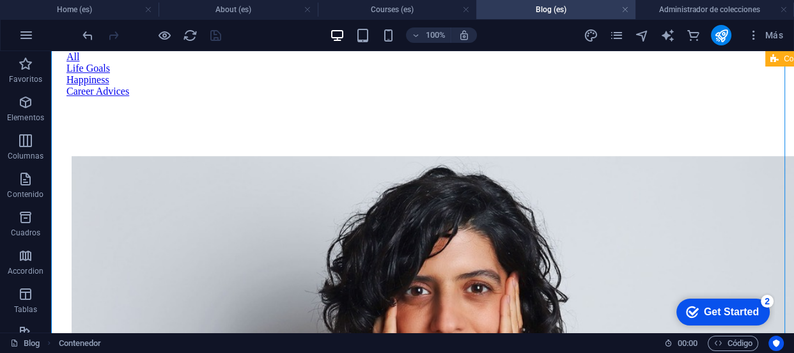
drag, startPoint x: 773, startPoint y: 221, endPoint x: 780, endPoint y: 263, distance: 42.2
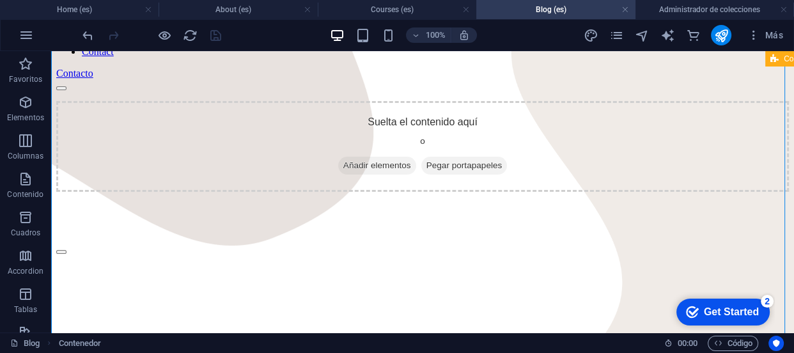
scroll to position [128, 0]
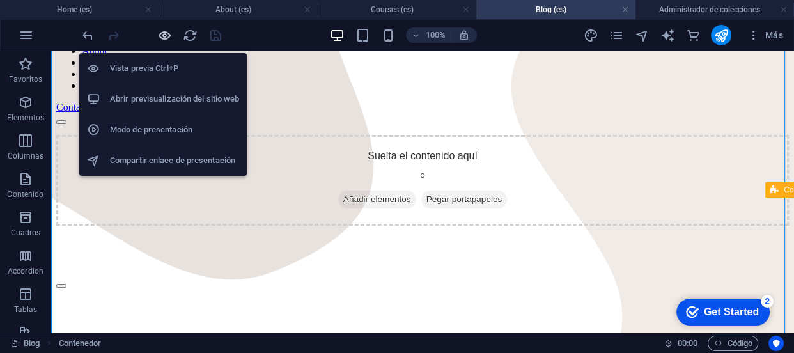
click at [158, 36] on icon "button" at bounding box center [164, 35] width 15 height 15
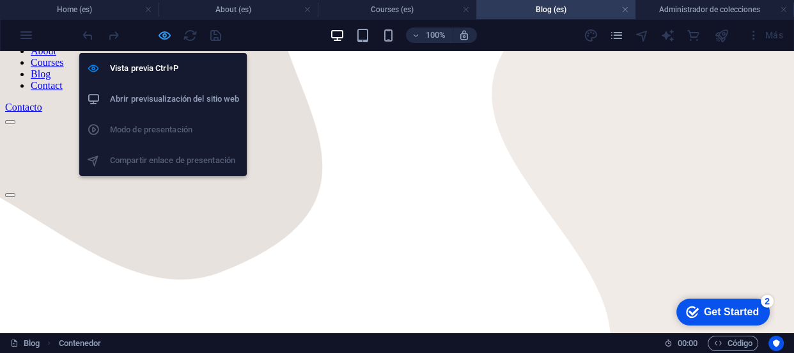
scroll to position [104, 0]
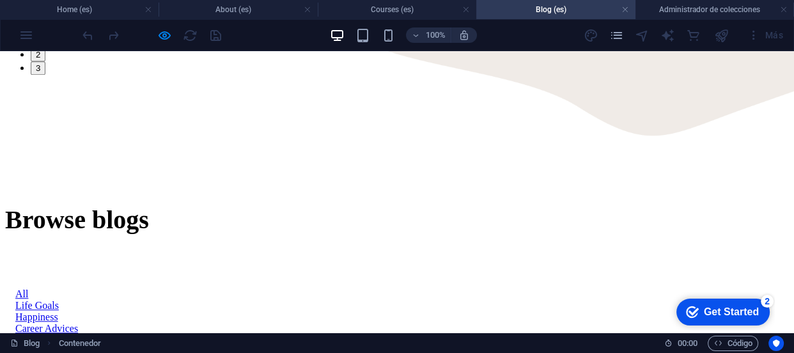
scroll to position [751, 0]
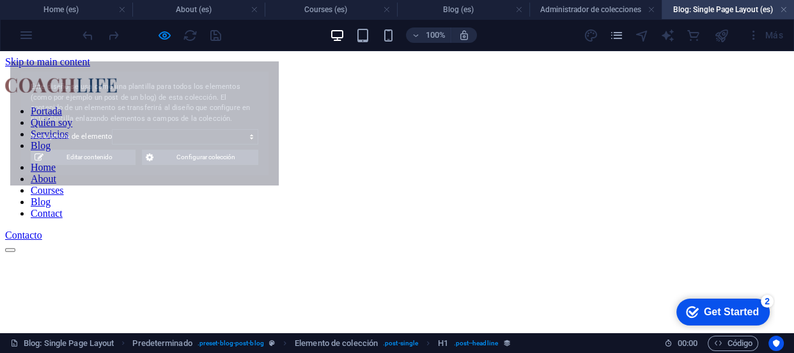
scroll to position [0, 0]
select select "687512fca186f442ec049349"
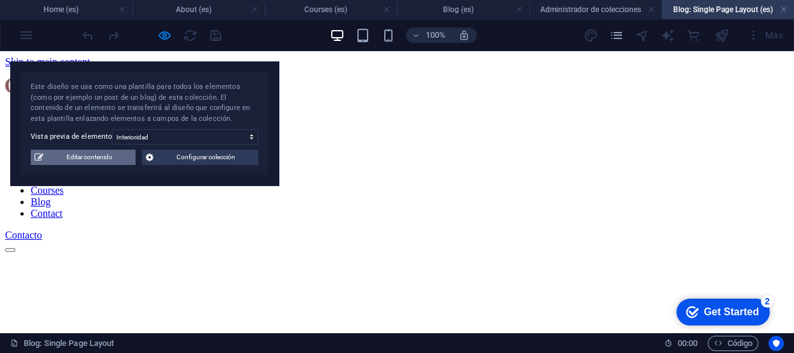
click at [86, 164] on span "Editar contenido" at bounding box center [89, 157] width 84 height 15
select select "Life Goals"
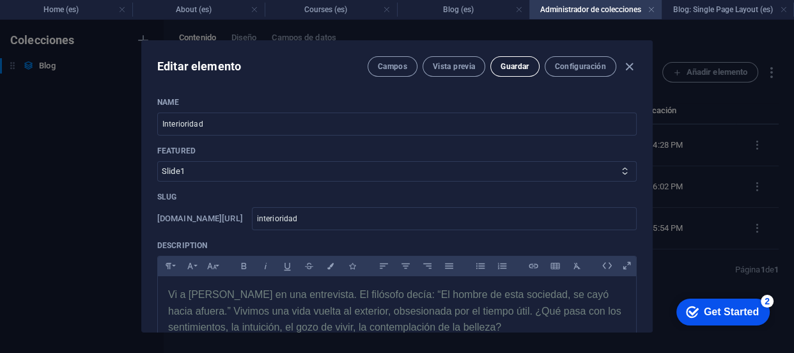
click at [494, 63] on button "Guardar" at bounding box center [514, 66] width 49 height 20
click at [630, 65] on icon "button" at bounding box center [629, 66] width 15 height 15
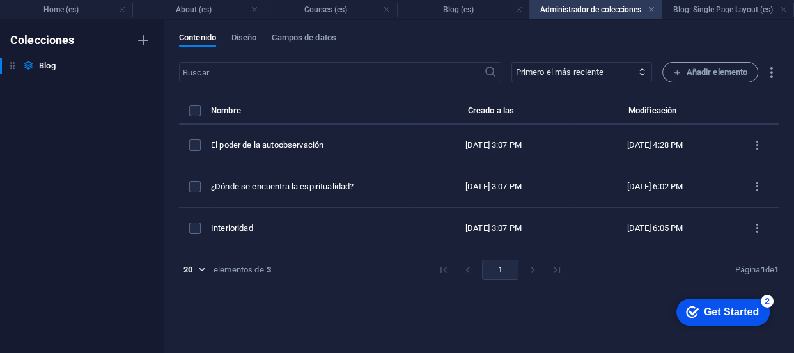
type input "[DATE]"
type input "interioridad"
click at [203, 267] on body "[DOMAIN_NAME] Home (es) About (es) Courses (es) Blog (es) Administrador de cole…" at bounding box center [397, 176] width 794 height 353
click at [235, 268] on div at bounding box center [397, 176] width 794 height 353
click at [639, 74] on icon at bounding box center [642, 72] width 8 height 8
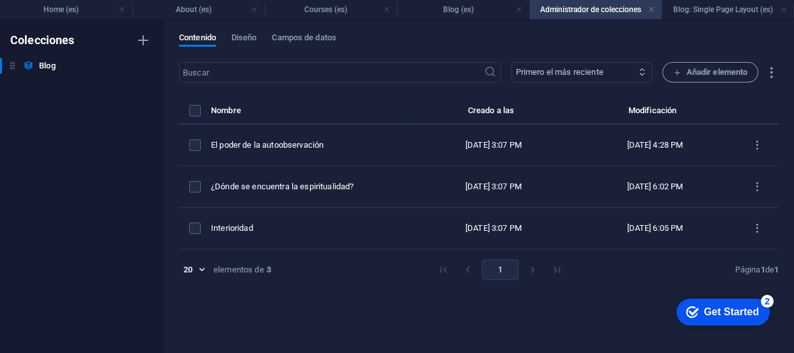
click at [640, 69] on icon at bounding box center [642, 72] width 8 height 8
click at [235, 38] on span "Diseño" at bounding box center [244, 39] width 26 height 18
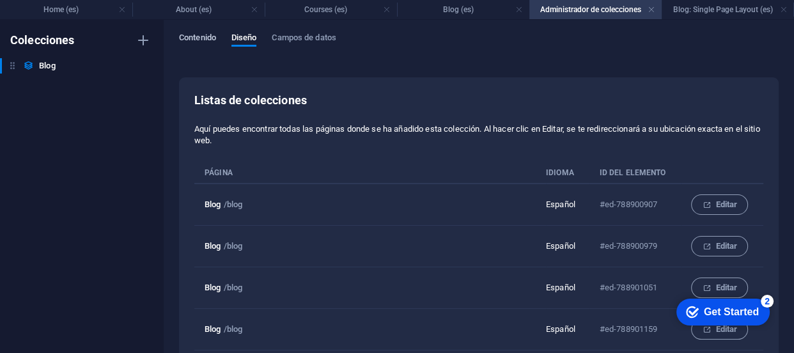
drag, startPoint x: 51, startPoint y: 70, endPoint x: 201, endPoint y: 41, distance: 152.4
click at [201, 41] on div "Colecciones Blog Blog Contenido Diseño Campos de datos Listas de colecciones Aq…" at bounding box center [397, 186] width 794 height 333
click at [201, 41] on span "Contenido" at bounding box center [197, 39] width 37 height 18
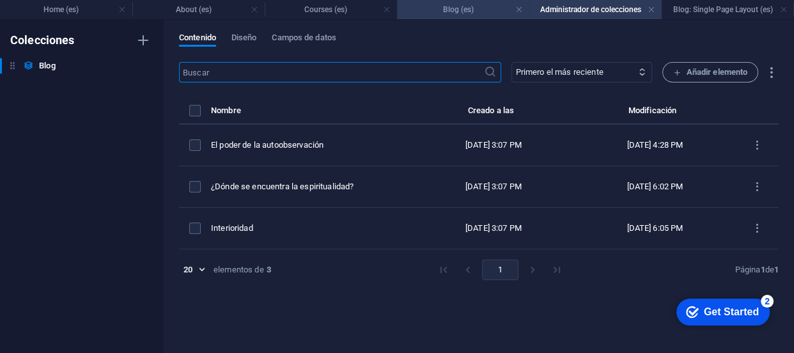
click at [467, 13] on h4 "Blog (es)" at bounding box center [463, 10] width 132 height 14
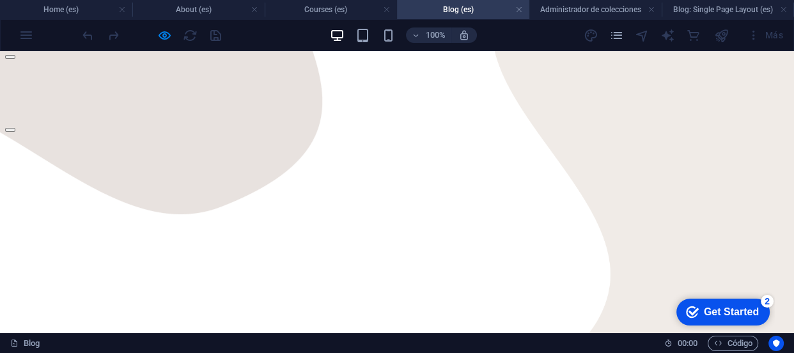
scroll to position [117, 0]
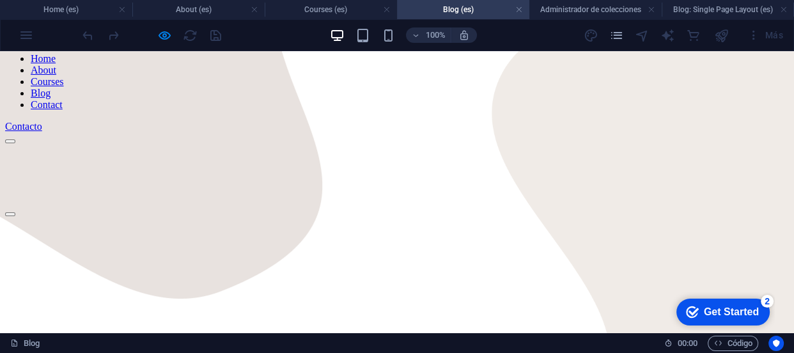
scroll to position [107, 0]
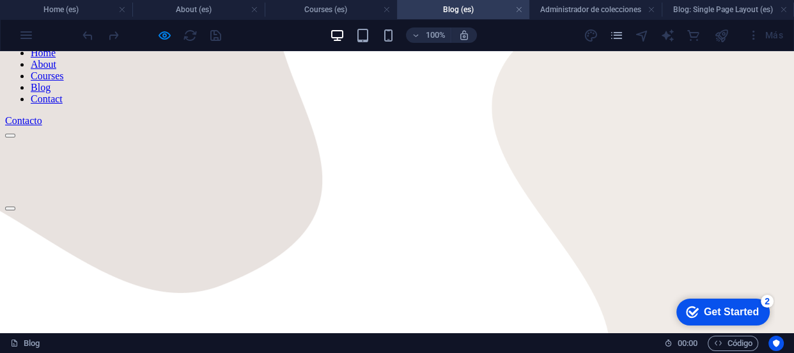
scroll to position [117, 0]
